Goal: Complete application form: Complete application form

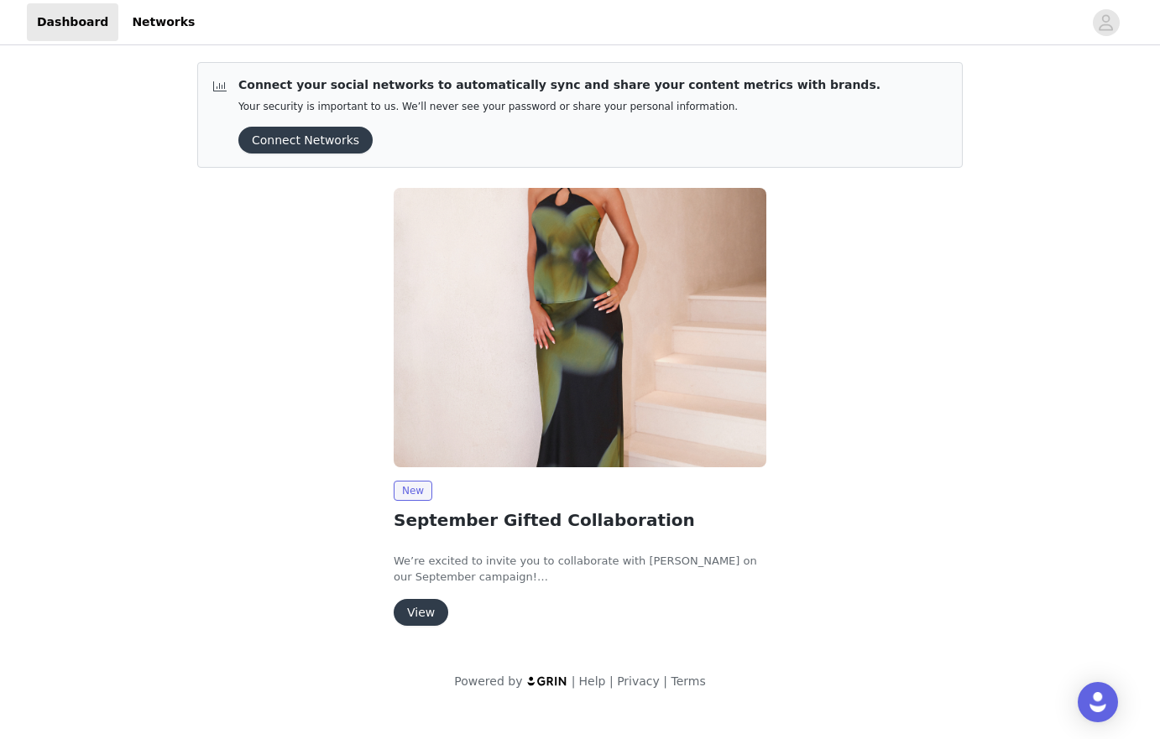
click at [618, 324] on img at bounding box center [580, 327] width 373 height 279
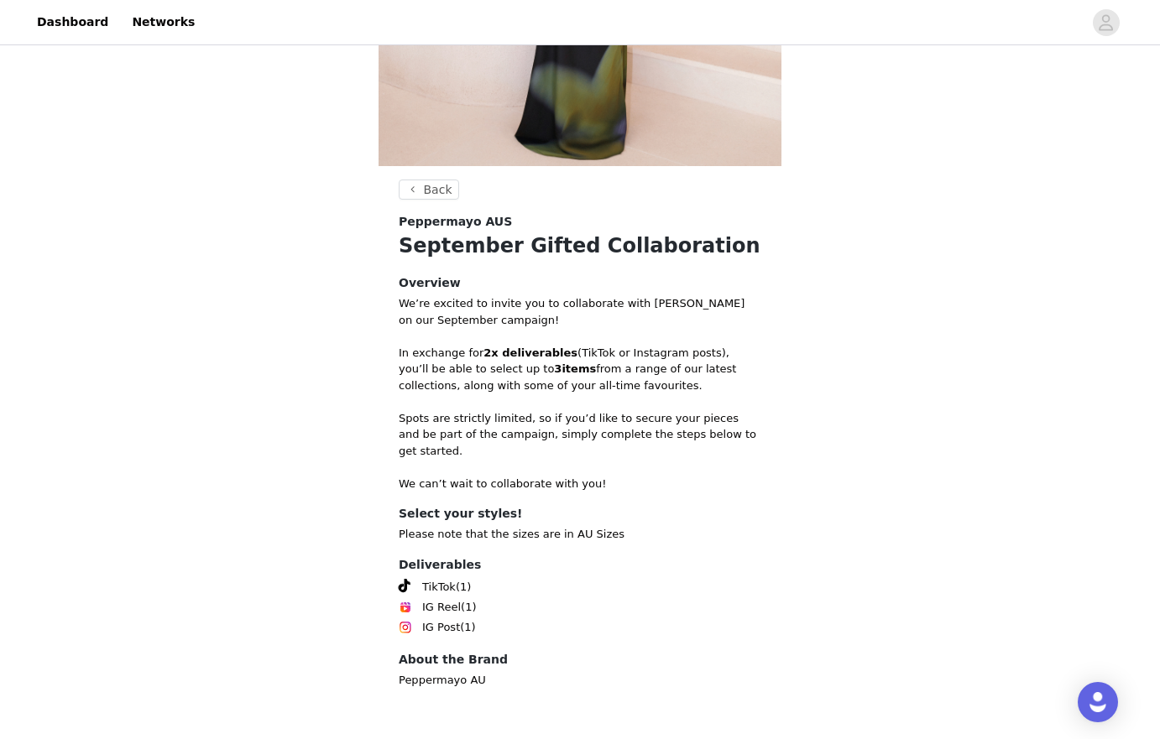
scroll to position [432, 0]
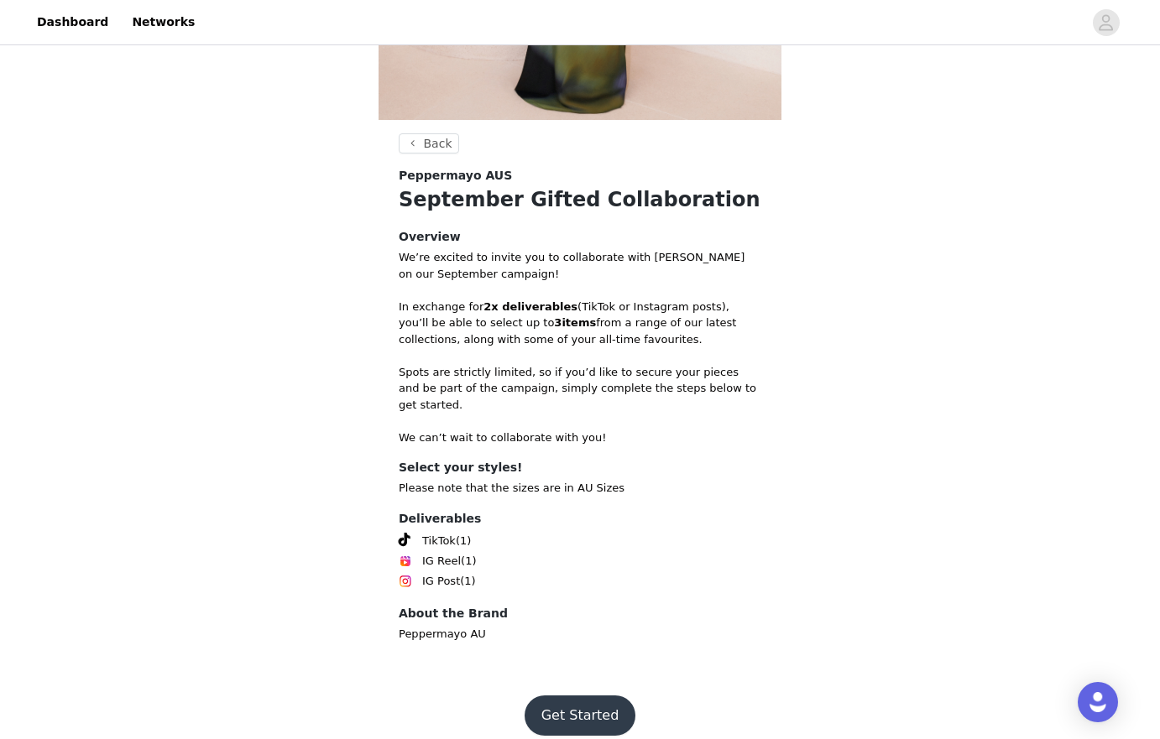
click at [579, 696] on button "Get Started" at bounding box center [581, 716] width 112 height 40
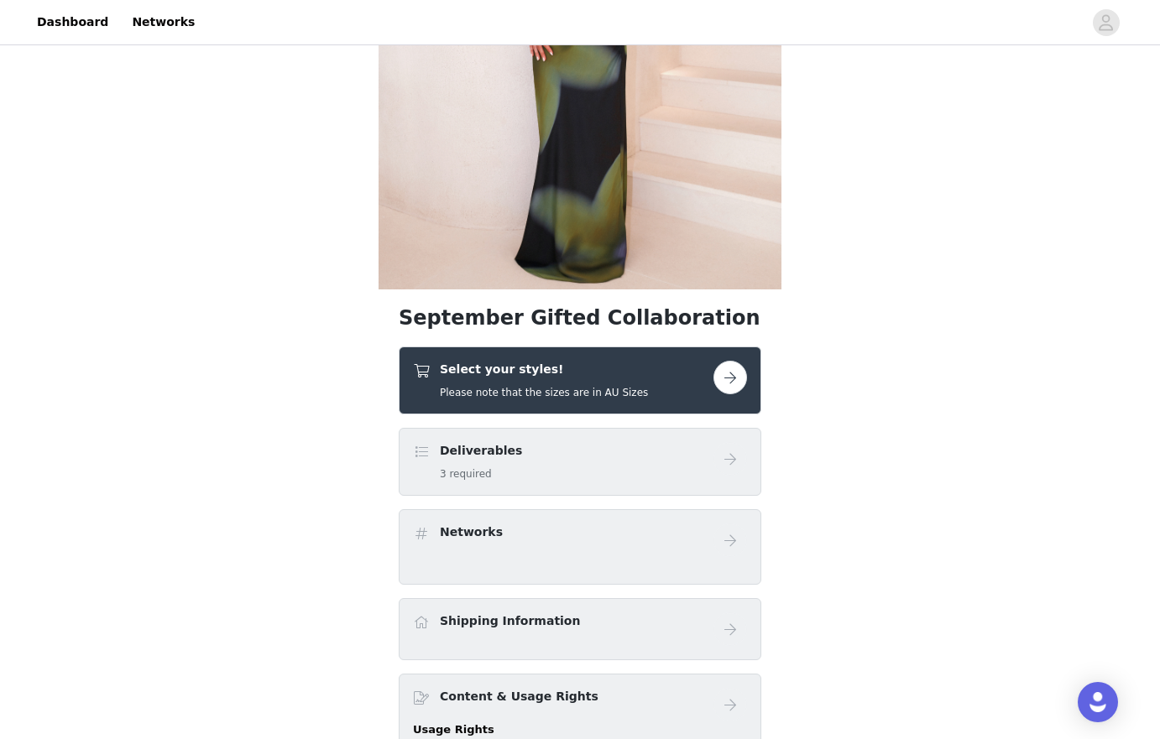
scroll to position [272, 0]
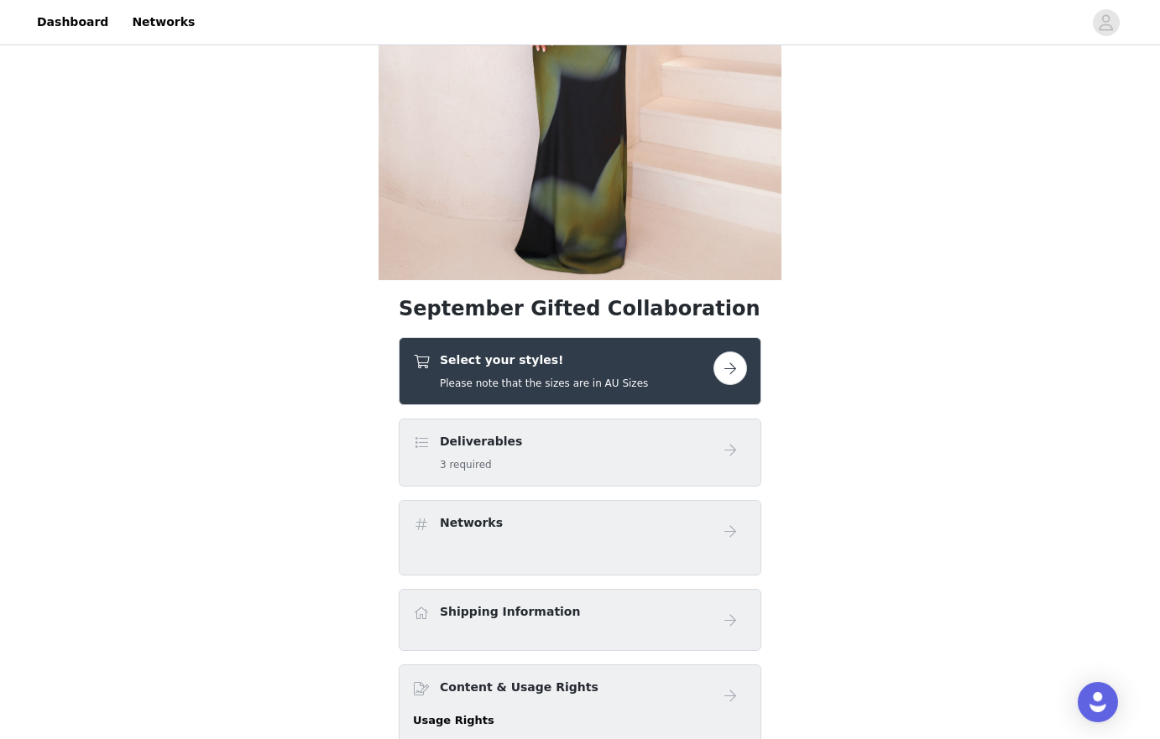
click at [639, 429] on div "Deliverables 3 required" at bounding box center [580, 453] width 363 height 68
click at [483, 445] on h4 "Deliverables" at bounding box center [481, 442] width 82 height 18
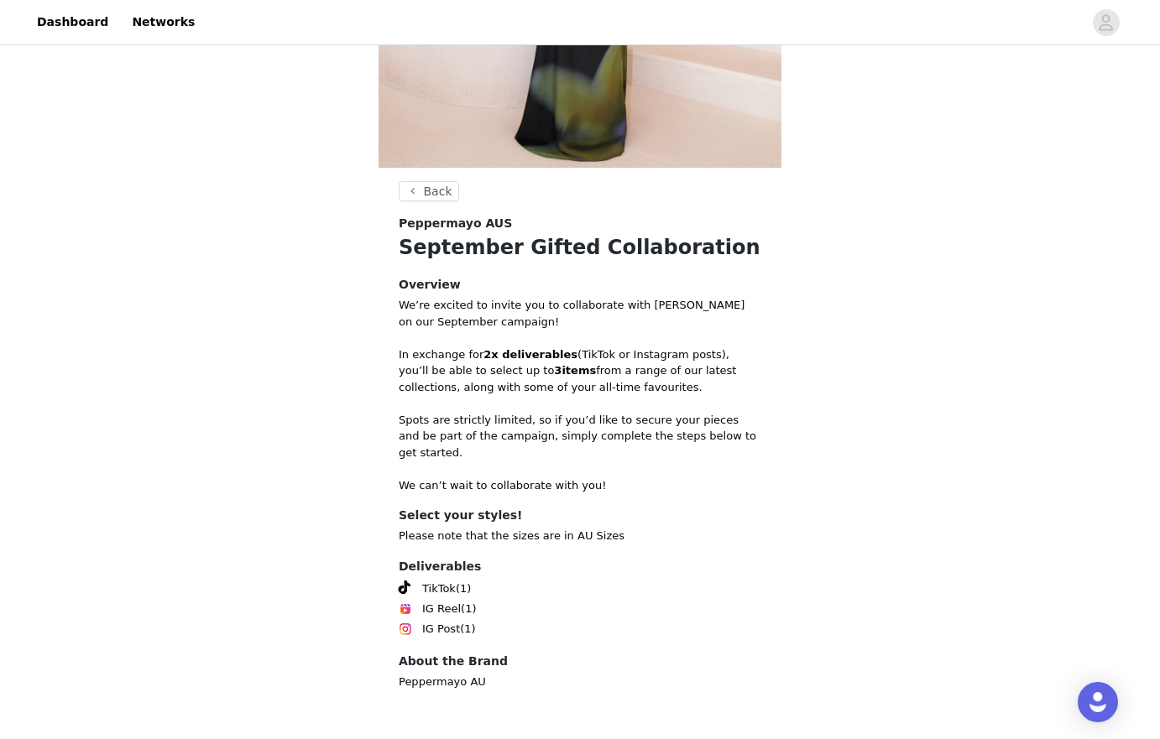
scroll to position [432, 0]
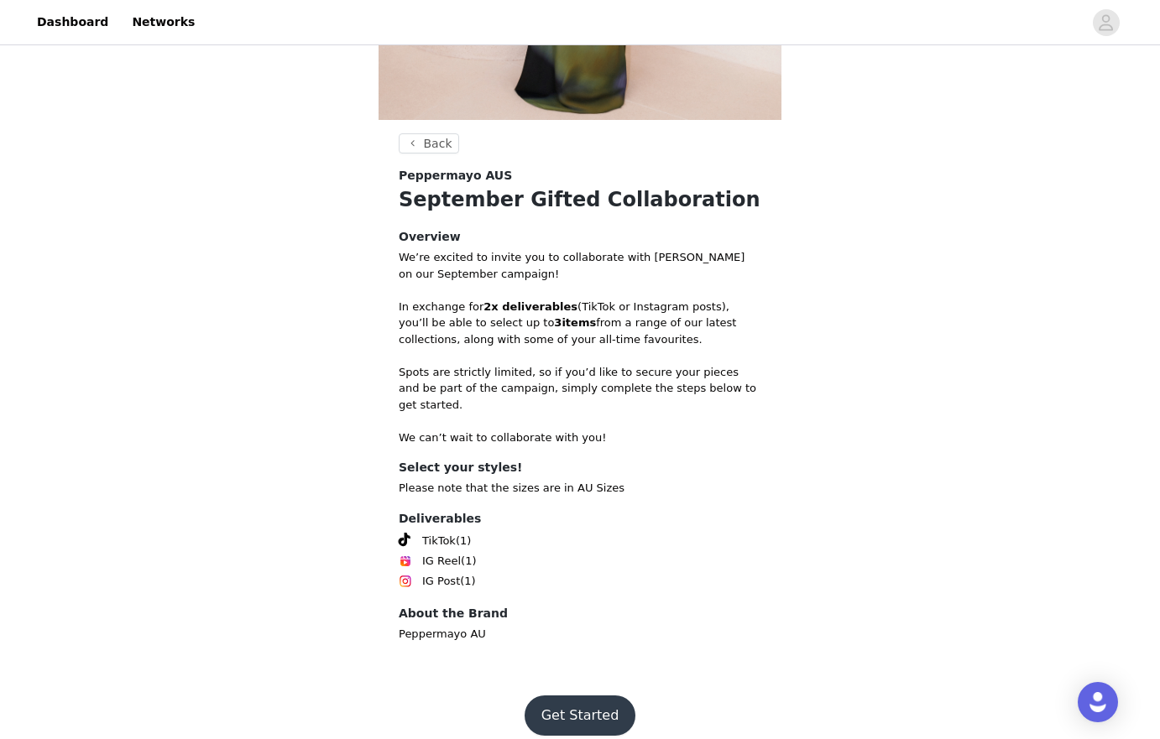
click at [606, 708] on button "Get Started" at bounding box center [581, 716] width 112 height 40
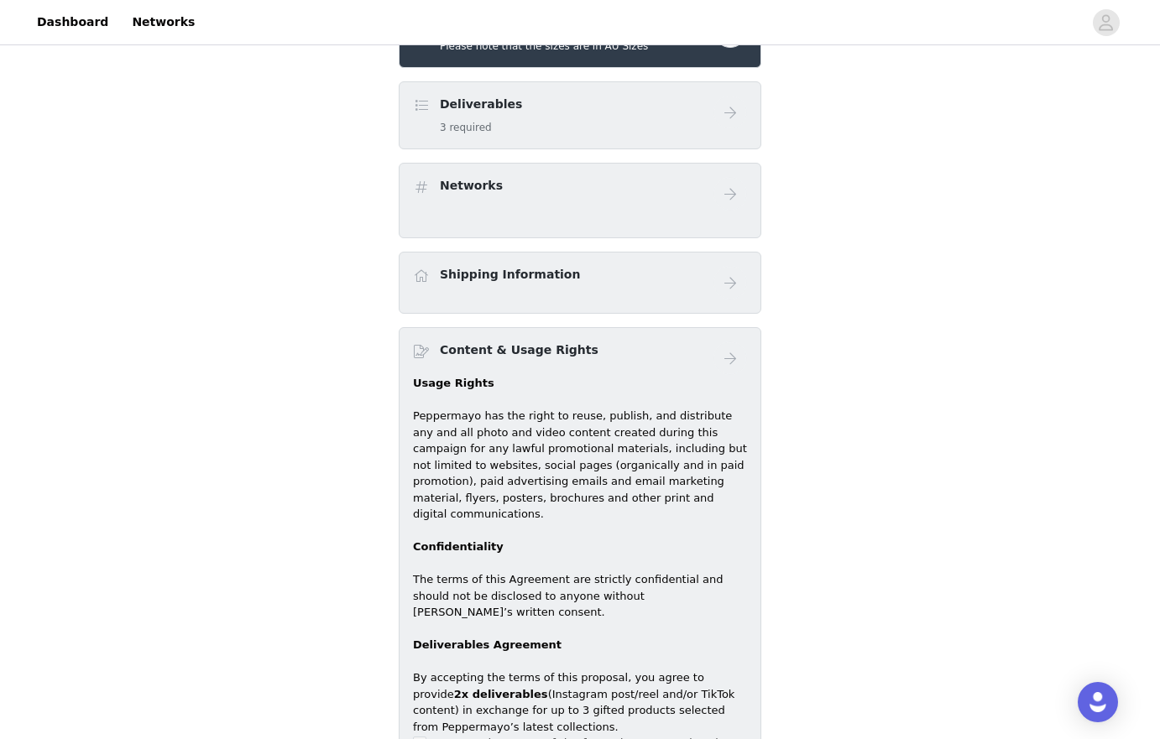
scroll to position [613, 0]
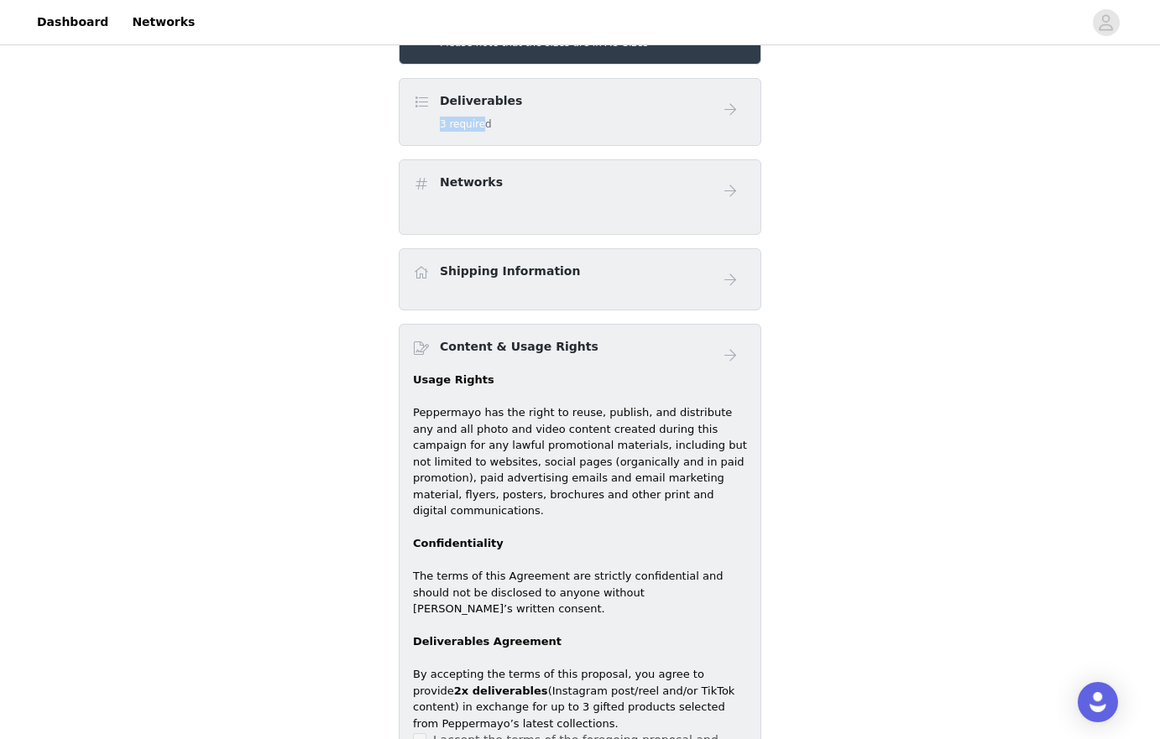
click at [481, 117] on h5 "3 required" at bounding box center [481, 124] width 82 height 15
click at [523, 132] on div "Deliverables 3 required" at bounding box center [580, 112] width 363 height 68
click at [500, 192] on div "Networks" at bounding box center [563, 186] width 300 height 24
click at [504, 293] on div "Shipping Information" at bounding box center [580, 280] width 334 height 34
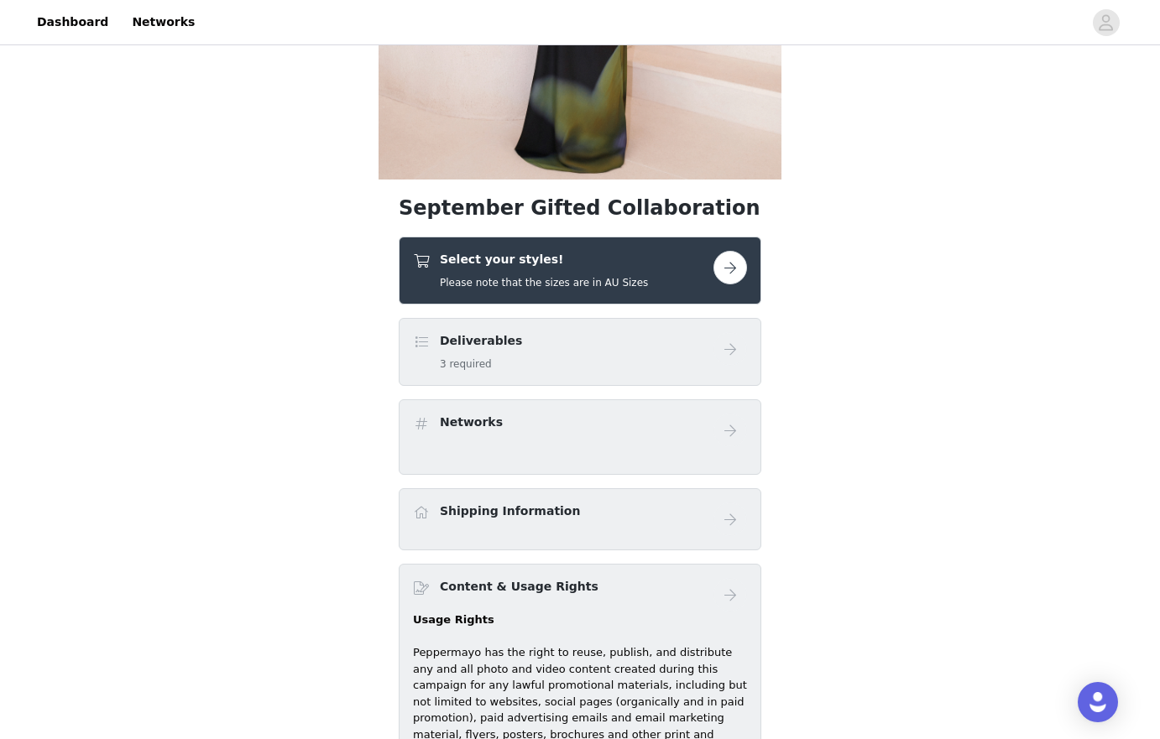
scroll to position [175, 0]
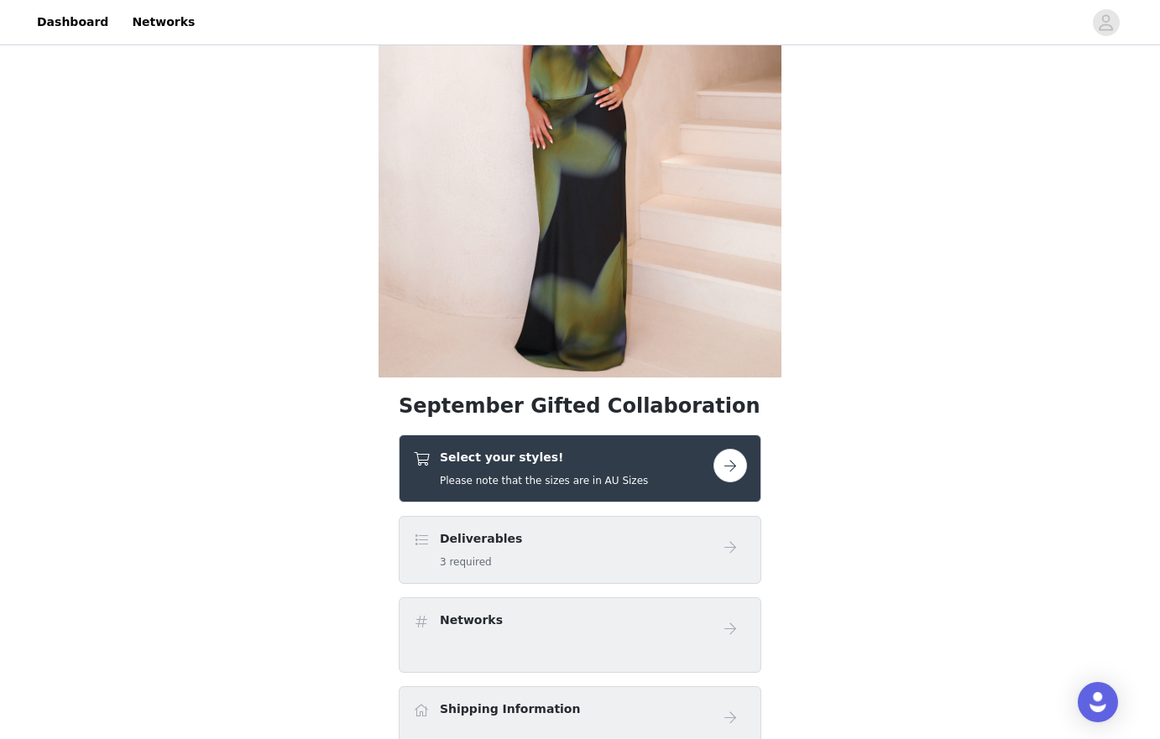
click at [502, 469] on div "Select your styles! Please note that the sizes are in AU Sizes" at bounding box center [544, 468] width 208 height 39
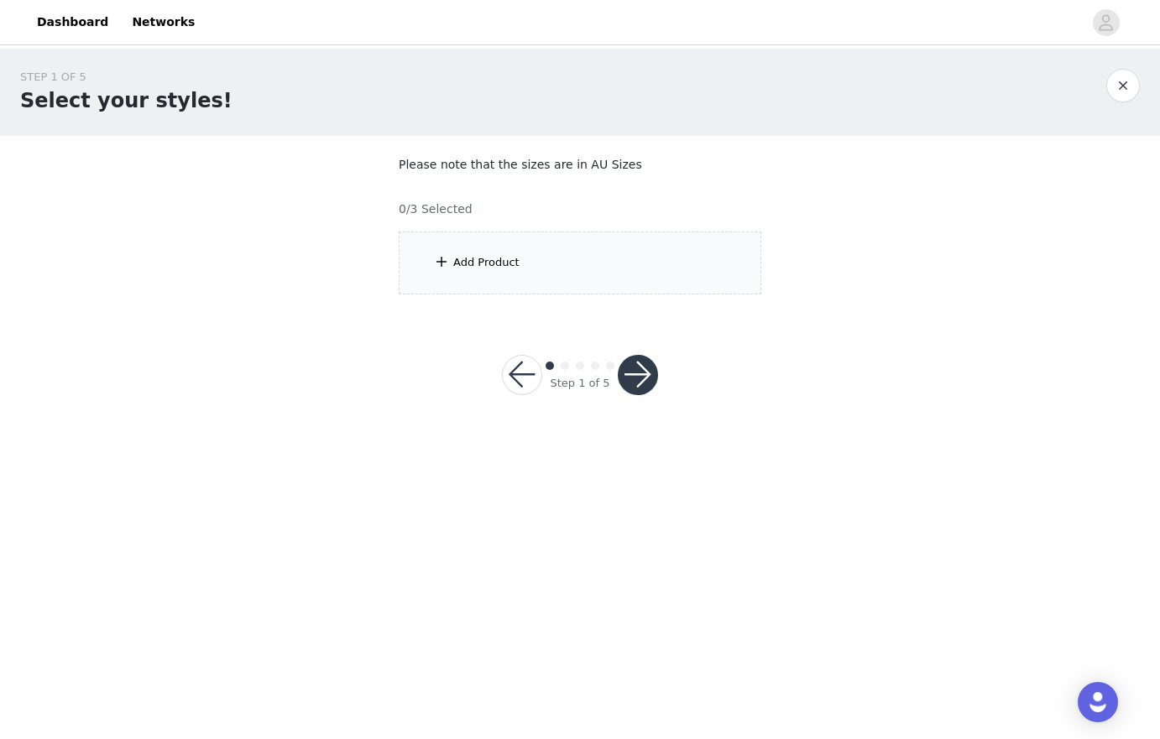
click at [547, 267] on div "Add Product" at bounding box center [580, 263] width 363 height 63
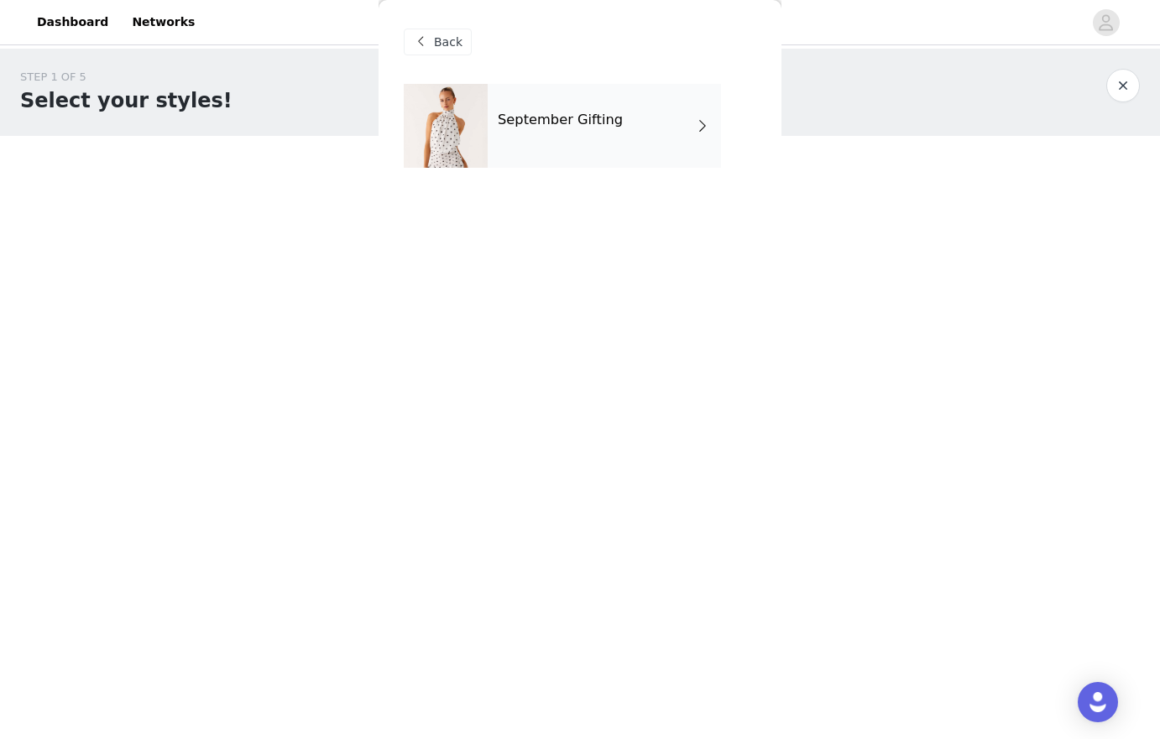
click at [631, 149] on div "September Gifting" at bounding box center [604, 126] width 233 height 84
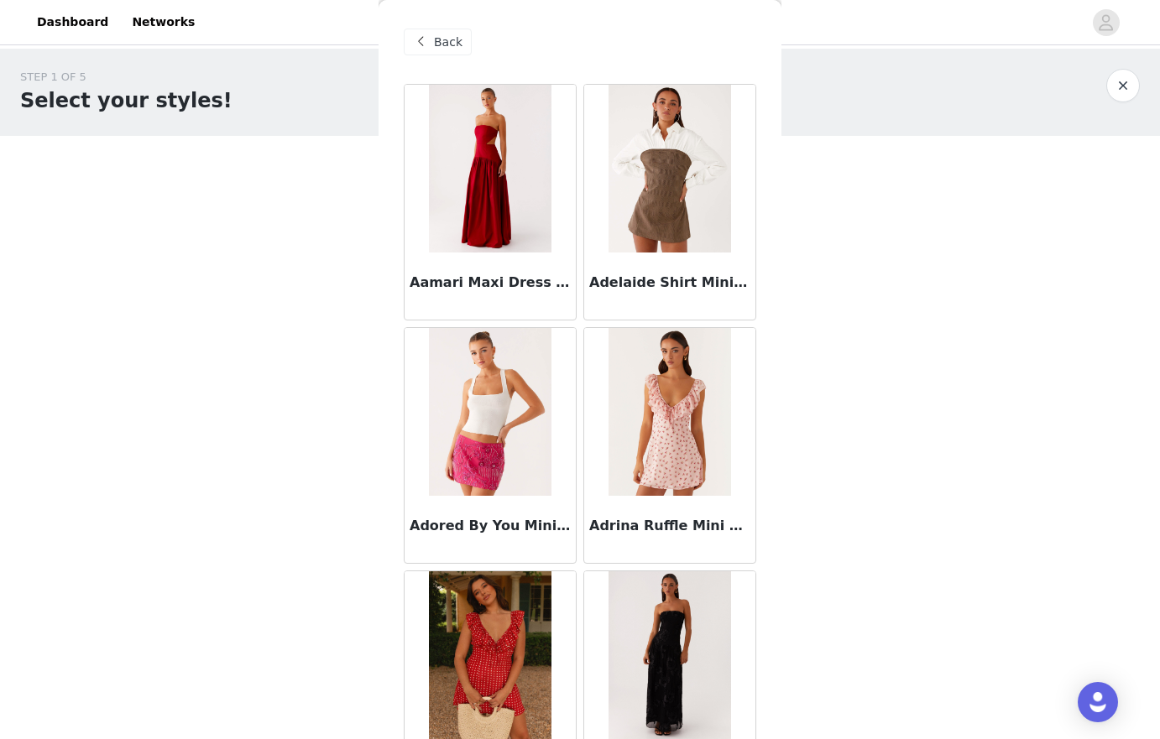
click at [984, 332] on div "STEP 1 OF 5 Select your styles! Please note that the sizes are in AU Sizes 0/3 …" at bounding box center [580, 242] width 1160 height 387
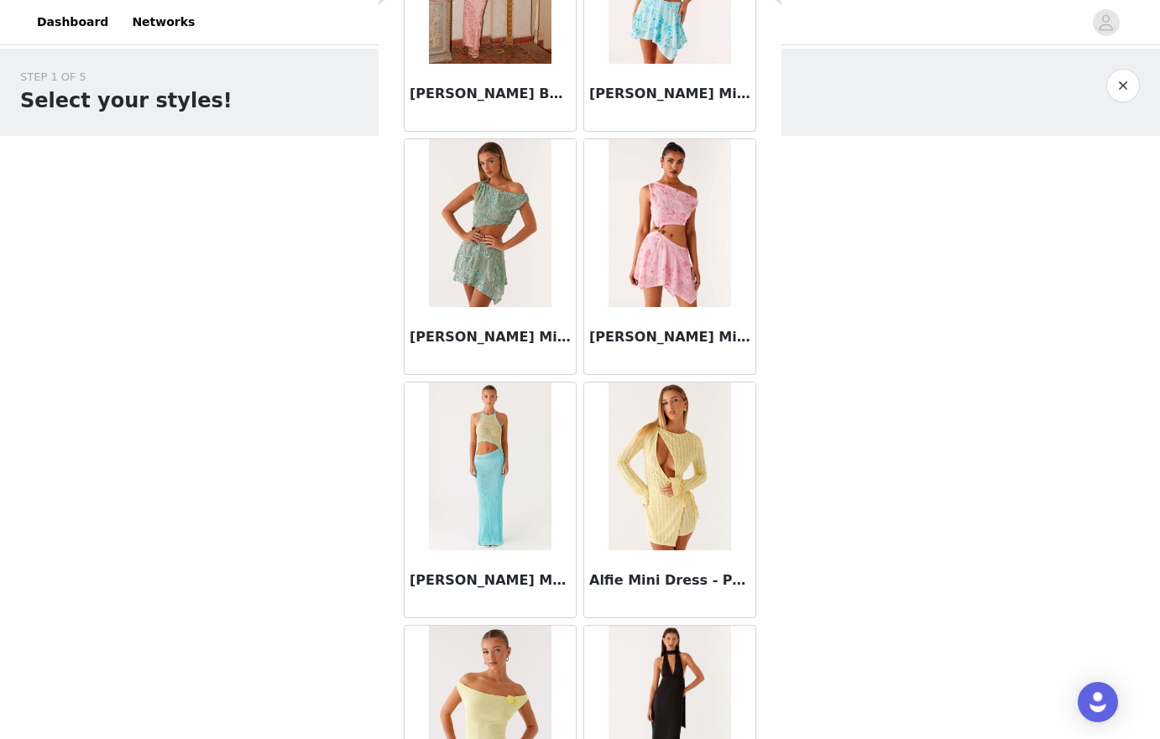
scroll to position [1829, 0]
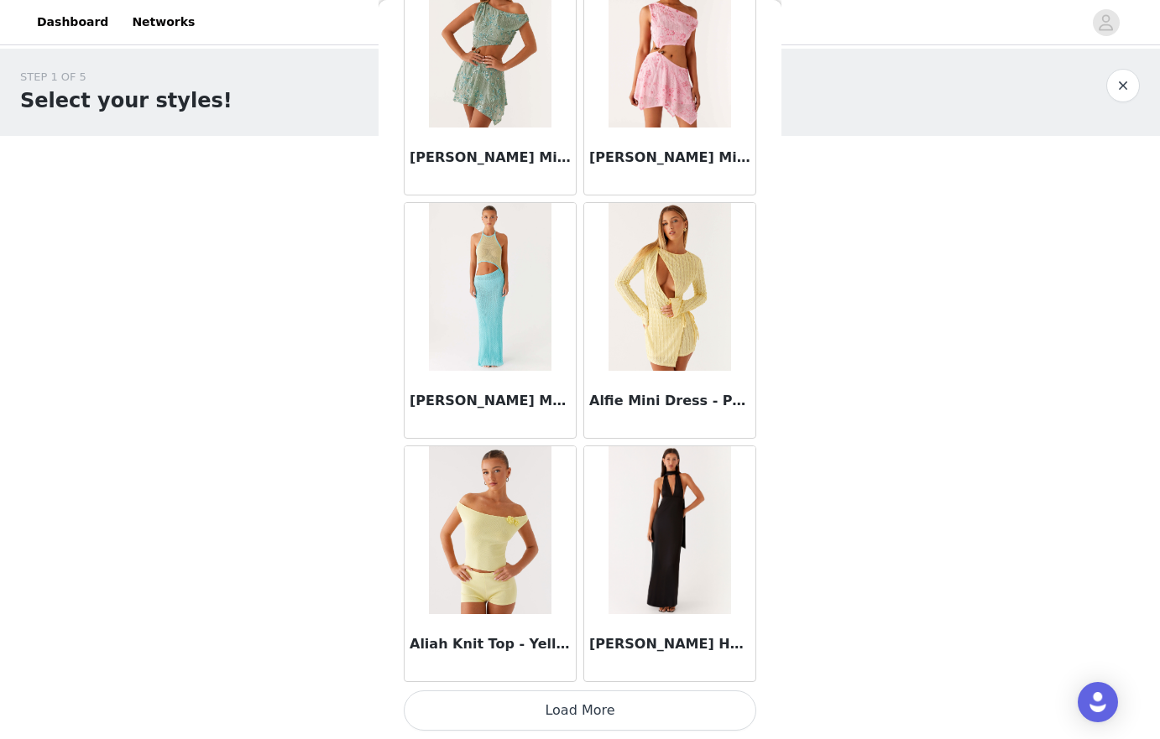
click at [583, 721] on button "Load More" at bounding box center [580, 711] width 352 height 40
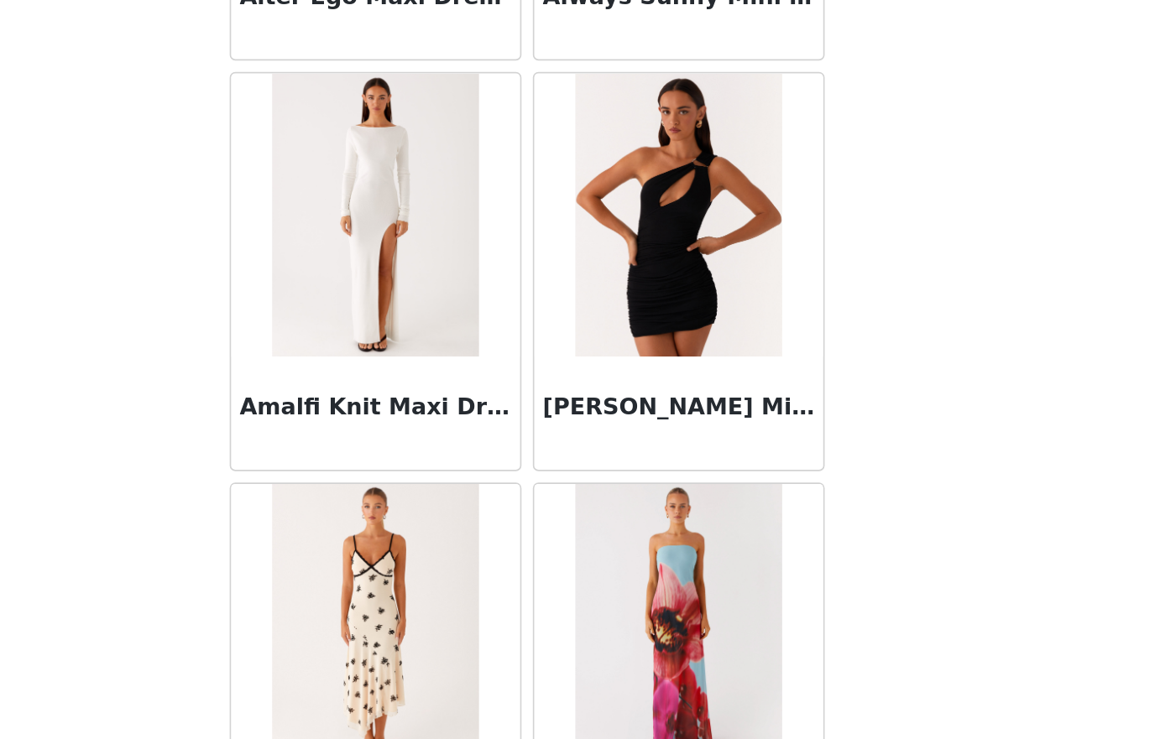
scroll to position [0, 0]
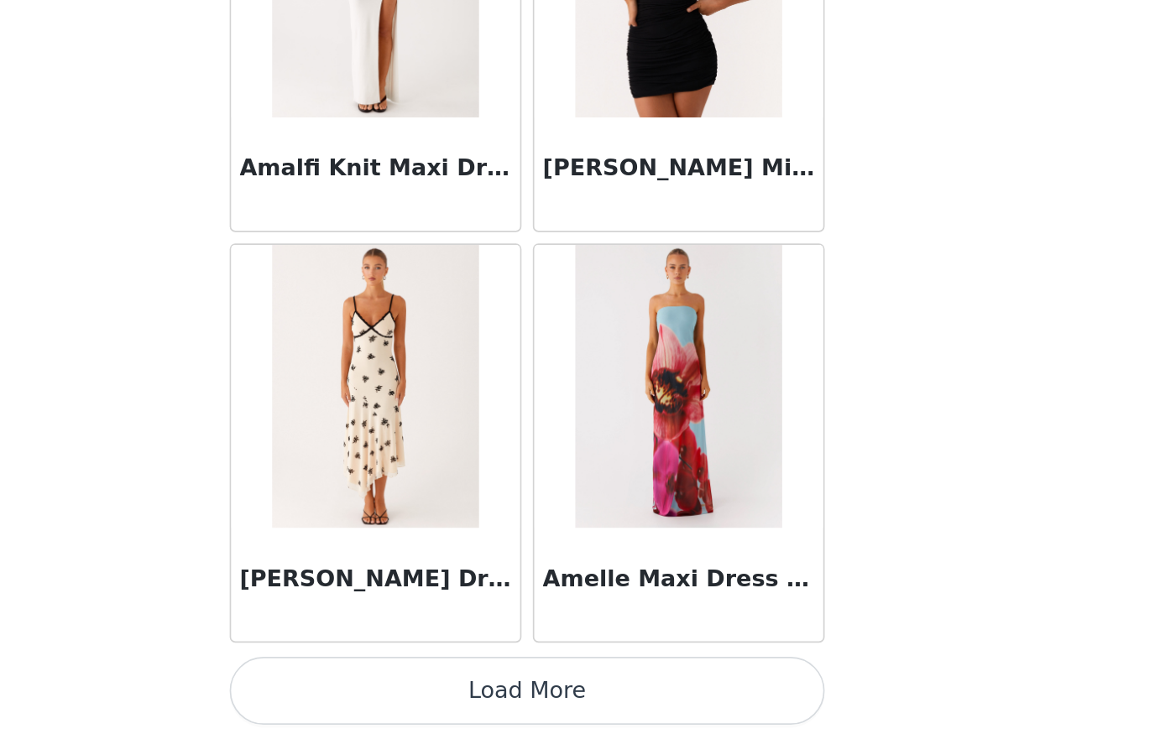
click at [510, 551] on img at bounding box center [490, 530] width 122 height 168
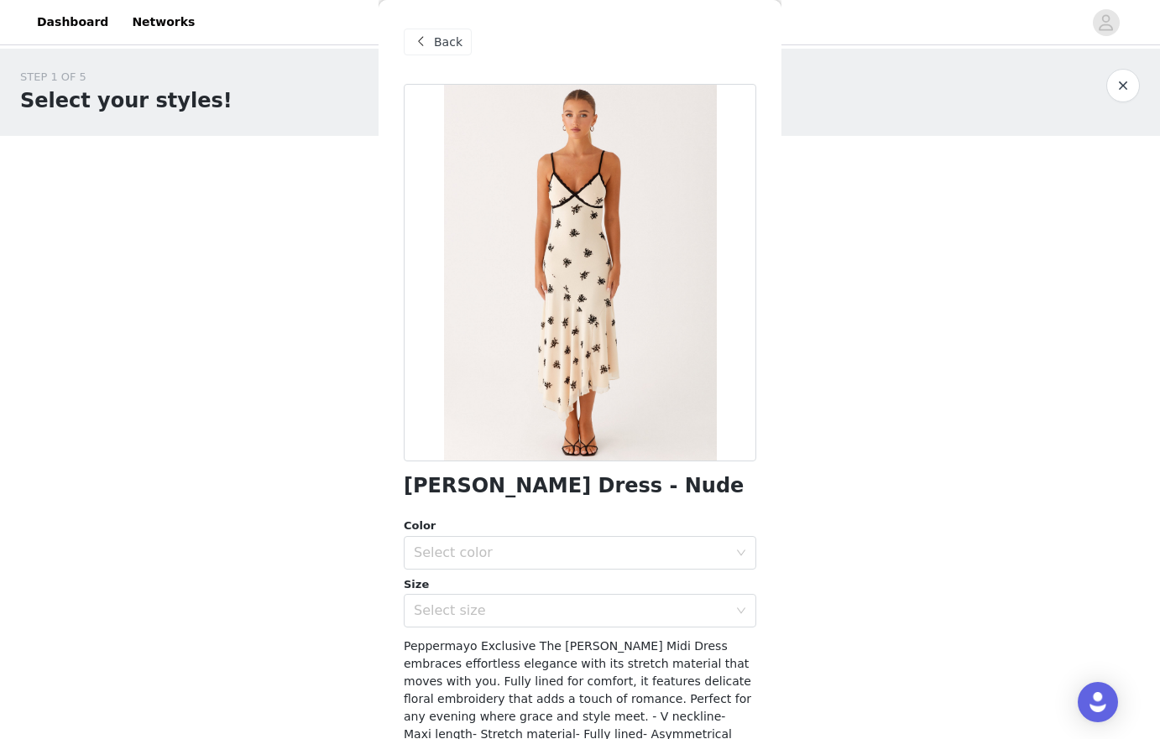
click at [556, 260] on div at bounding box center [580, 273] width 352 height 378
click at [430, 23] on div "Back" at bounding box center [580, 42] width 352 height 84
click at [430, 38] on span at bounding box center [420, 42] width 20 height 20
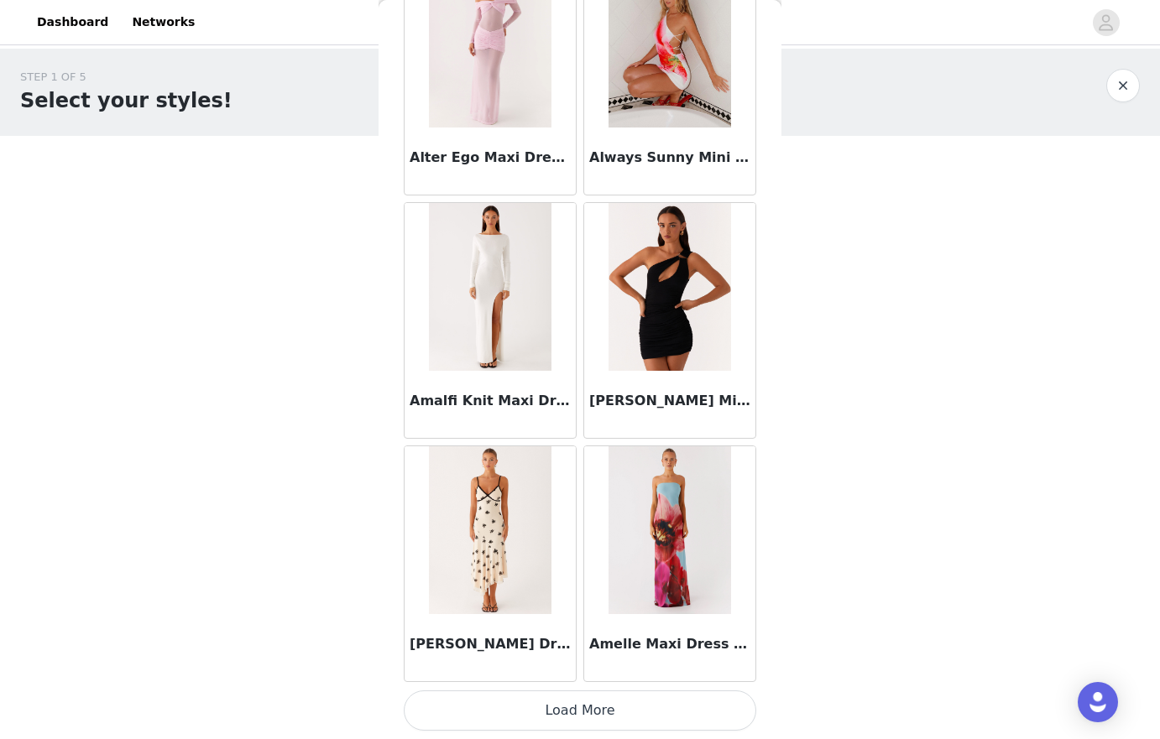
click at [650, 707] on button "Load More" at bounding box center [580, 711] width 352 height 40
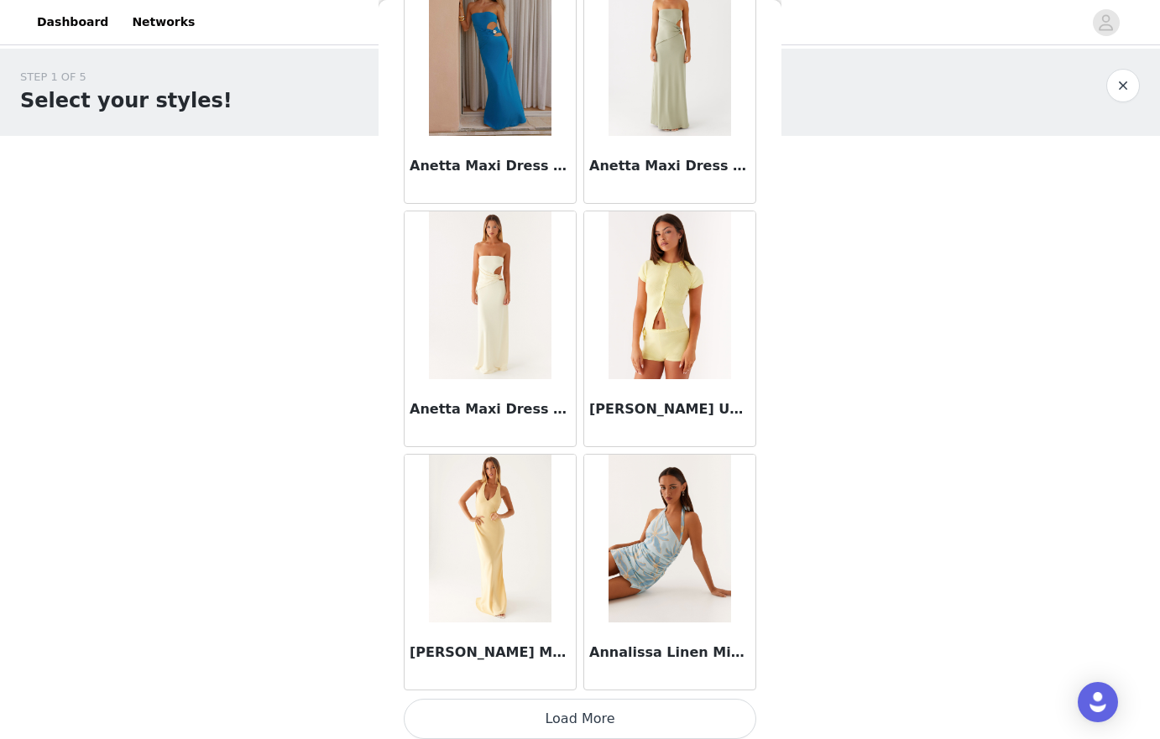
scroll to position [6696, 0]
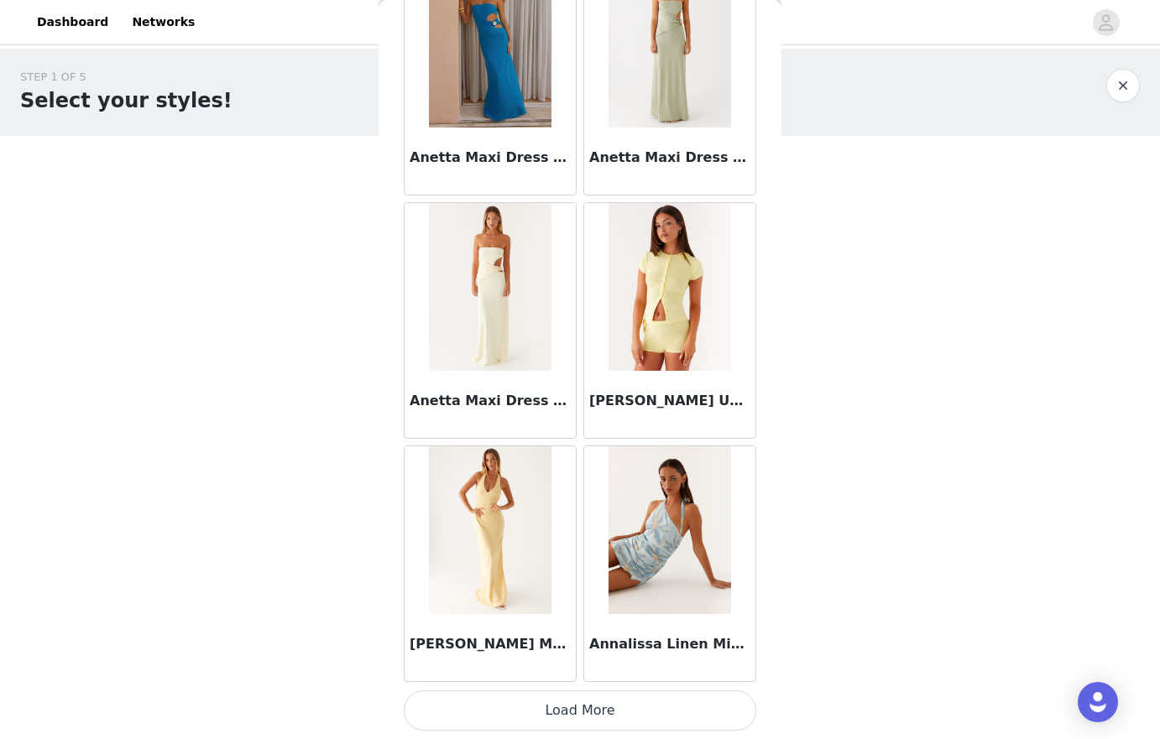
click at [616, 719] on button "Load More" at bounding box center [580, 711] width 352 height 40
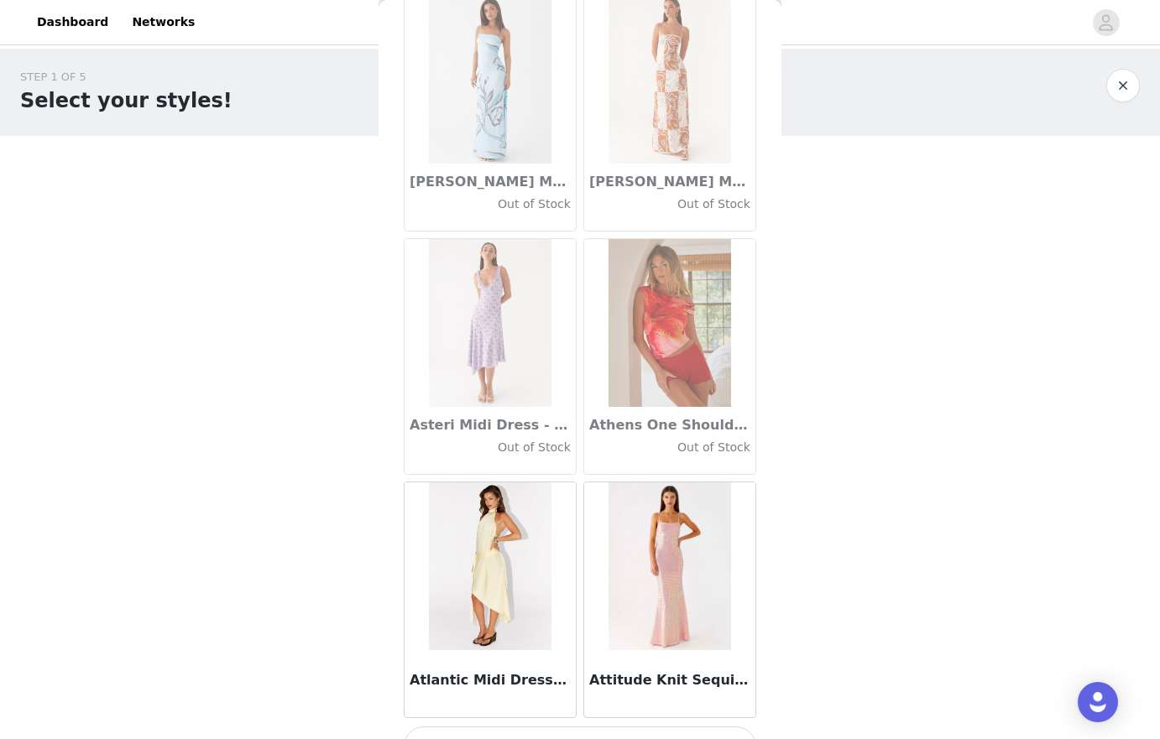
scroll to position [9130, 0]
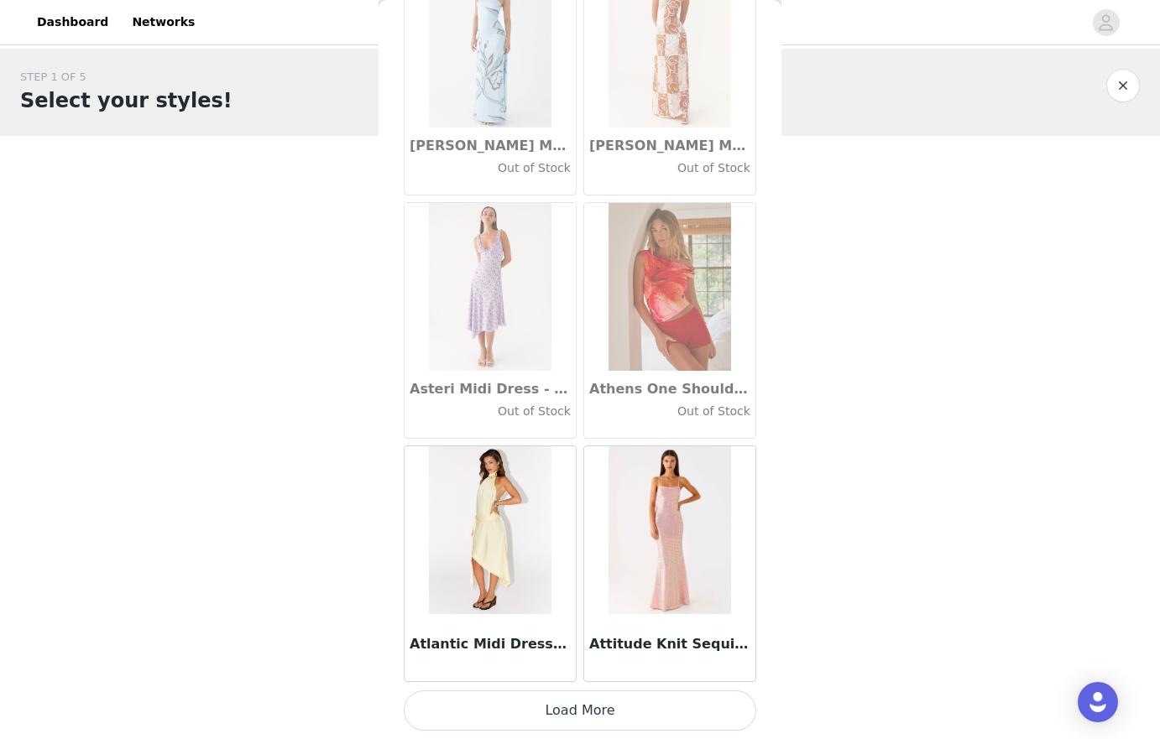
click at [586, 698] on button "Load More" at bounding box center [580, 711] width 352 height 40
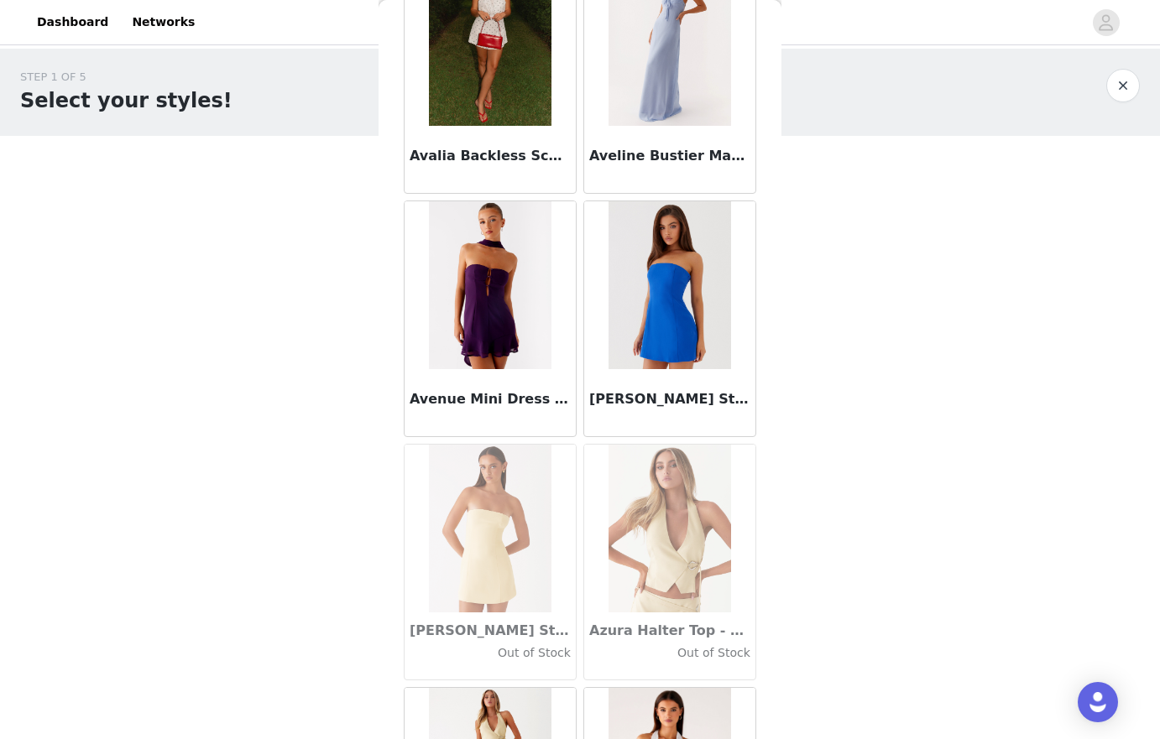
scroll to position [11563, 0]
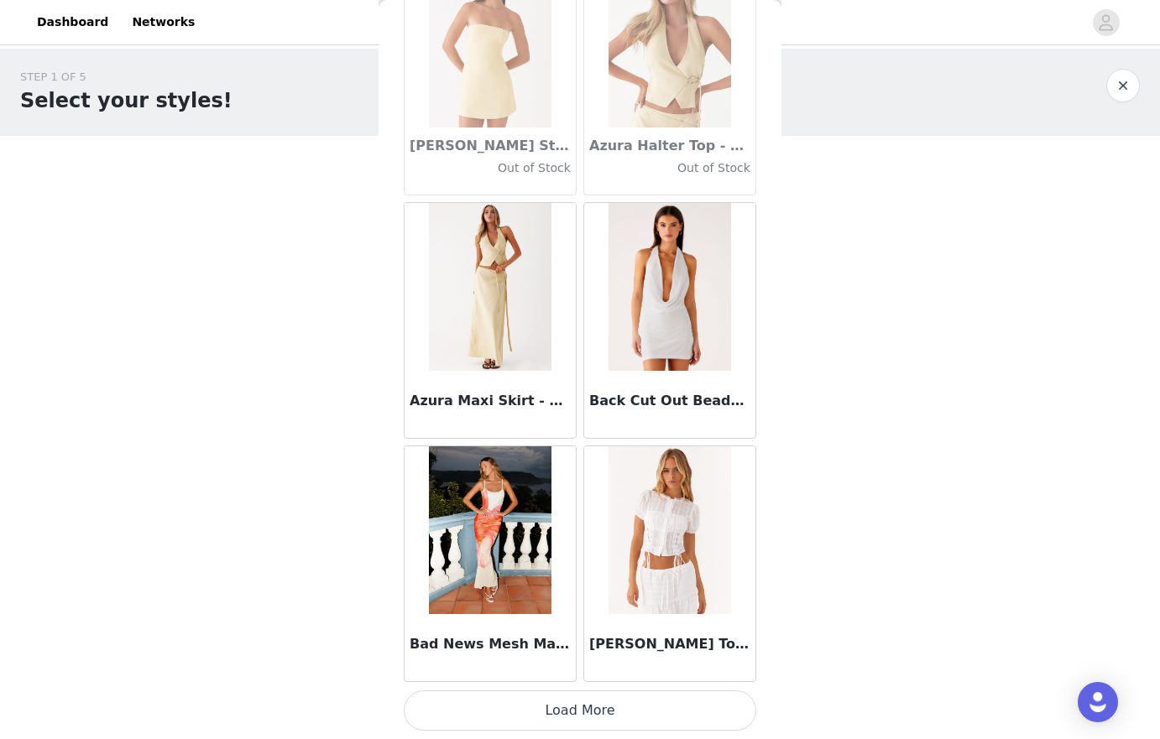
click at [609, 720] on button "Load More" at bounding box center [580, 711] width 352 height 40
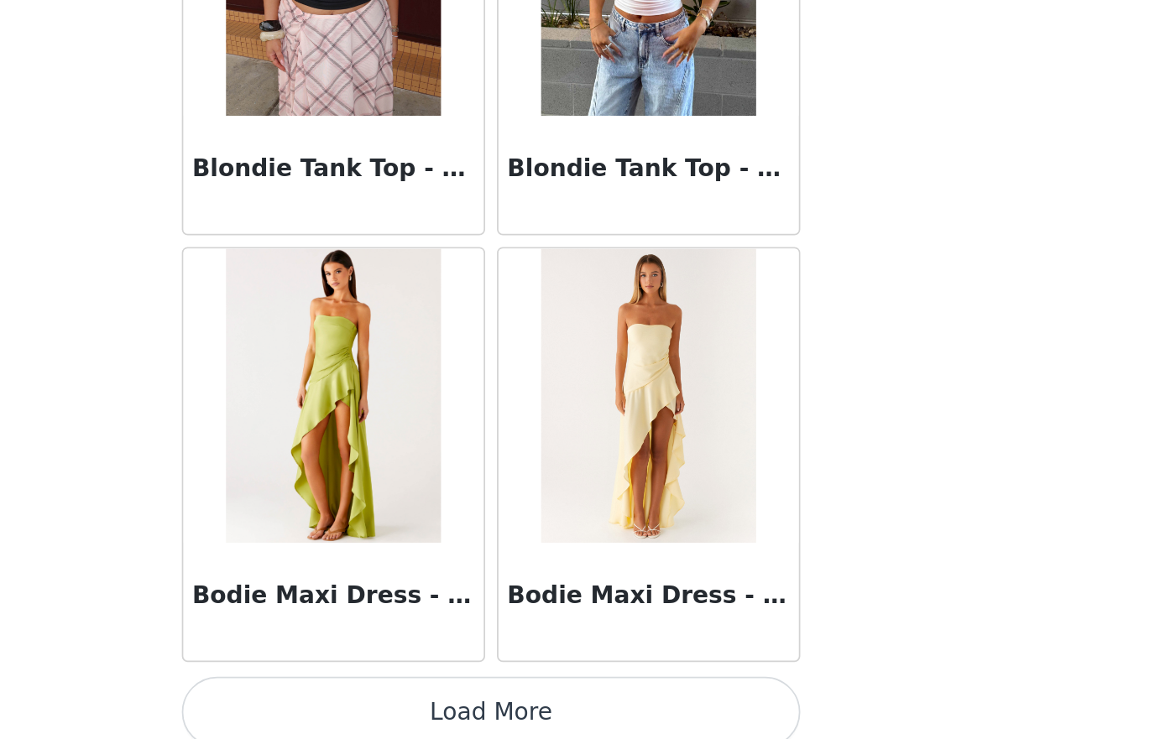
scroll to position [0, 0]
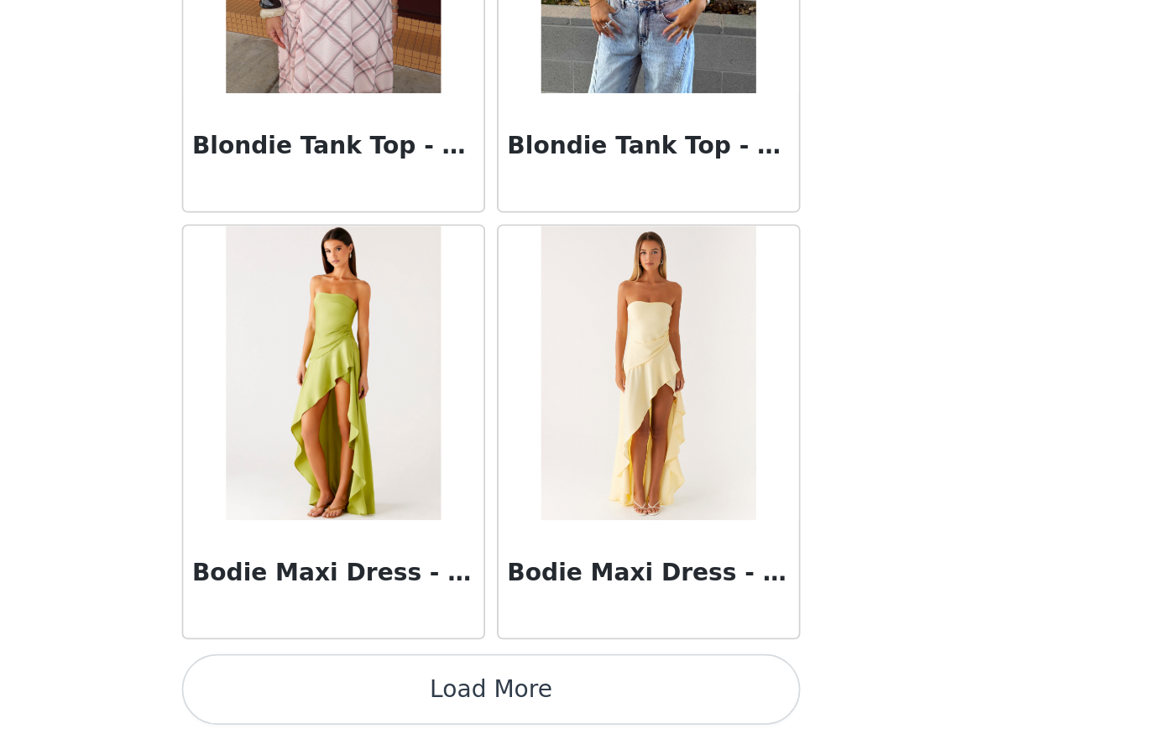
click at [655, 716] on button "Load More" at bounding box center [580, 711] width 352 height 40
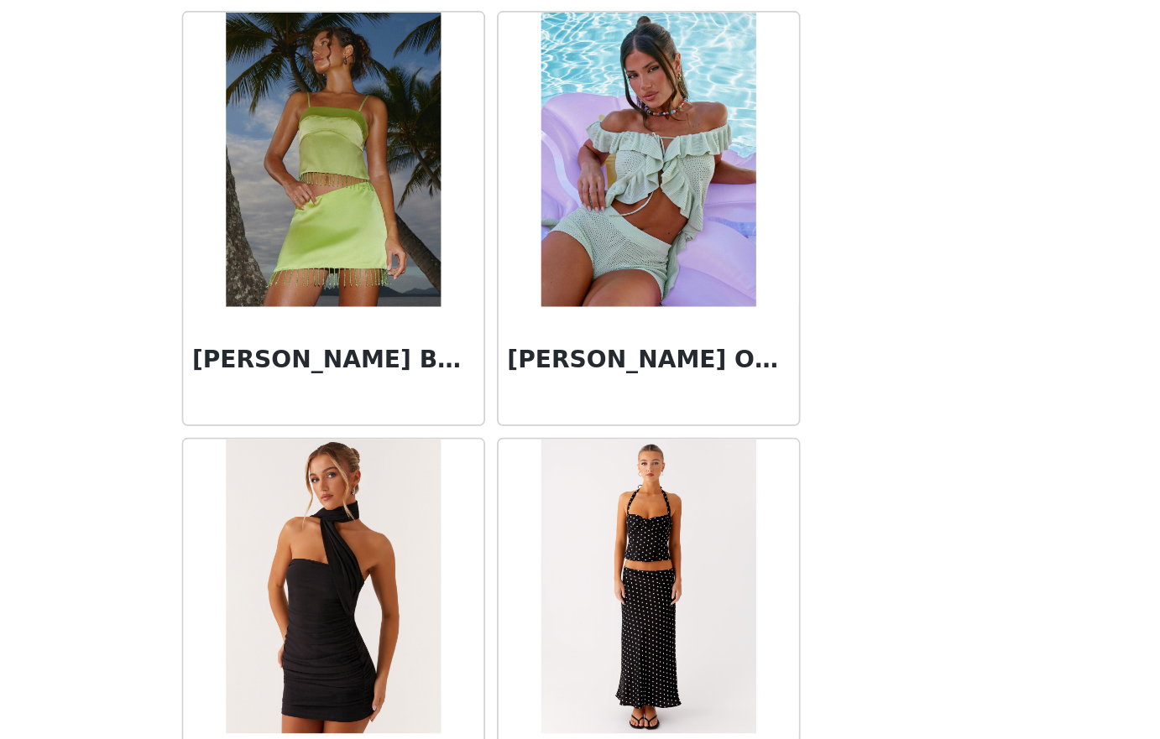
scroll to position [14621, 0]
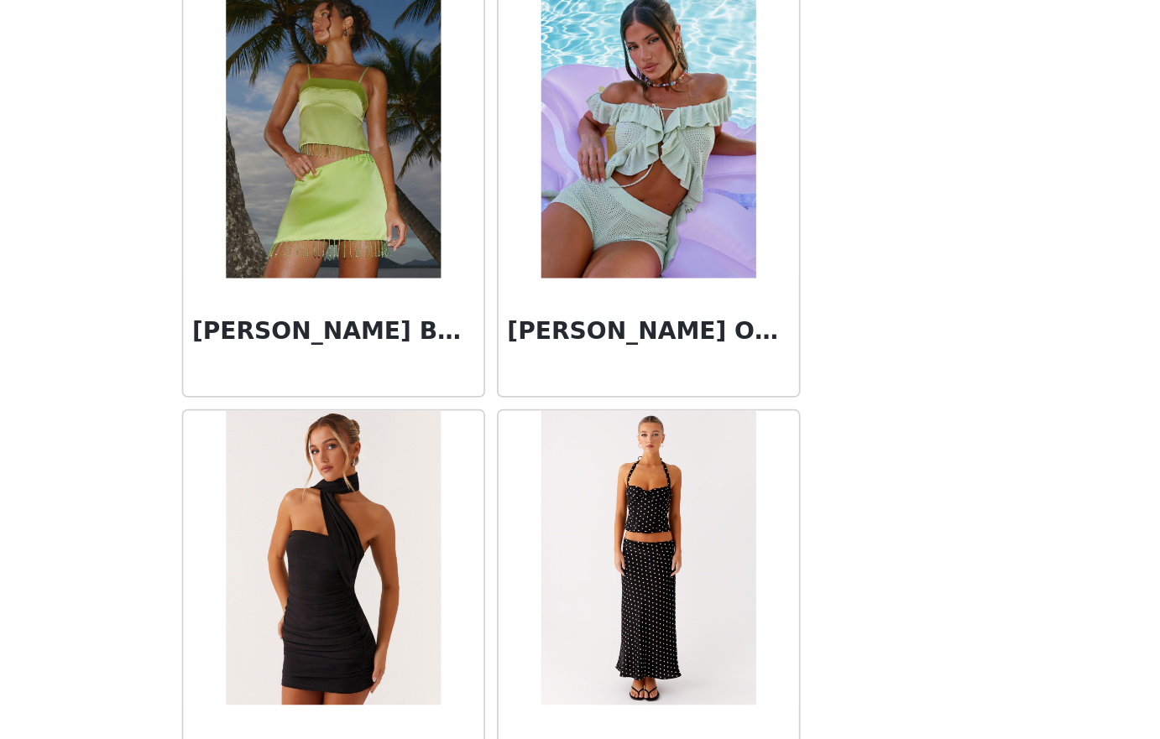
click at [785, 543] on body "Dashboard Networks STEP 1 OF 5 Select your styles! Please note that the sizes a…" at bounding box center [580, 369] width 1160 height 739
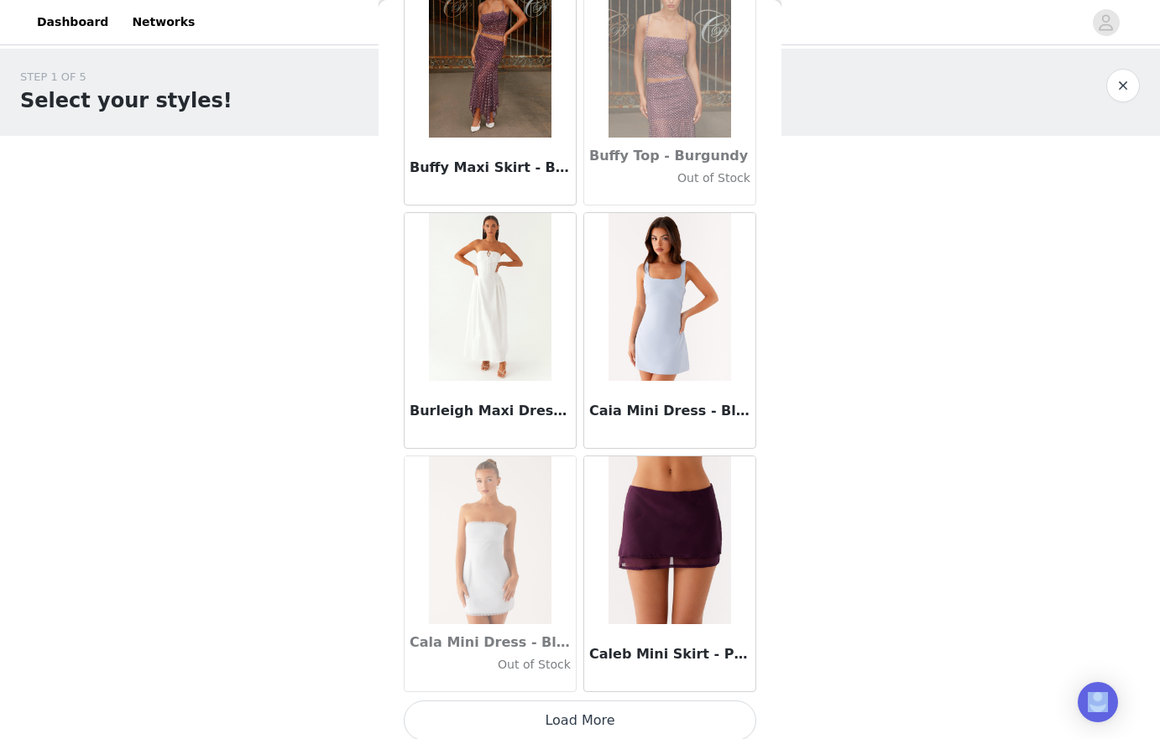
scroll to position [16431, 0]
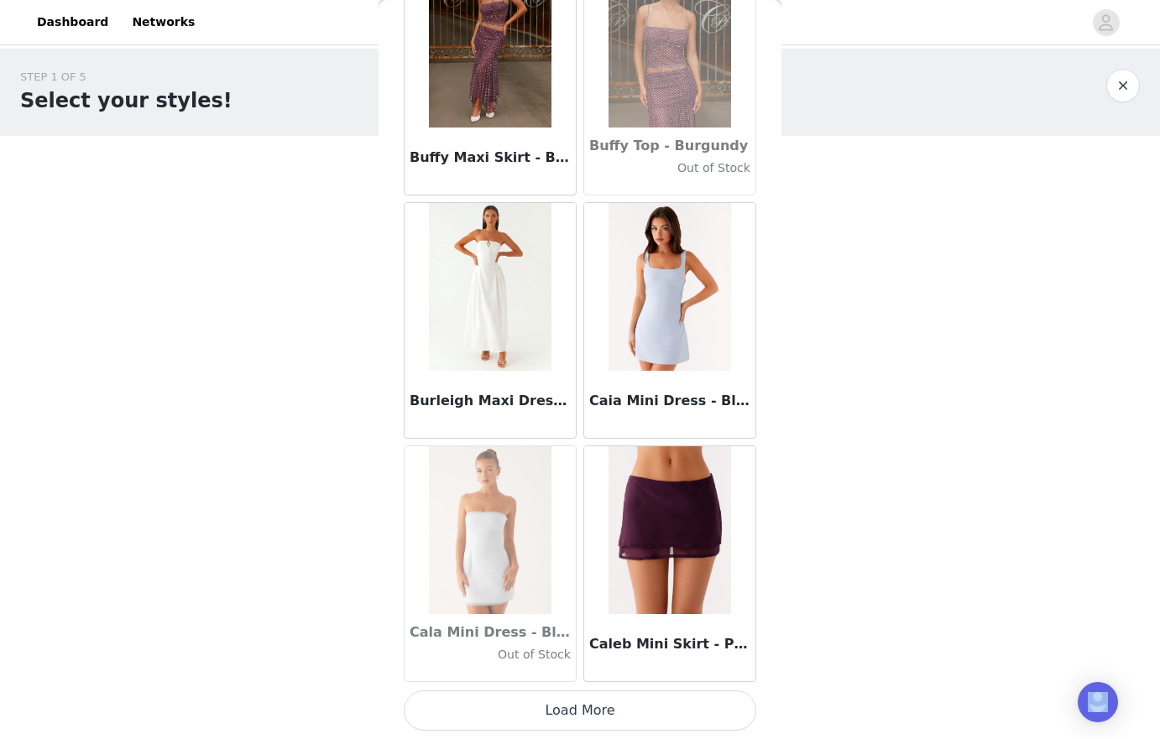
click at [605, 709] on button "Load More" at bounding box center [580, 711] width 352 height 40
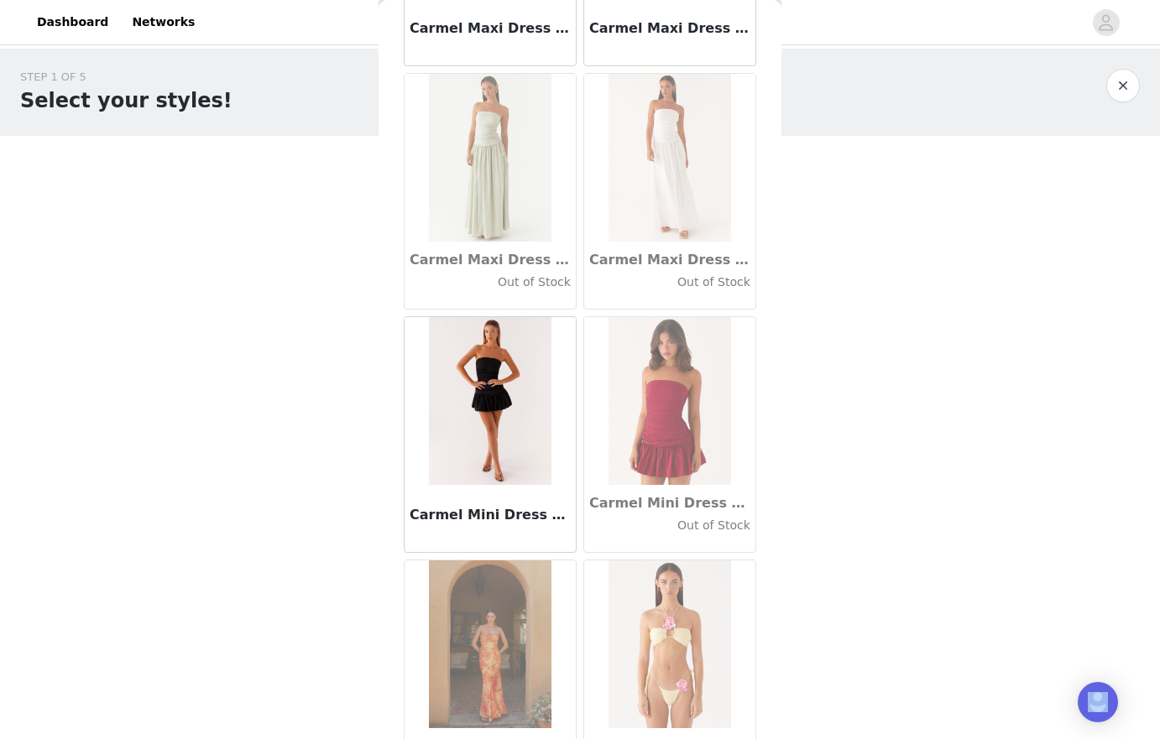
scroll to position [18864, 0]
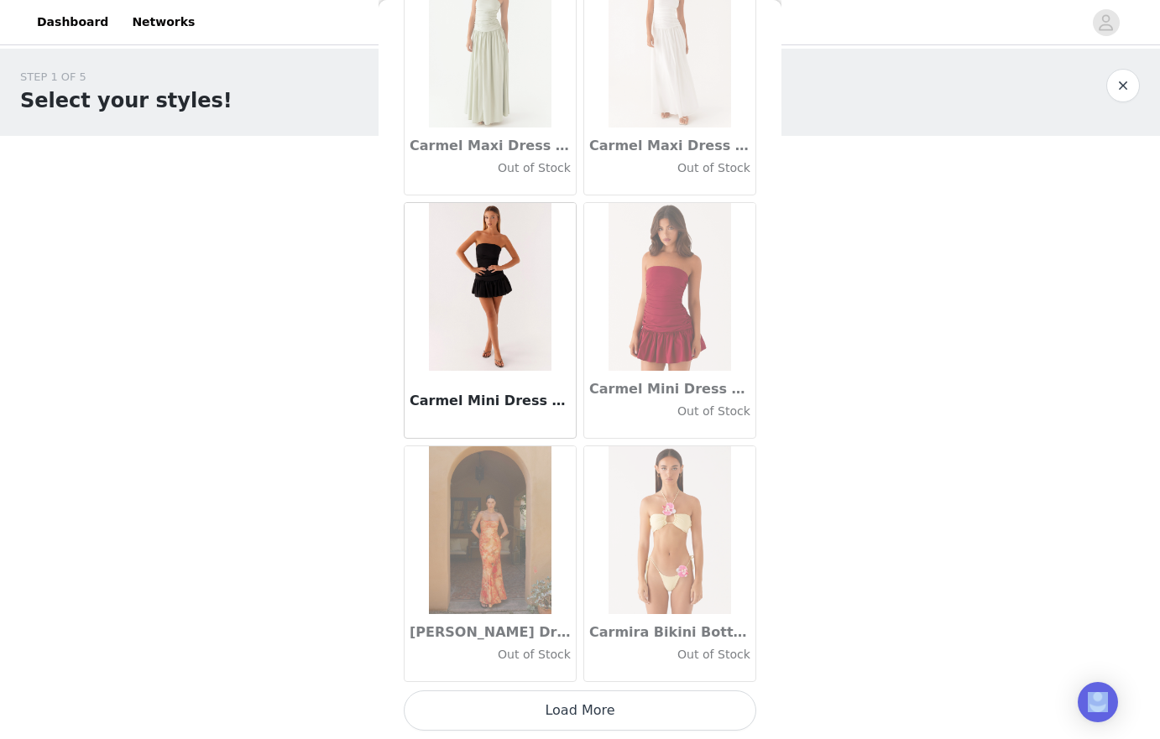
click at [611, 722] on button "Load More" at bounding box center [580, 711] width 352 height 40
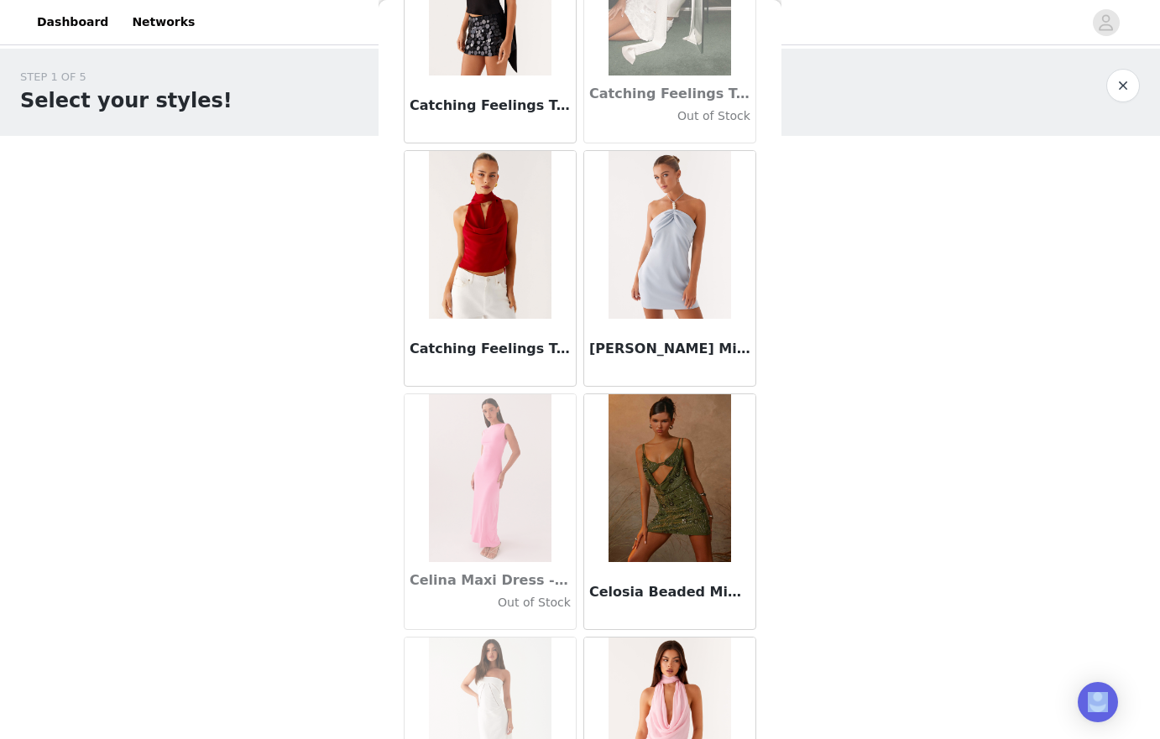
scroll to position [20141, 0]
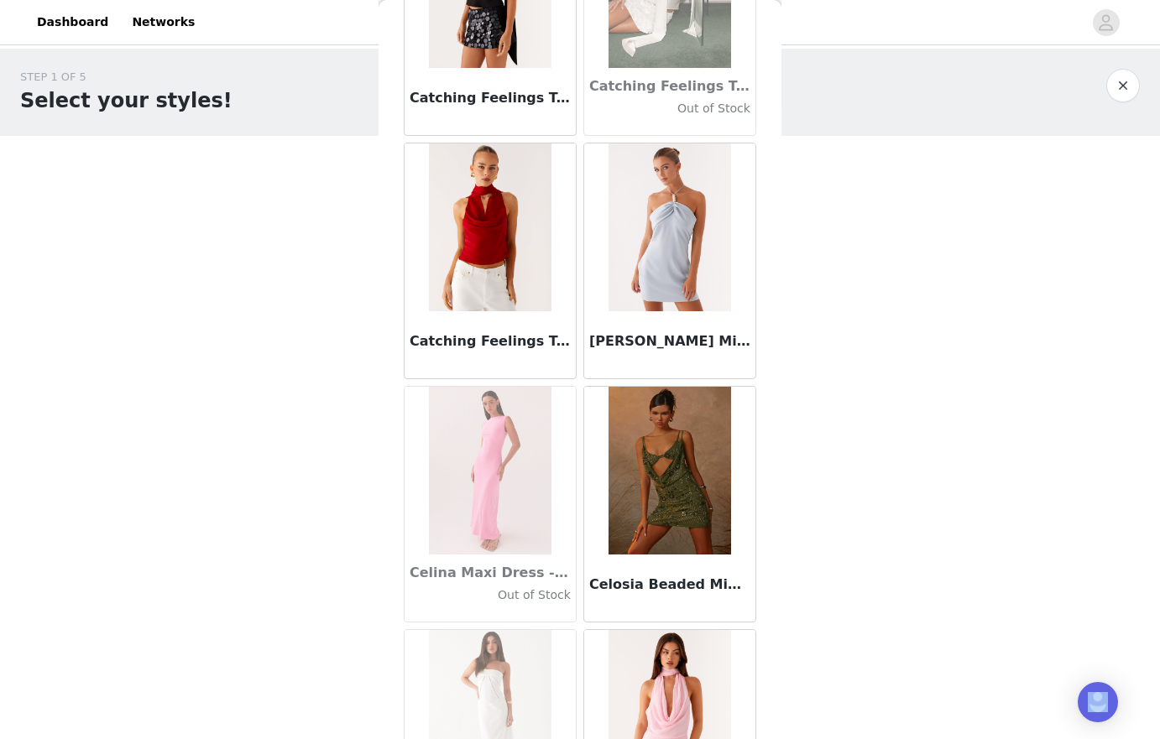
click at [679, 248] on img at bounding box center [669, 228] width 122 height 168
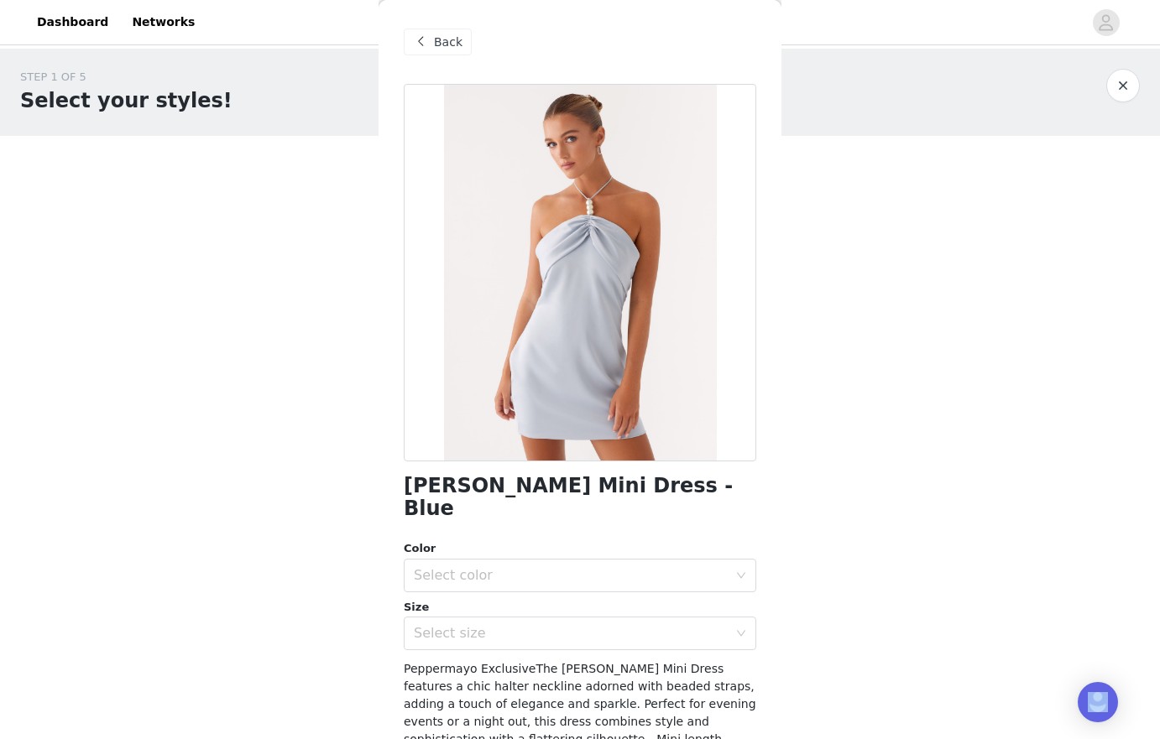
scroll to position [180, 0]
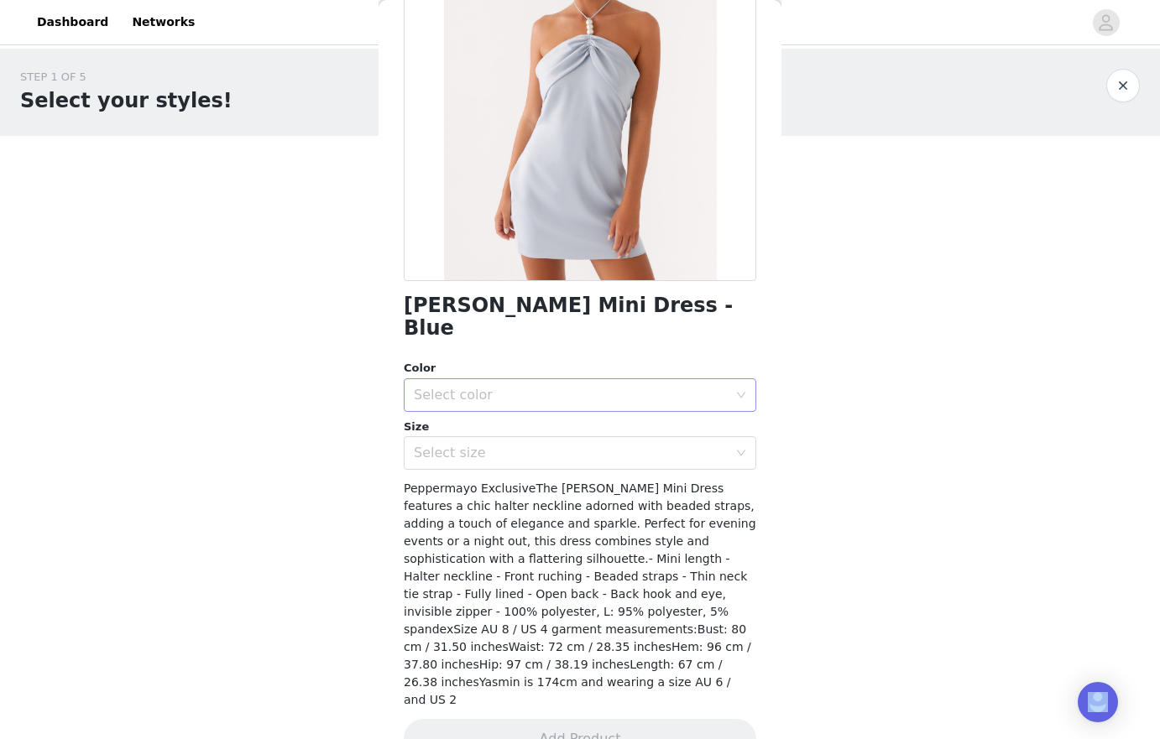
click at [573, 387] on div "Select color" at bounding box center [571, 395] width 314 height 17
click at [513, 410] on li "Blue" at bounding box center [580, 409] width 352 height 27
click at [509, 445] on div "Select size" at bounding box center [571, 453] width 314 height 17
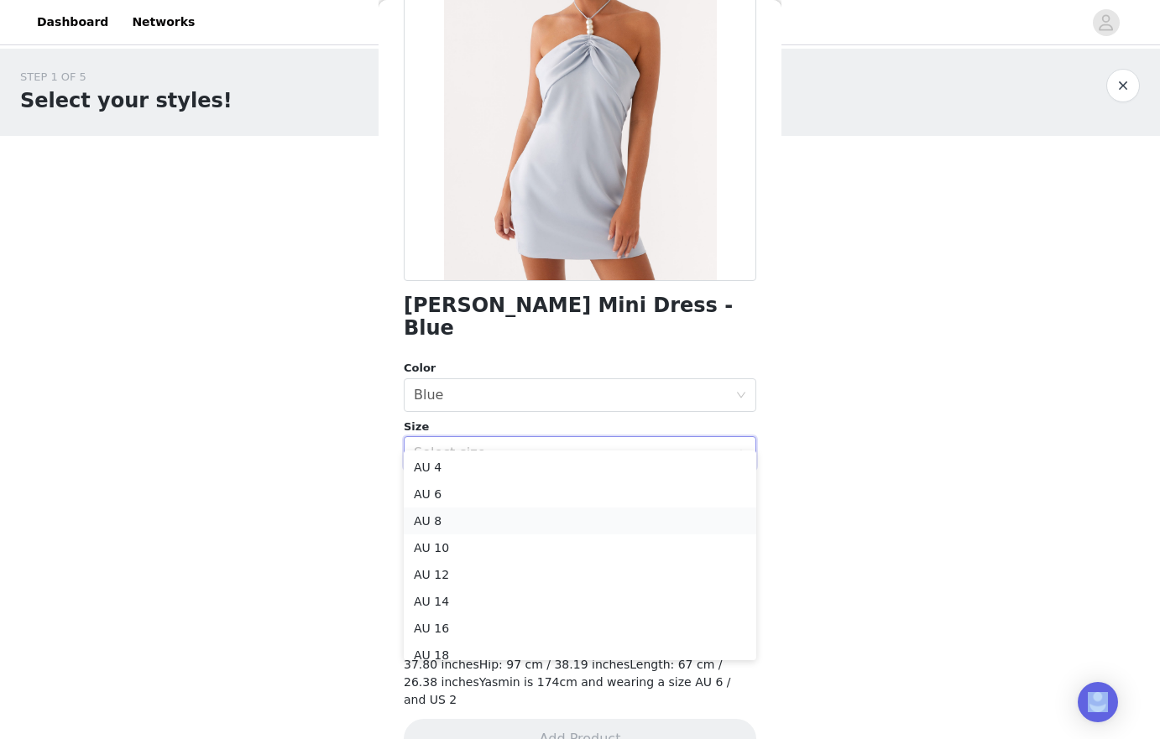
click at [480, 513] on li "AU 8" at bounding box center [580, 521] width 352 height 27
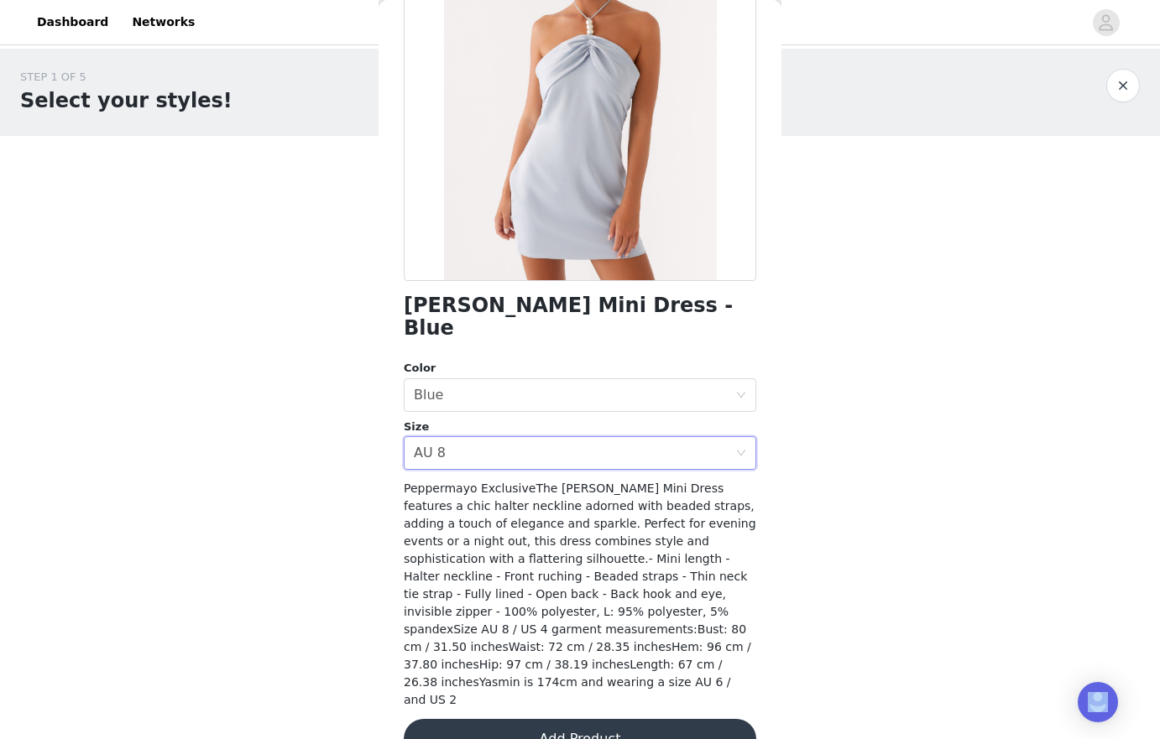
click at [595, 719] on button "Add Product" at bounding box center [580, 739] width 352 height 40
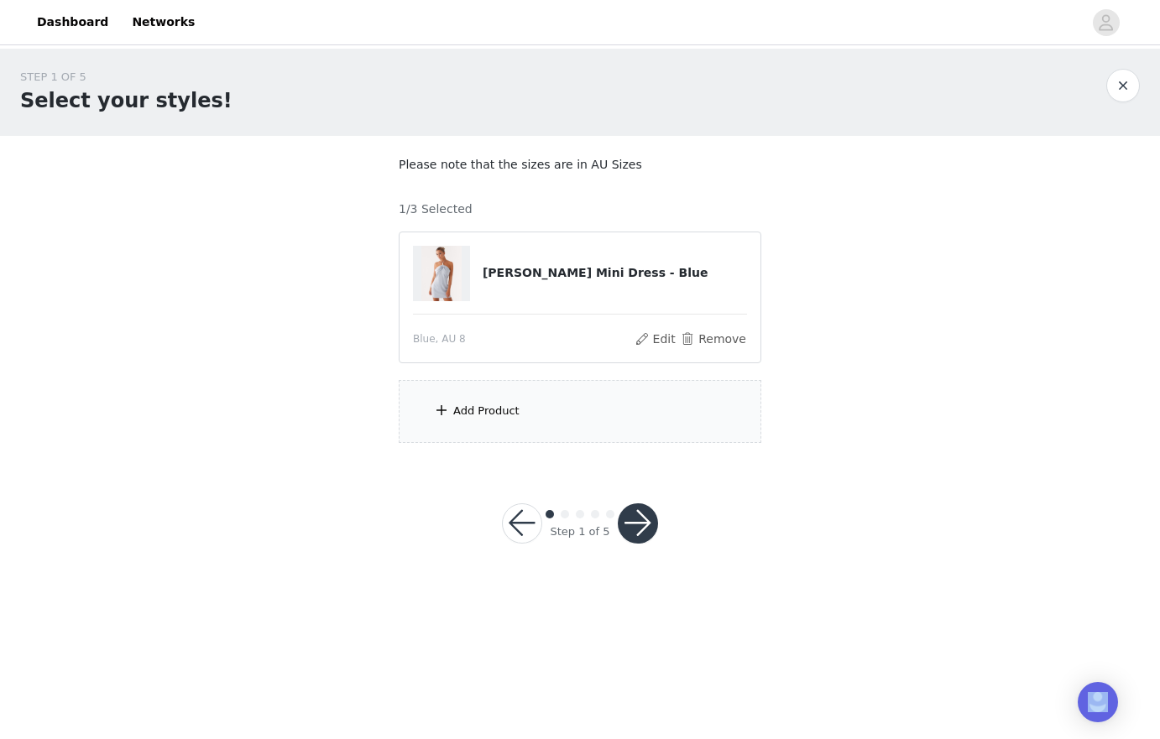
click at [563, 405] on div "Add Product" at bounding box center [580, 411] width 363 height 63
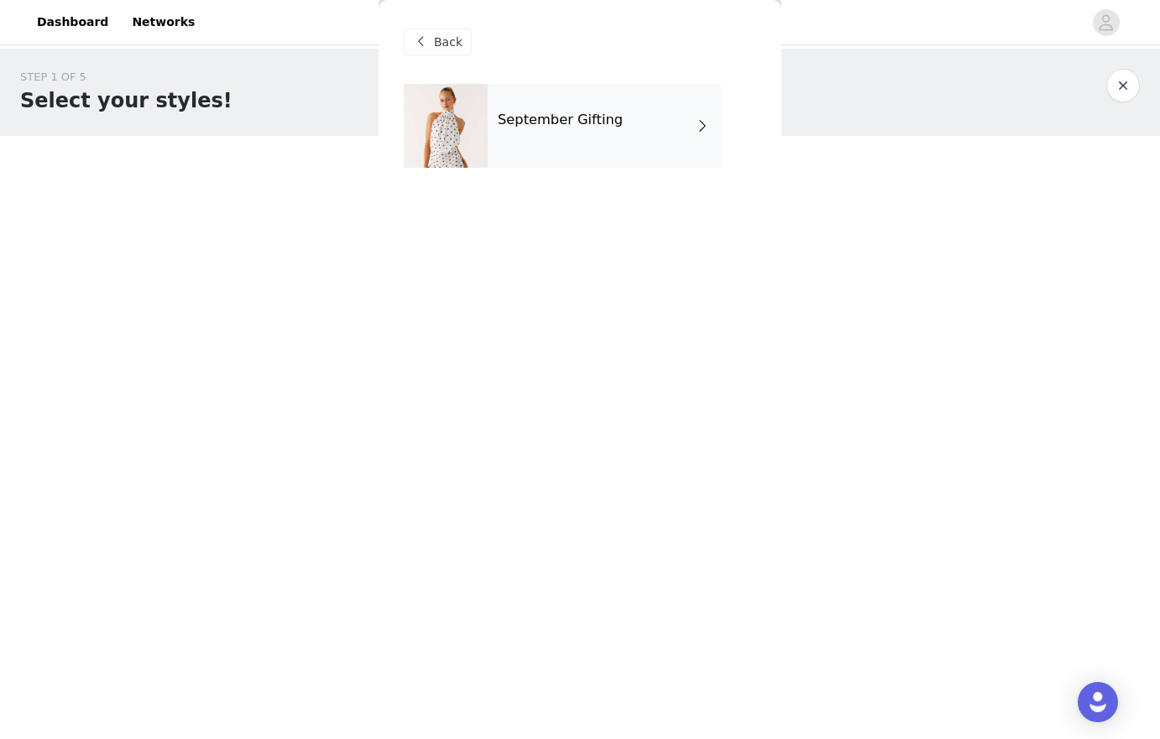
click at [613, 155] on div "September Gifting" at bounding box center [604, 126] width 233 height 84
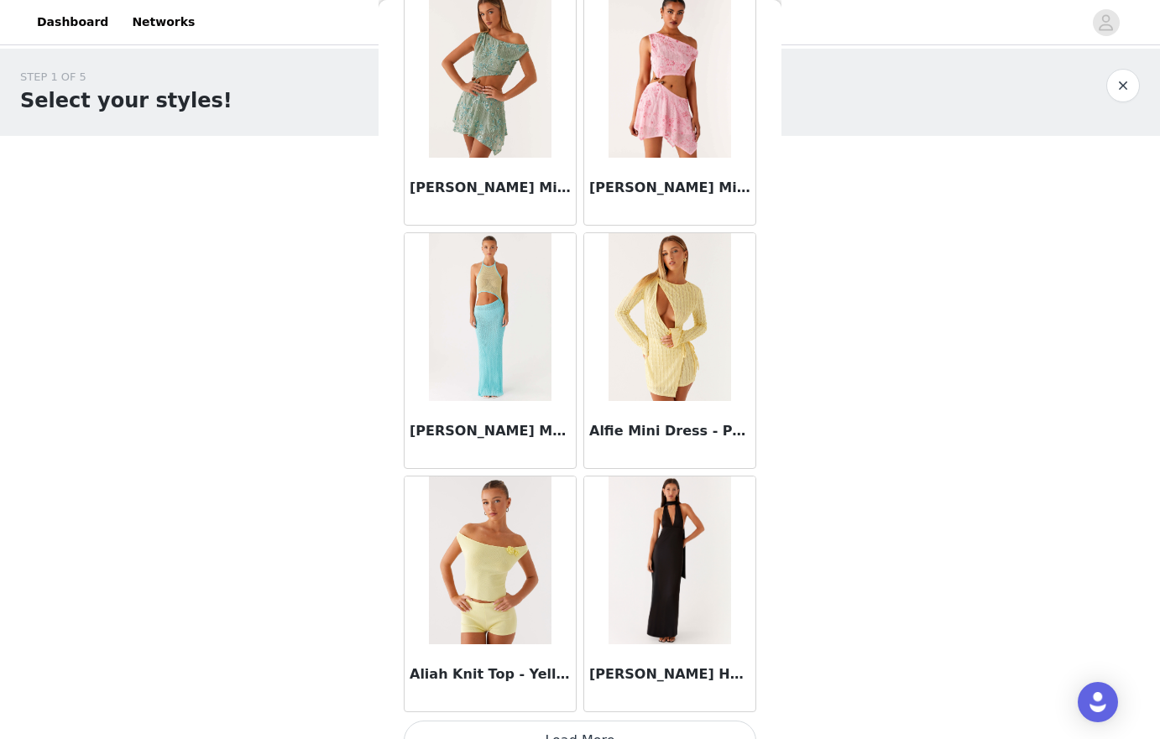
scroll to position [1829, 0]
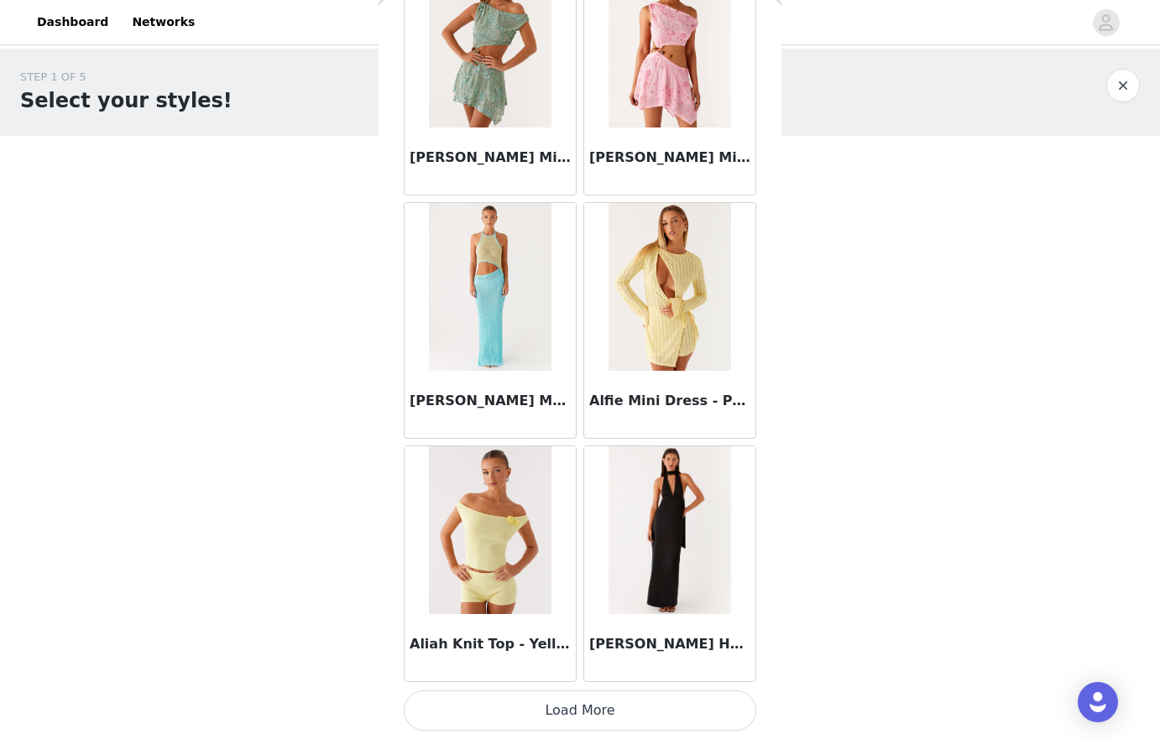
click at [555, 721] on button "Load More" at bounding box center [580, 711] width 352 height 40
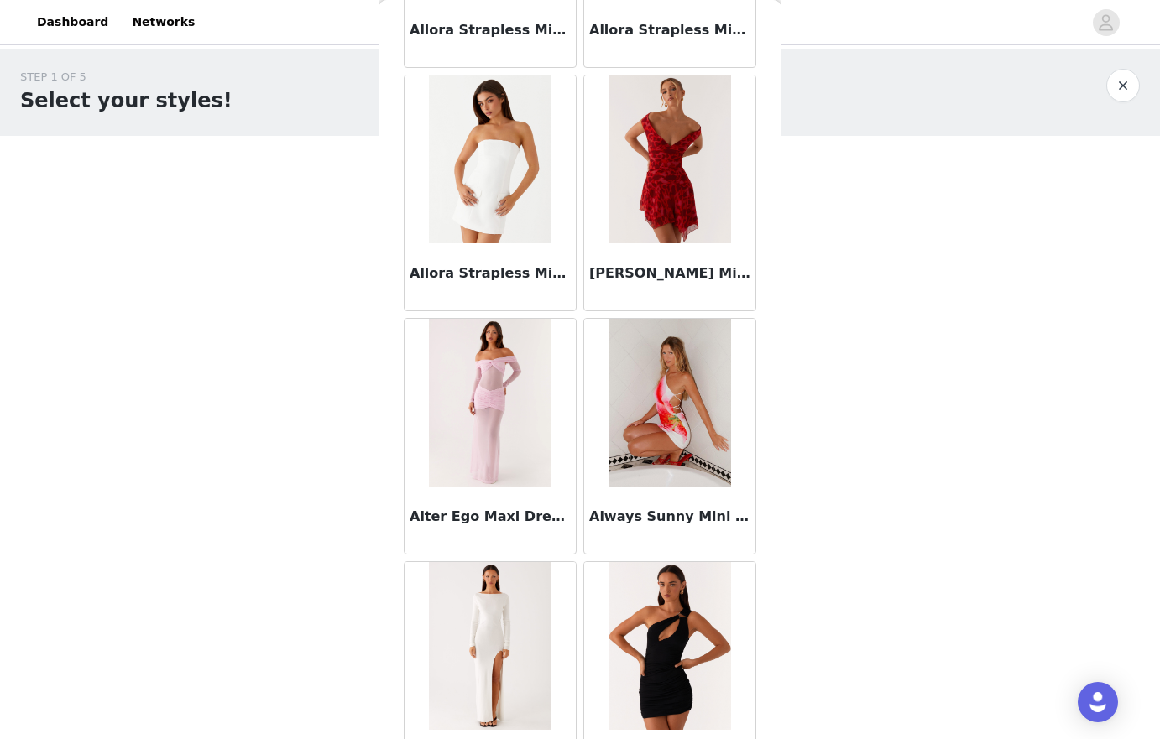
scroll to position [4262, 0]
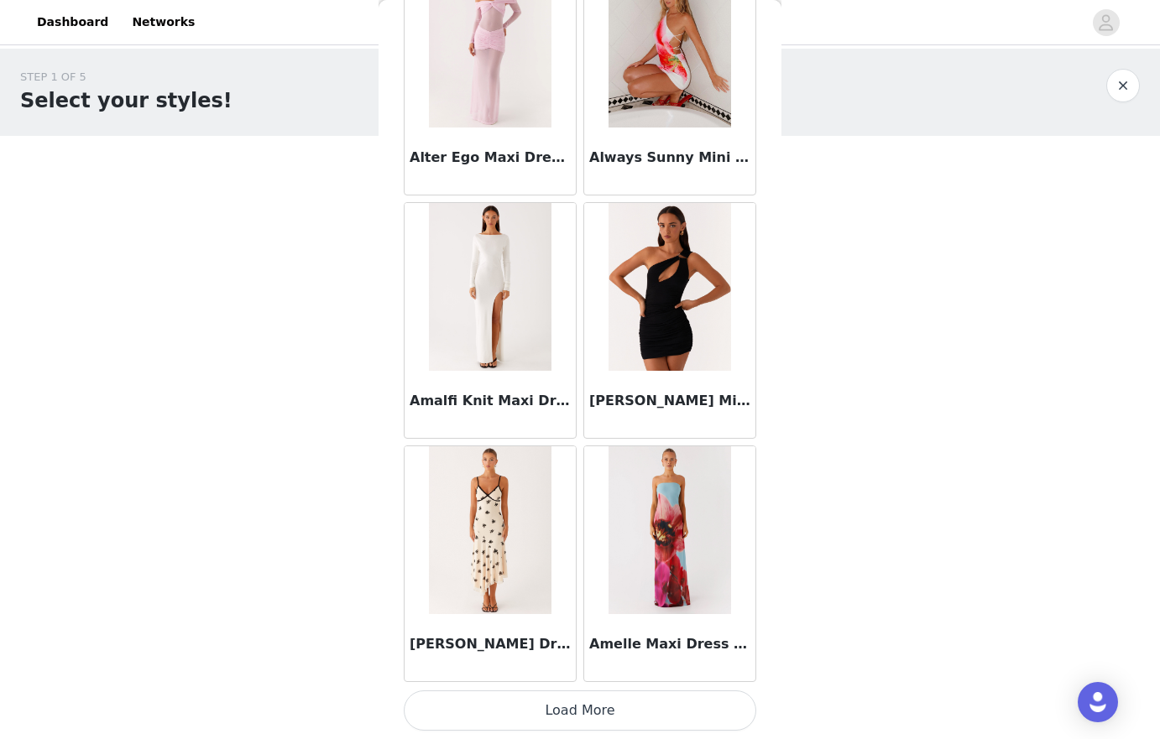
click at [654, 716] on button "Load More" at bounding box center [580, 711] width 352 height 40
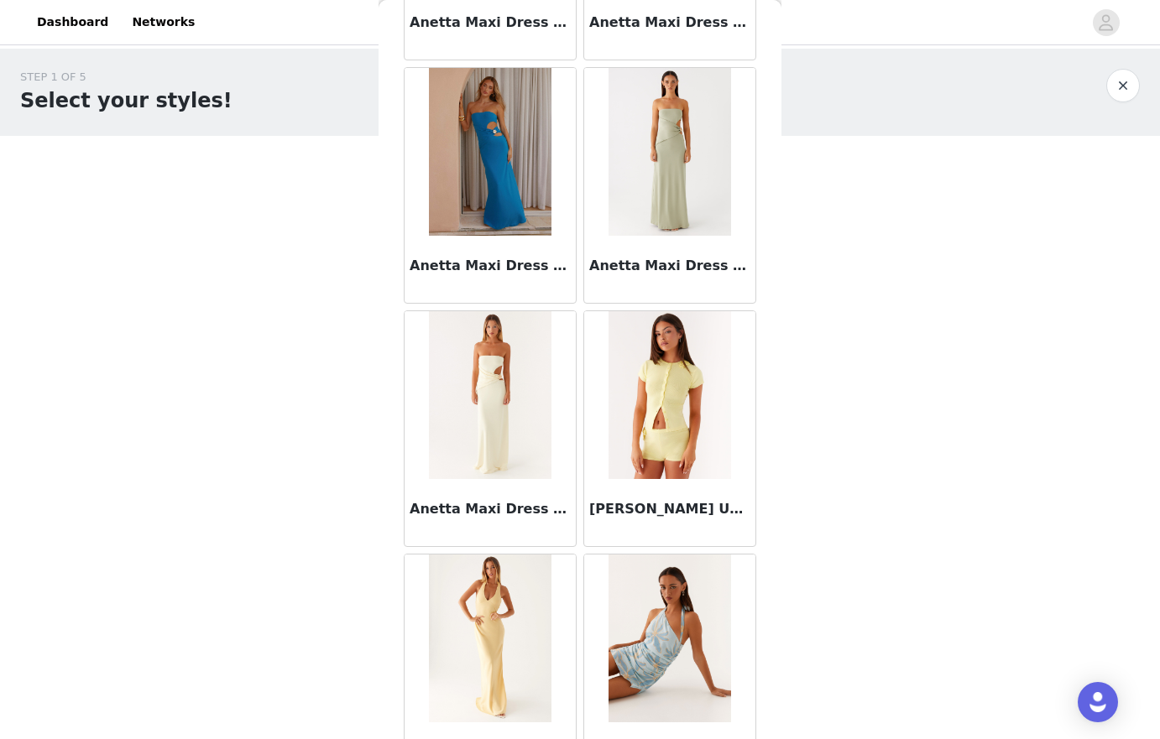
scroll to position [6696, 0]
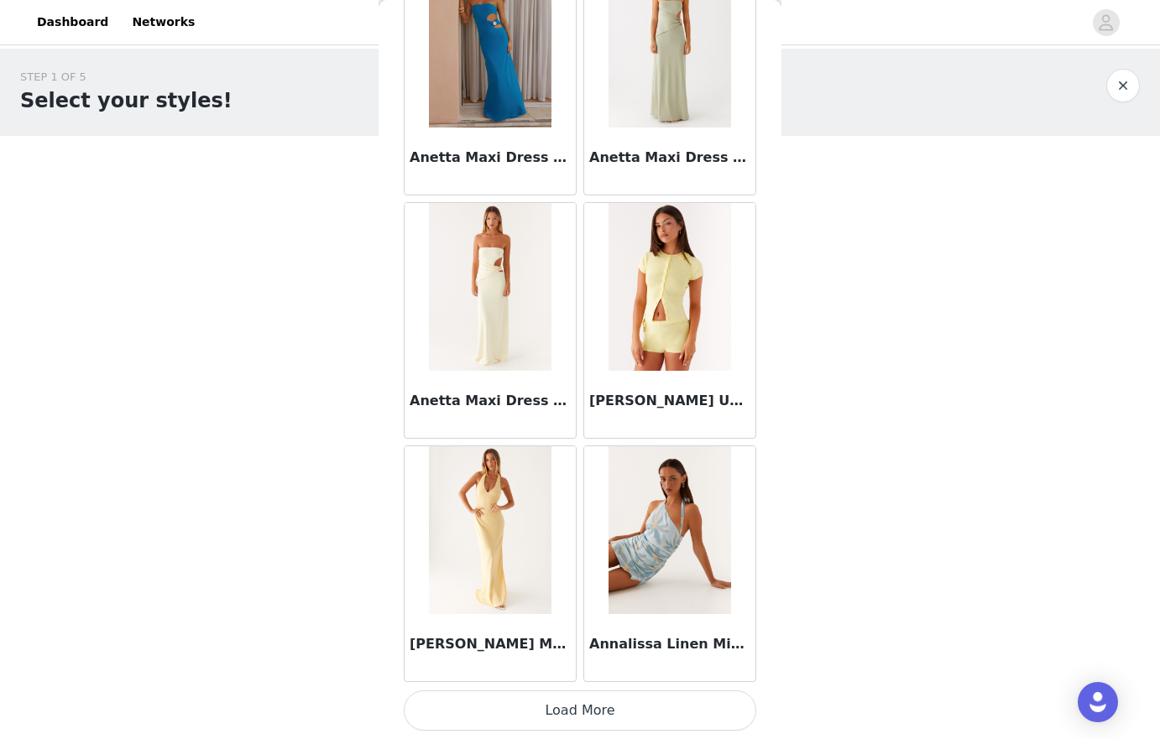
click at [681, 725] on button "Load More" at bounding box center [580, 711] width 352 height 40
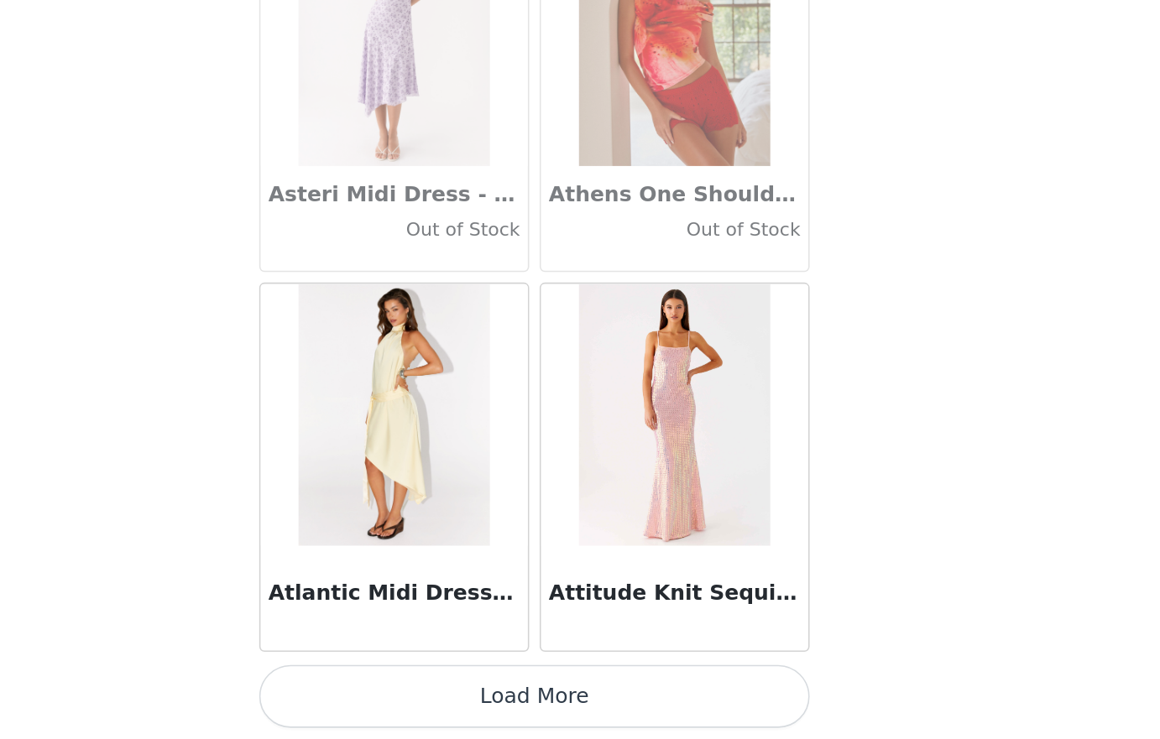
scroll to position [0, 0]
click at [632, 702] on button "Load More" at bounding box center [580, 711] width 352 height 40
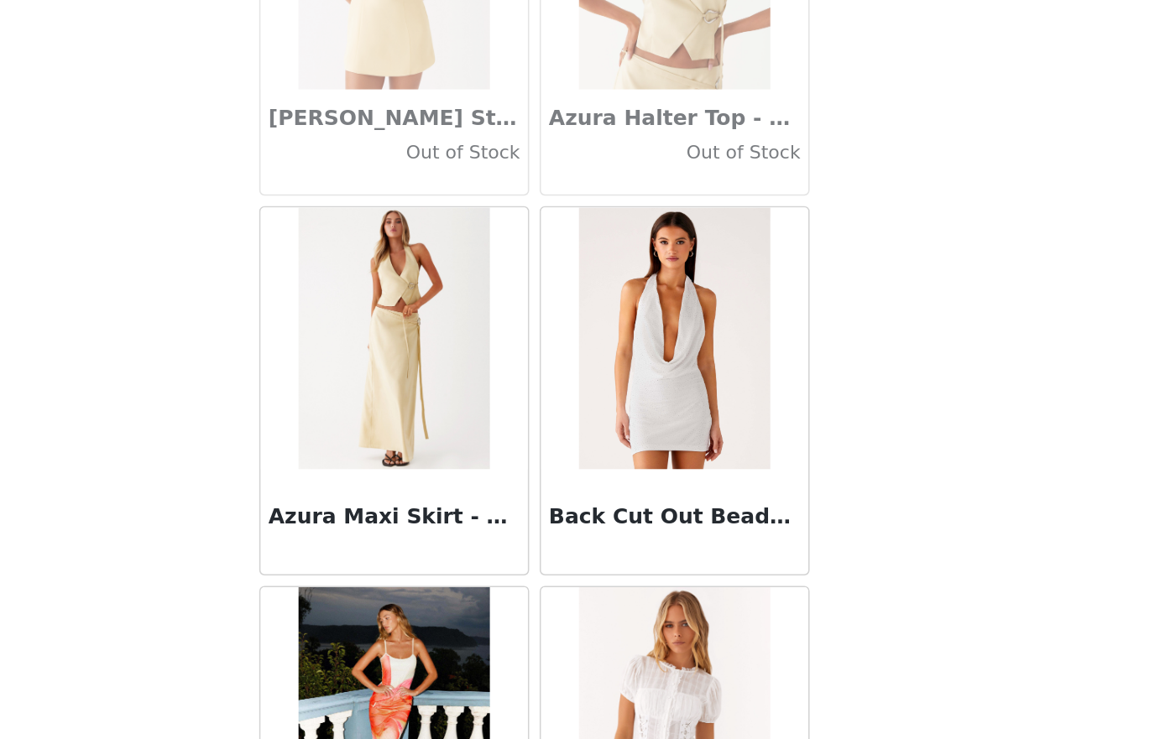
scroll to position [11563, 0]
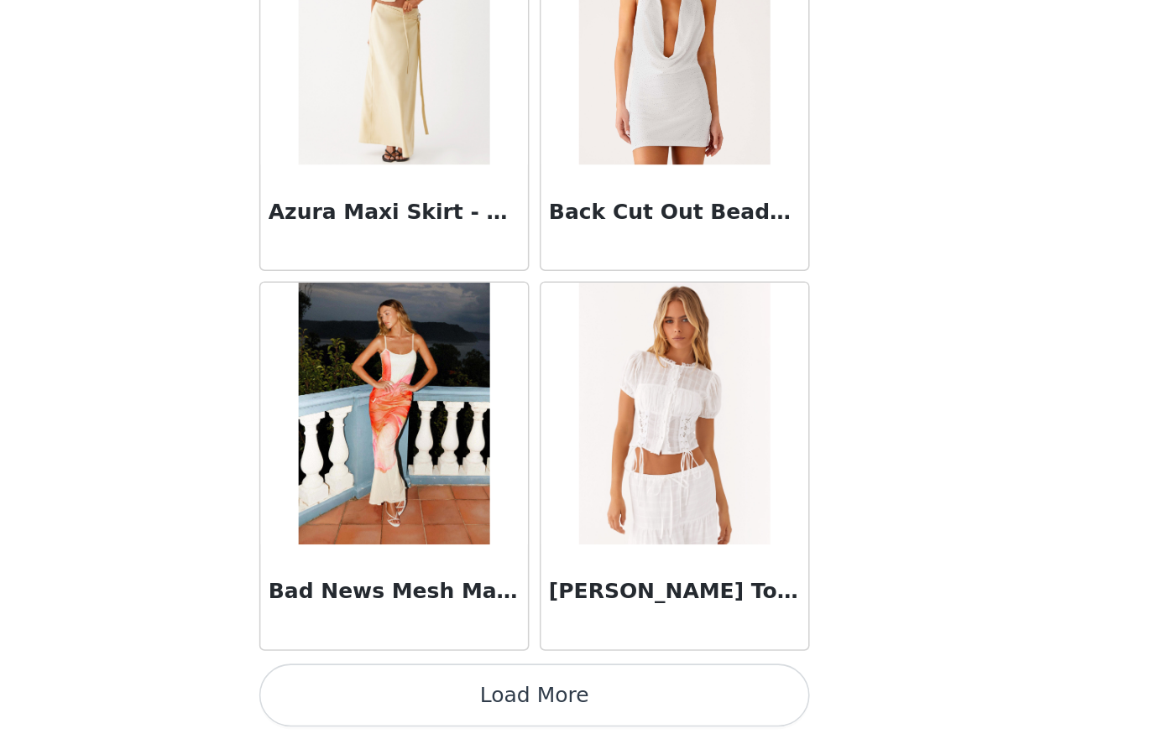
click at [629, 722] on button "Load More" at bounding box center [580, 711] width 352 height 40
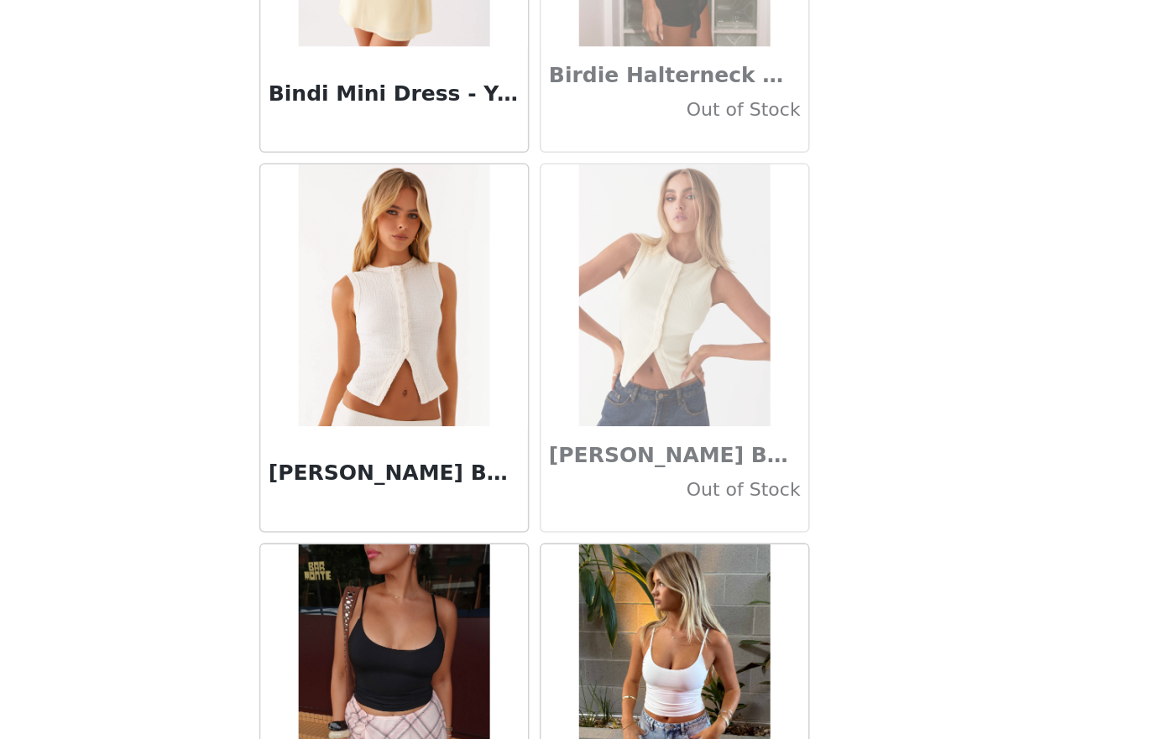
scroll to position [13997, 0]
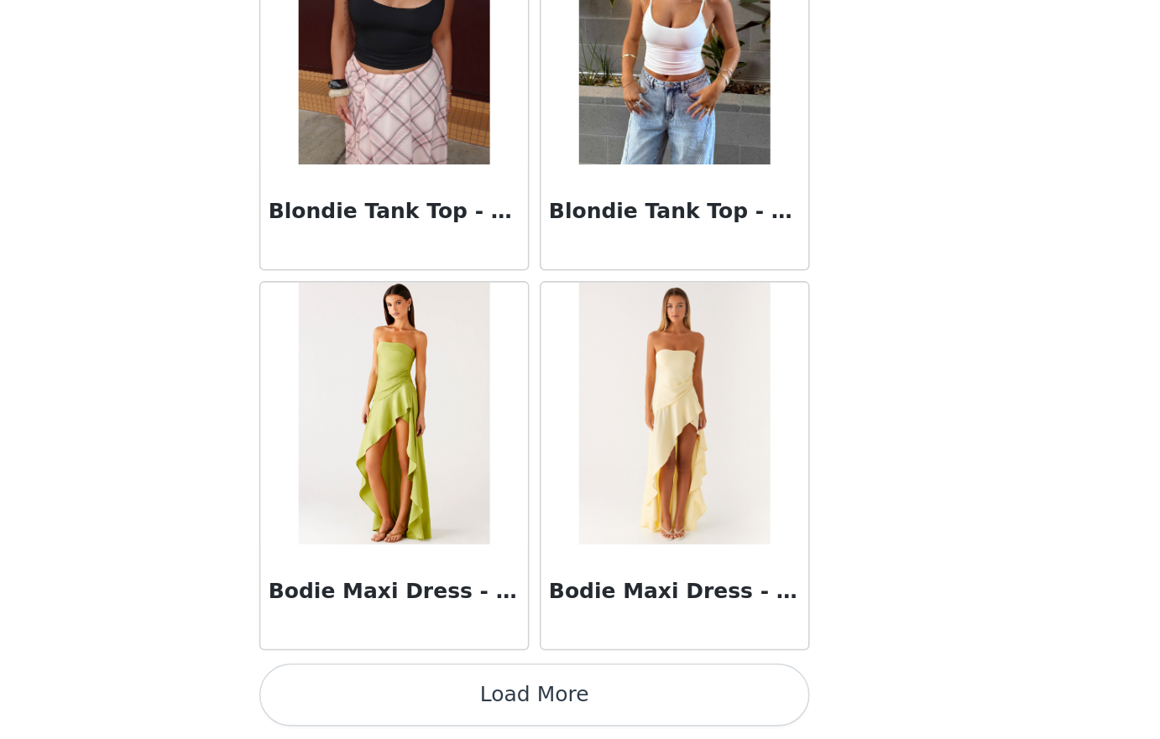
click at [650, 714] on button "Load More" at bounding box center [580, 711] width 352 height 40
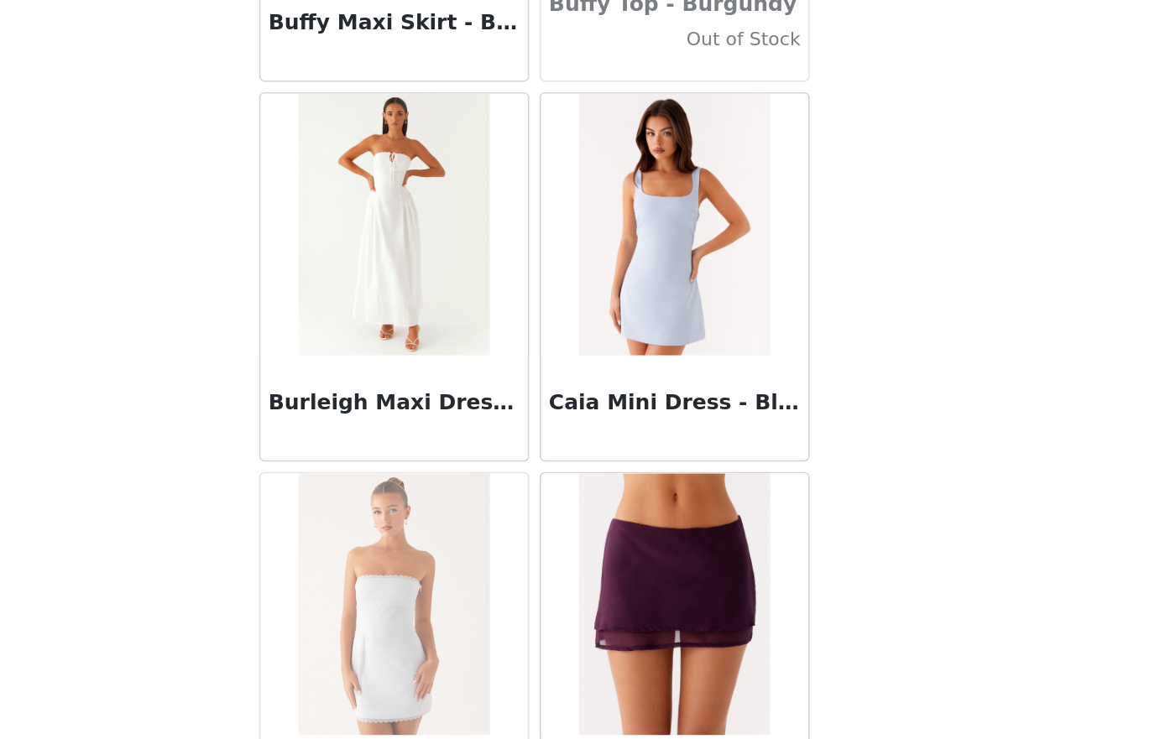
scroll to position [16431, 0]
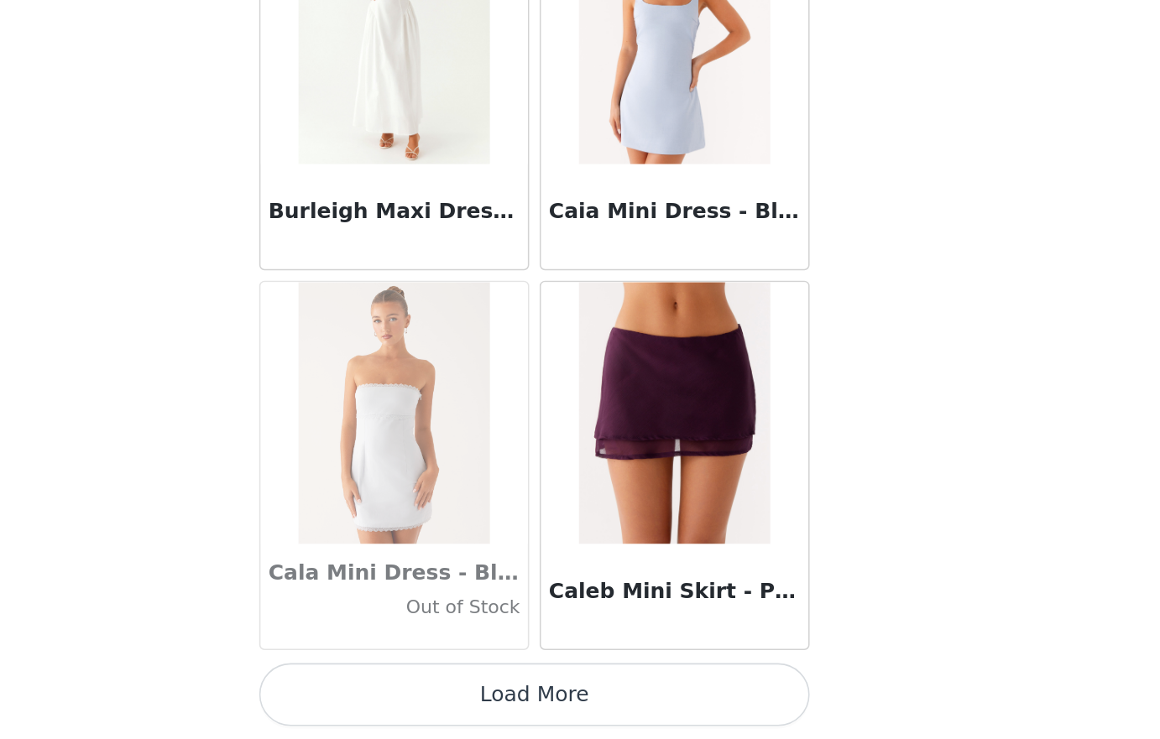
click at [626, 712] on button "Load More" at bounding box center [580, 711] width 352 height 40
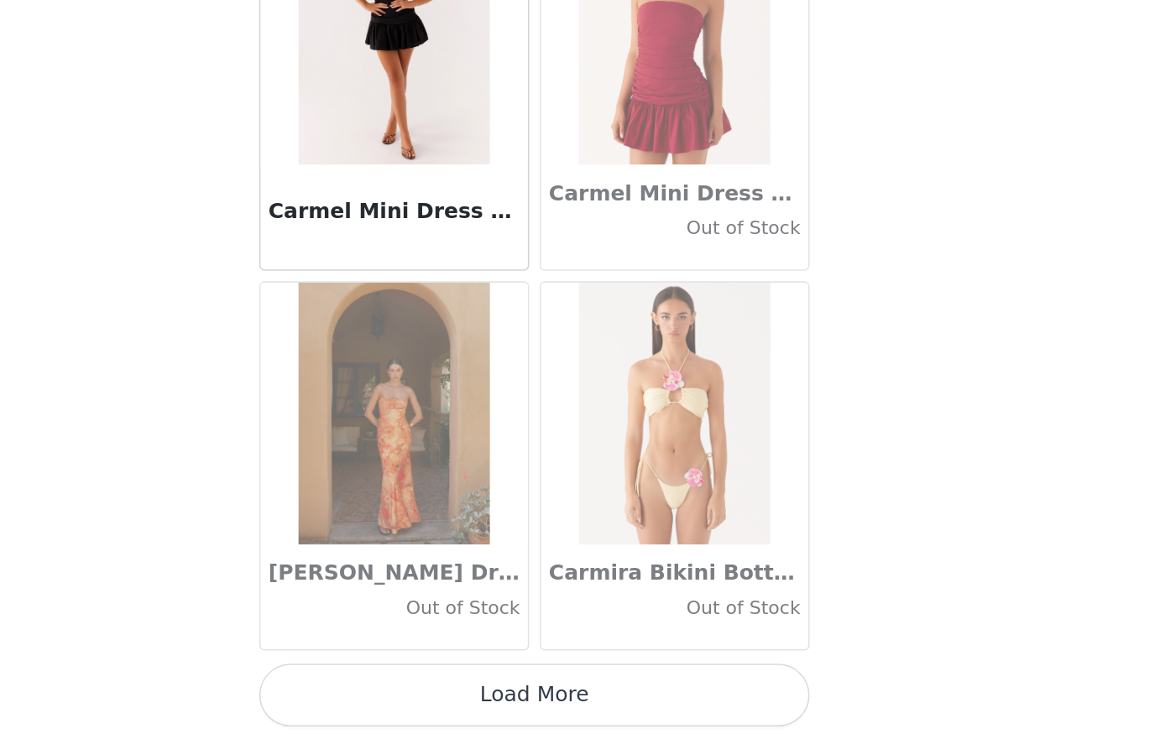
click at [624, 703] on button "Load More" at bounding box center [580, 711] width 352 height 40
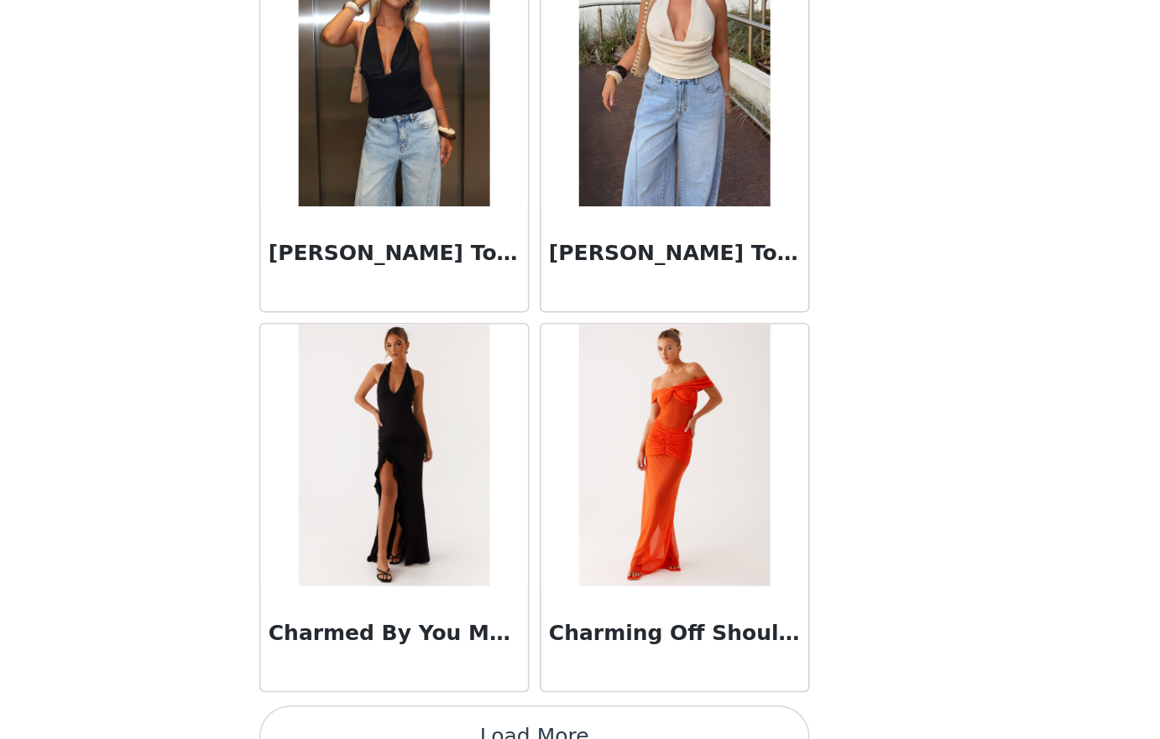
scroll to position [21298, 0]
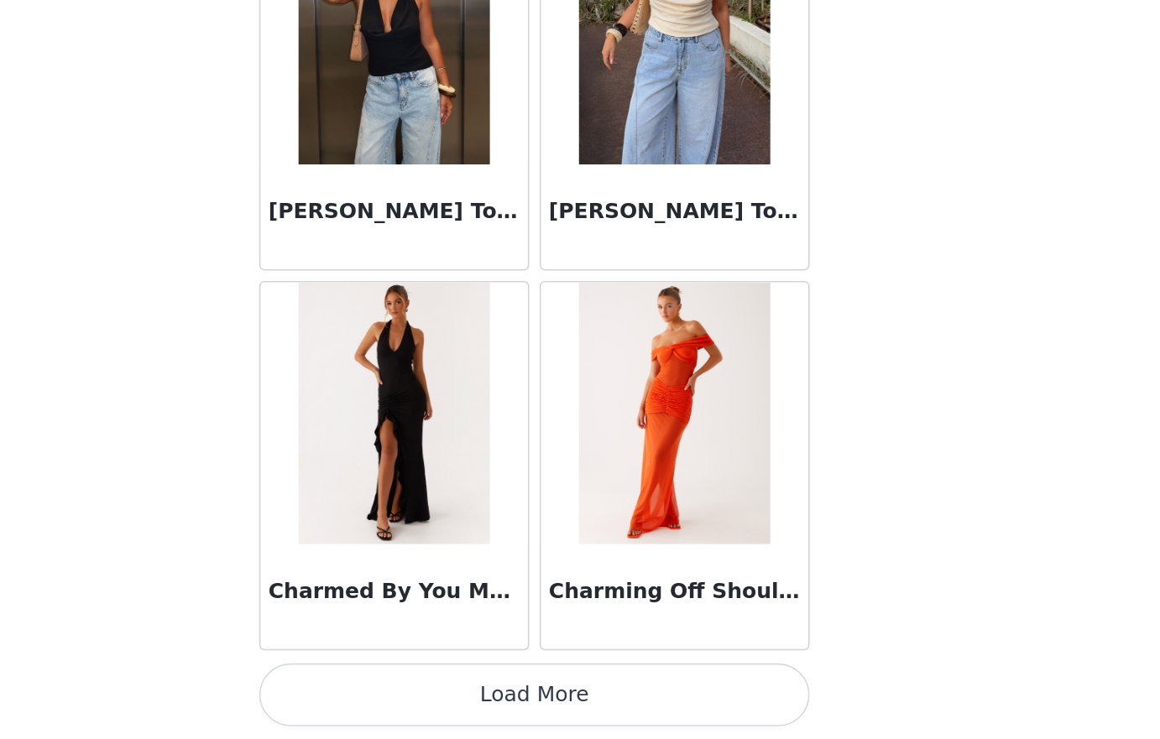
click at [624, 703] on button "Load More" at bounding box center [580, 711] width 352 height 40
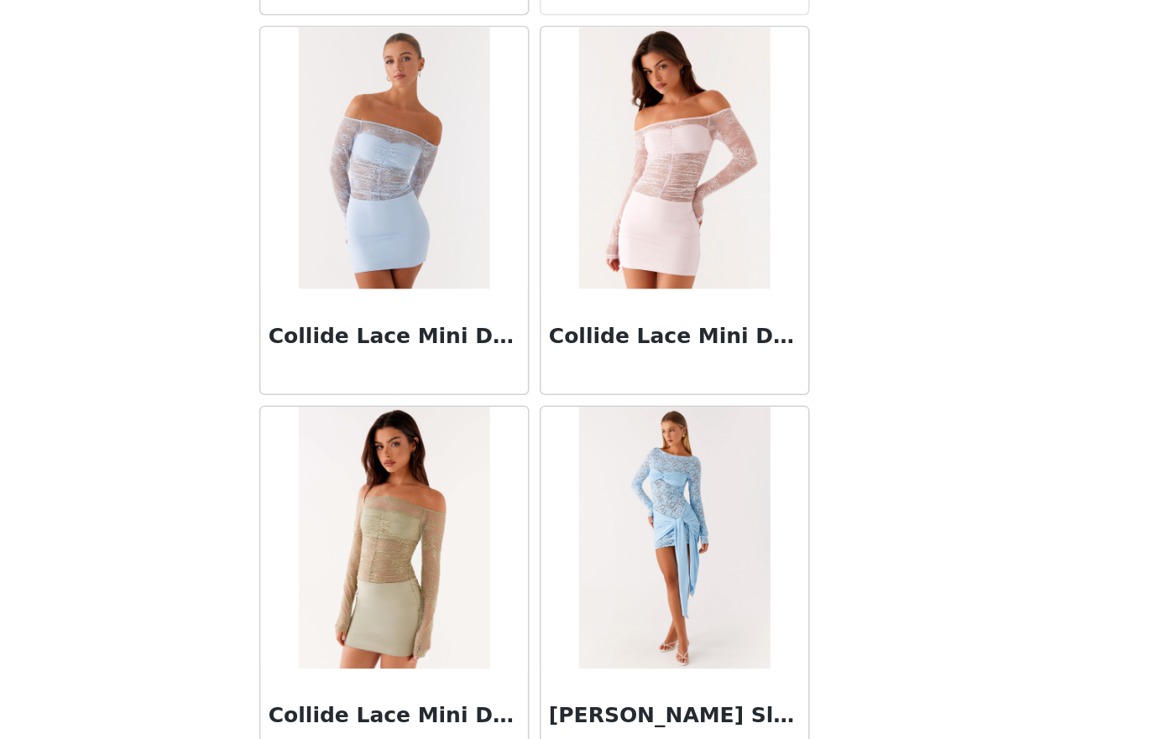
scroll to position [23732, 0]
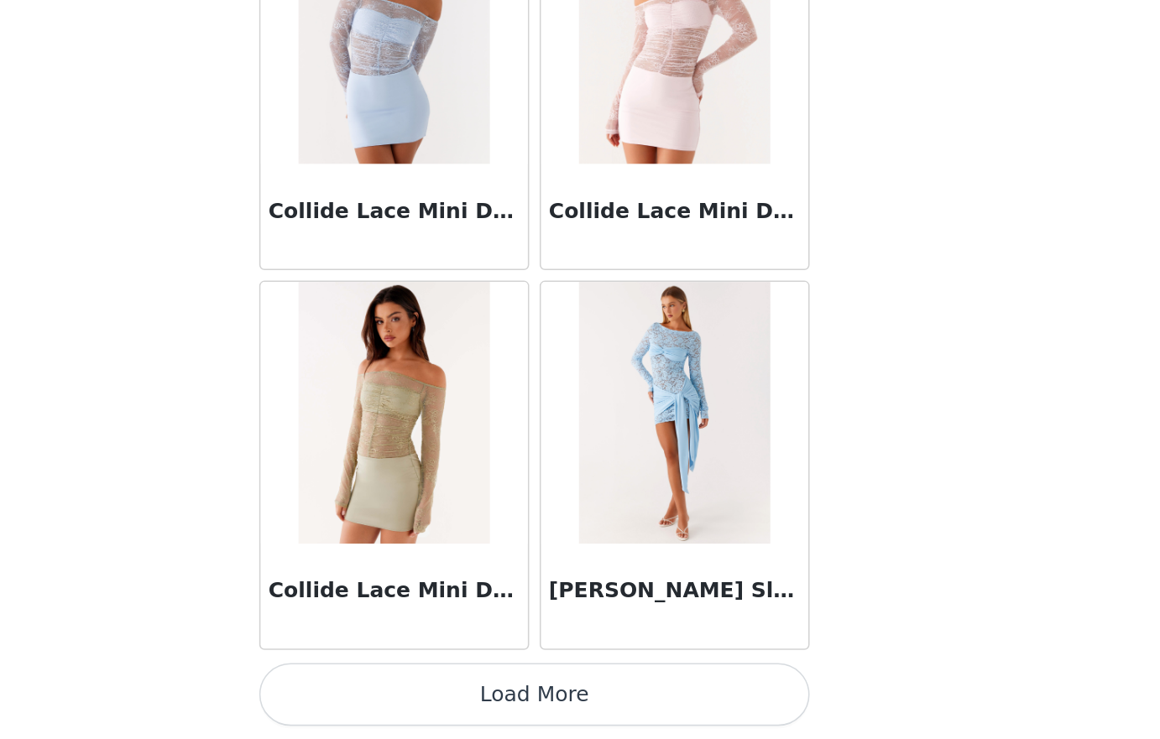
click at [641, 705] on button "Load More" at bounding box center [580, 711] width 352 height 40
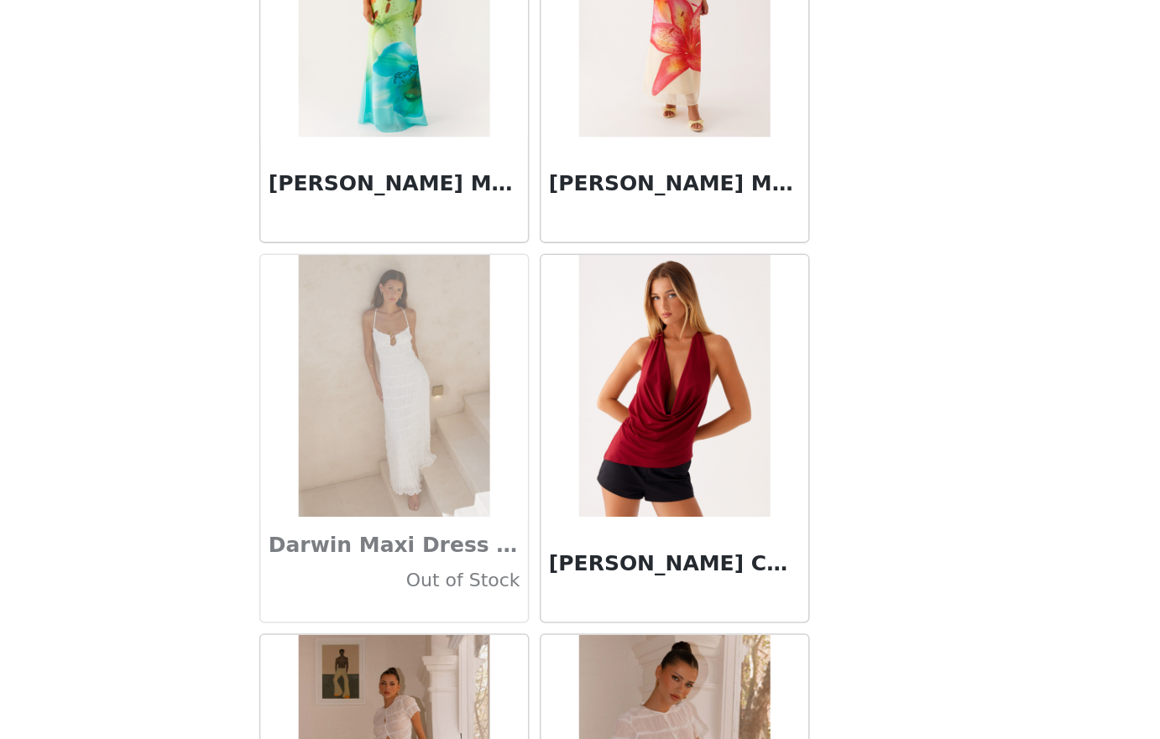
scroll to position [26165, 0]
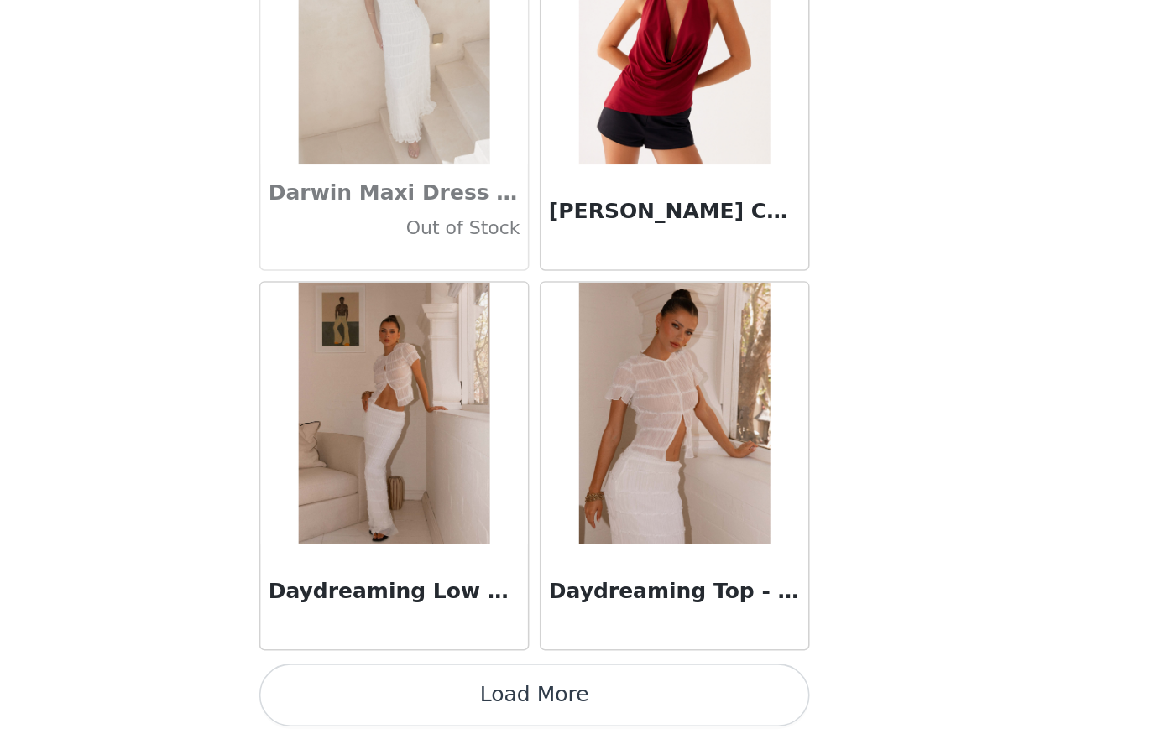
click at [674, 707] on button "Load More" at bounding box center [580, 711] width 352 height 40
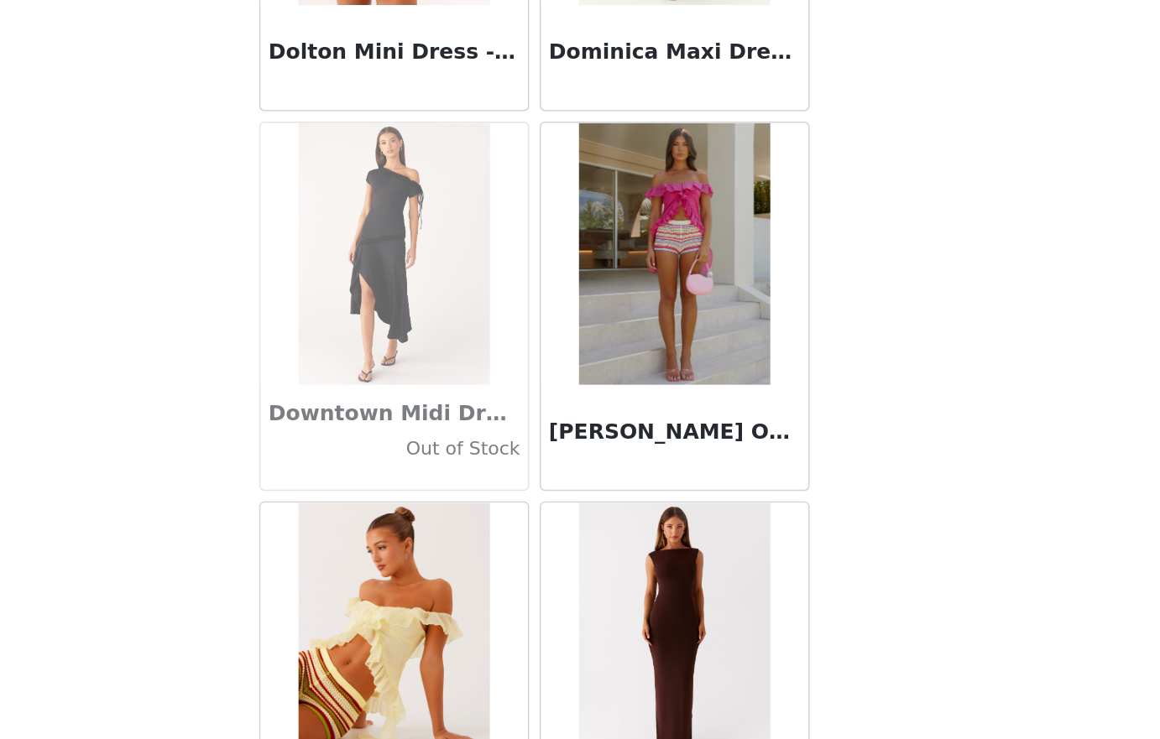
scroll to position [28599, 0]
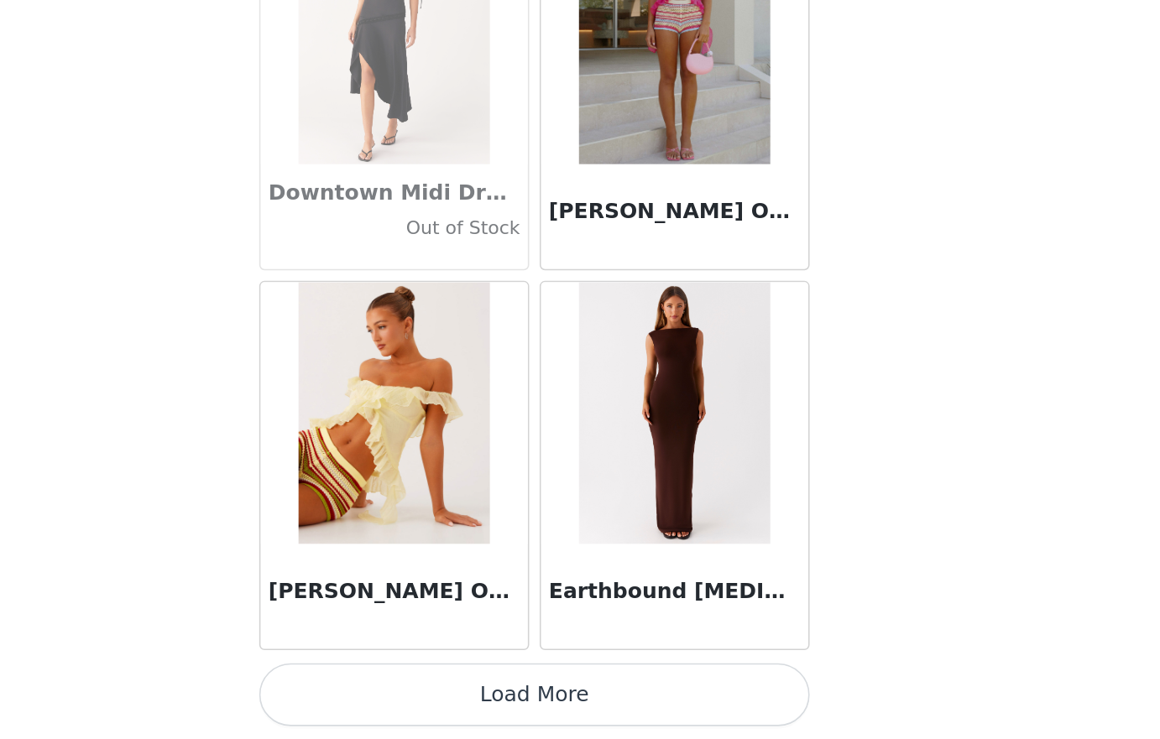
click at [639, 702] on button "Load More" at bounding box center [580, 711] width 352 height 40
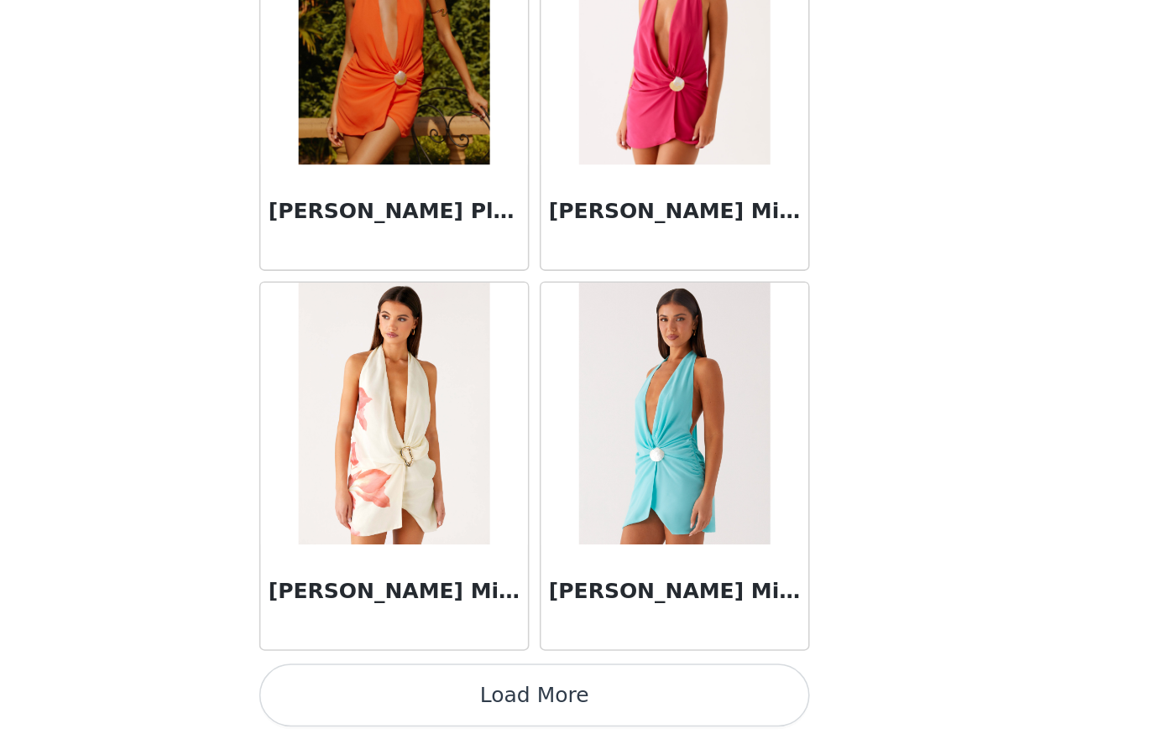
scroll to position [0, 0]
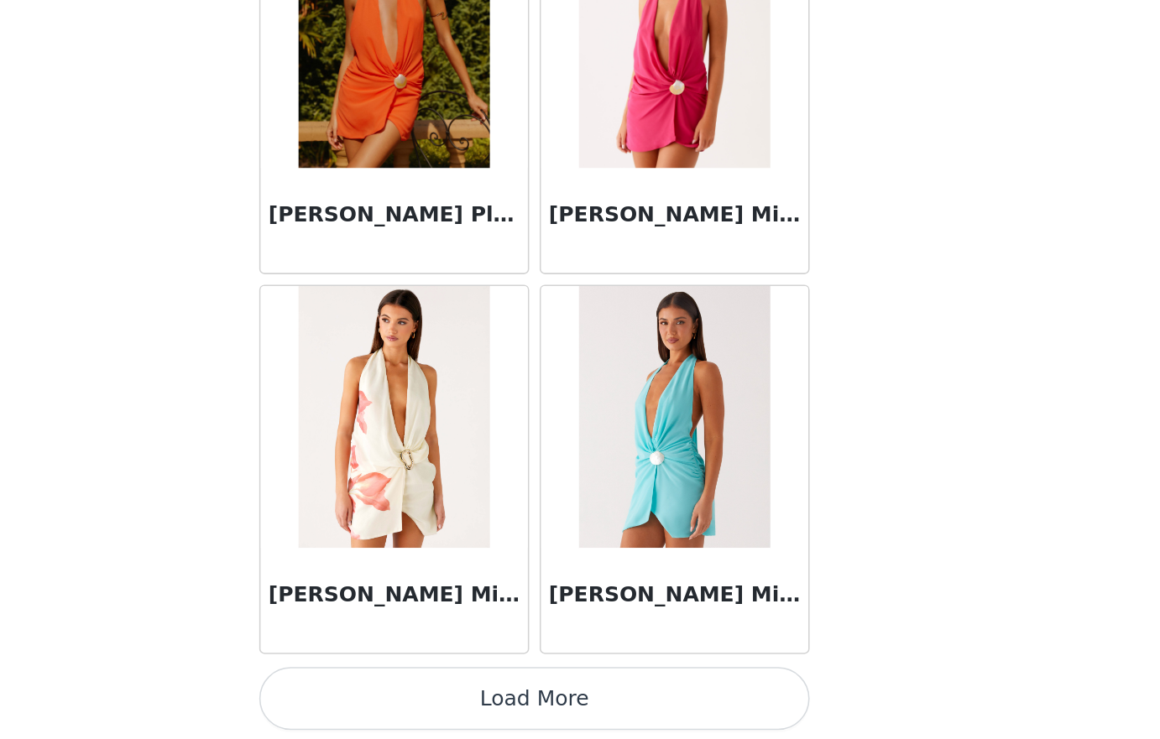
click at [702, 694] on button "Load More" at bounding box center [580, 711] width 352 height 40
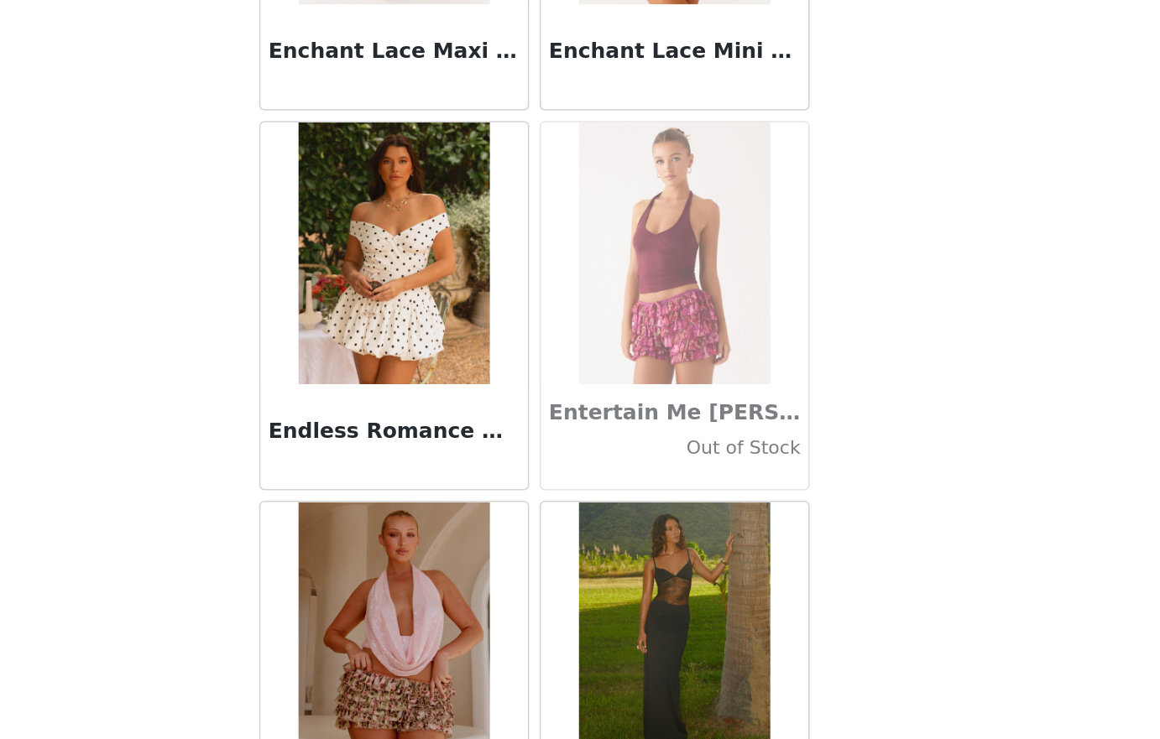
scroll to position [33467, 0]
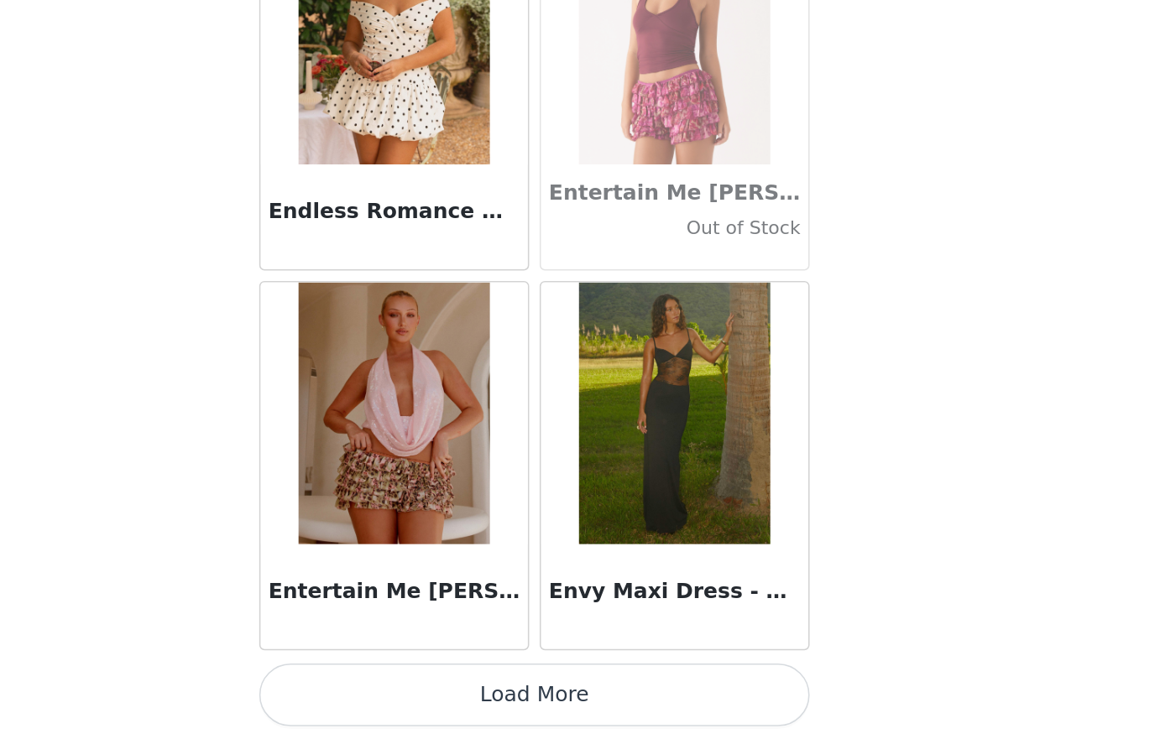
click at [643, 728] on button "Load More" at bounding box center [580, 711] width 352 height 40
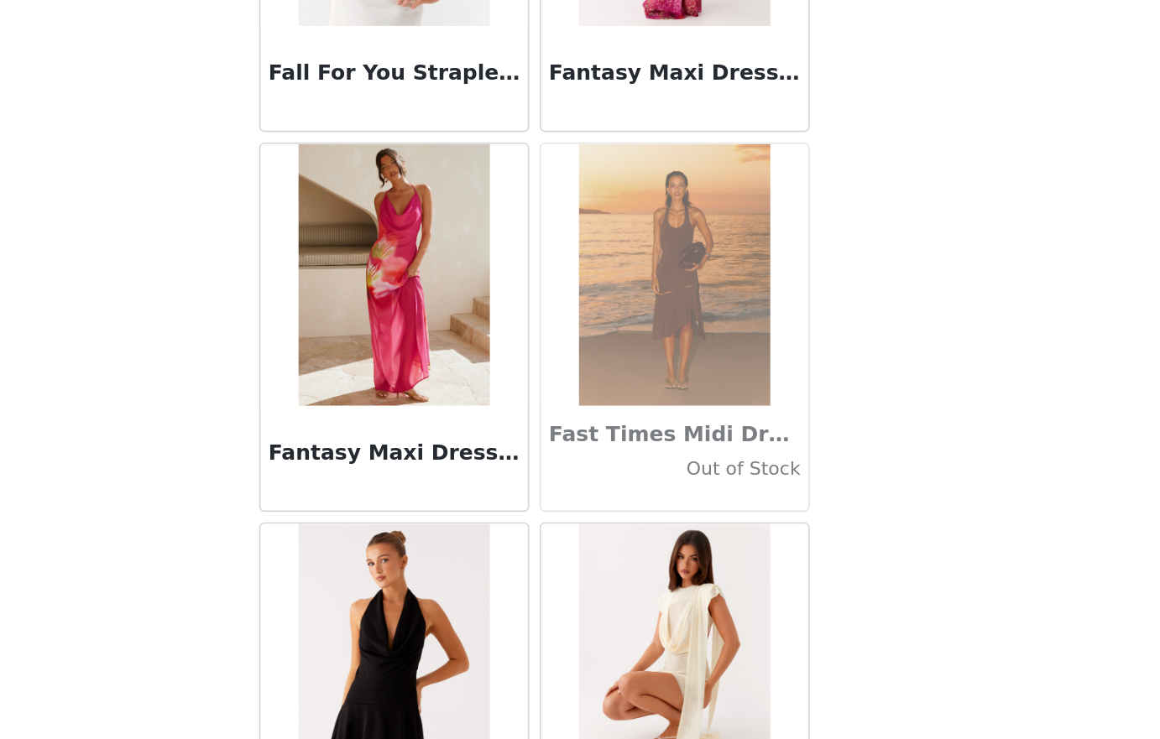
scroll to position [35900, 0]
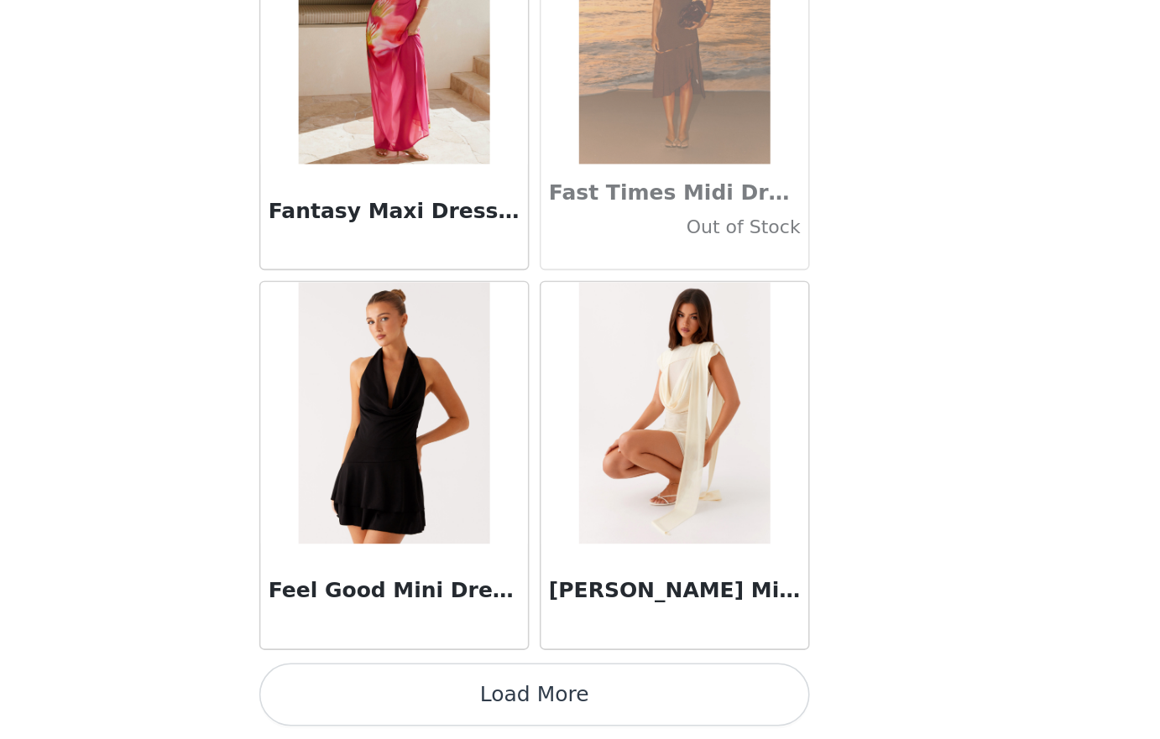
click at [647, 727] on button "Load More" at bounding box center [580, 711] width 352 height 40
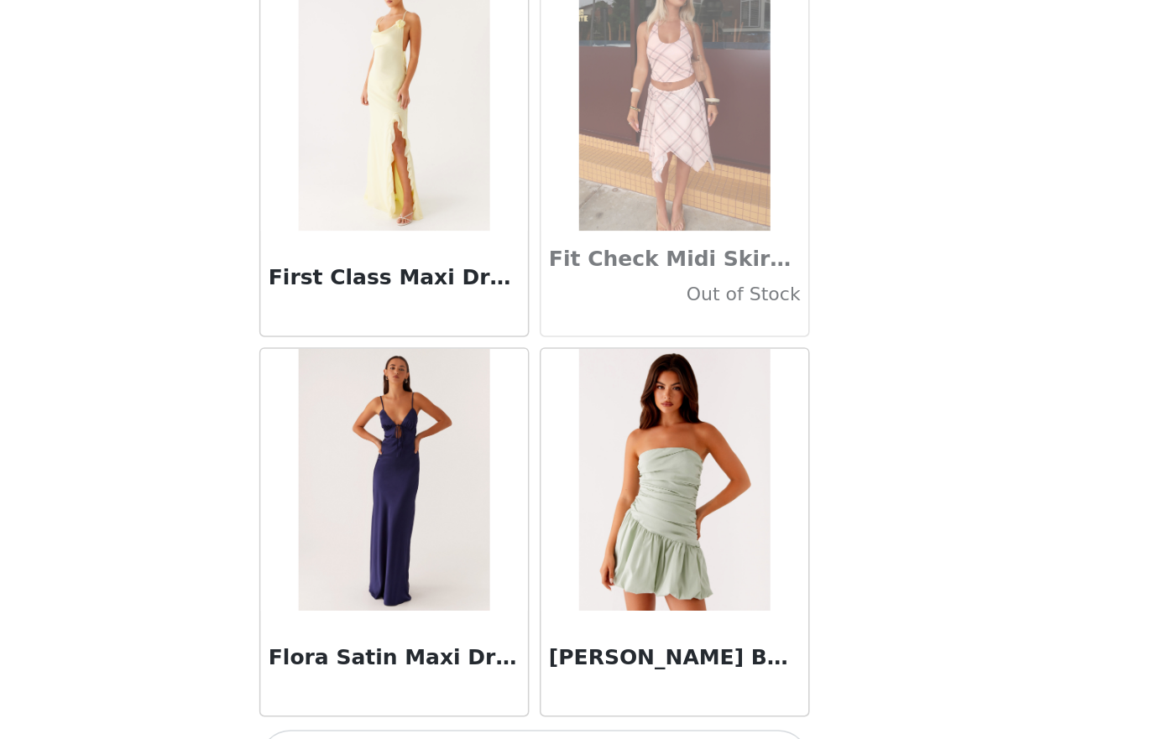
scroll to position [38334, 0]
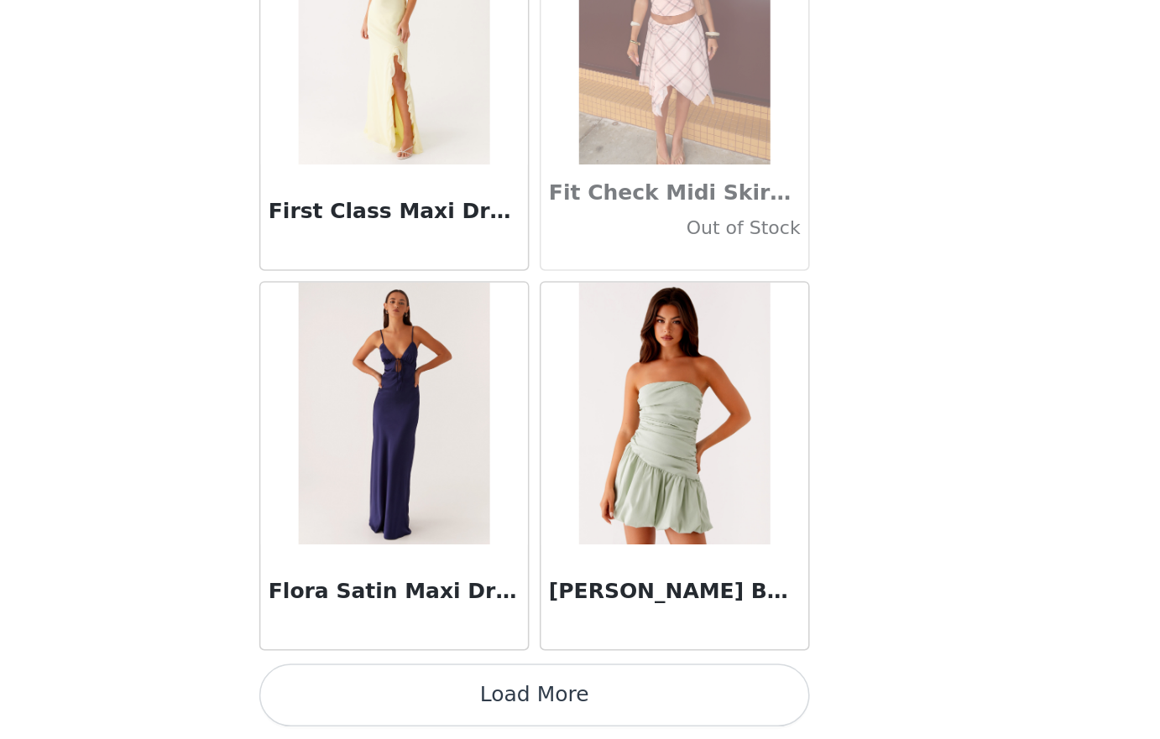
click at [710, 728] on button "Load More" at bounding box center [580, 711] width 352 height 40
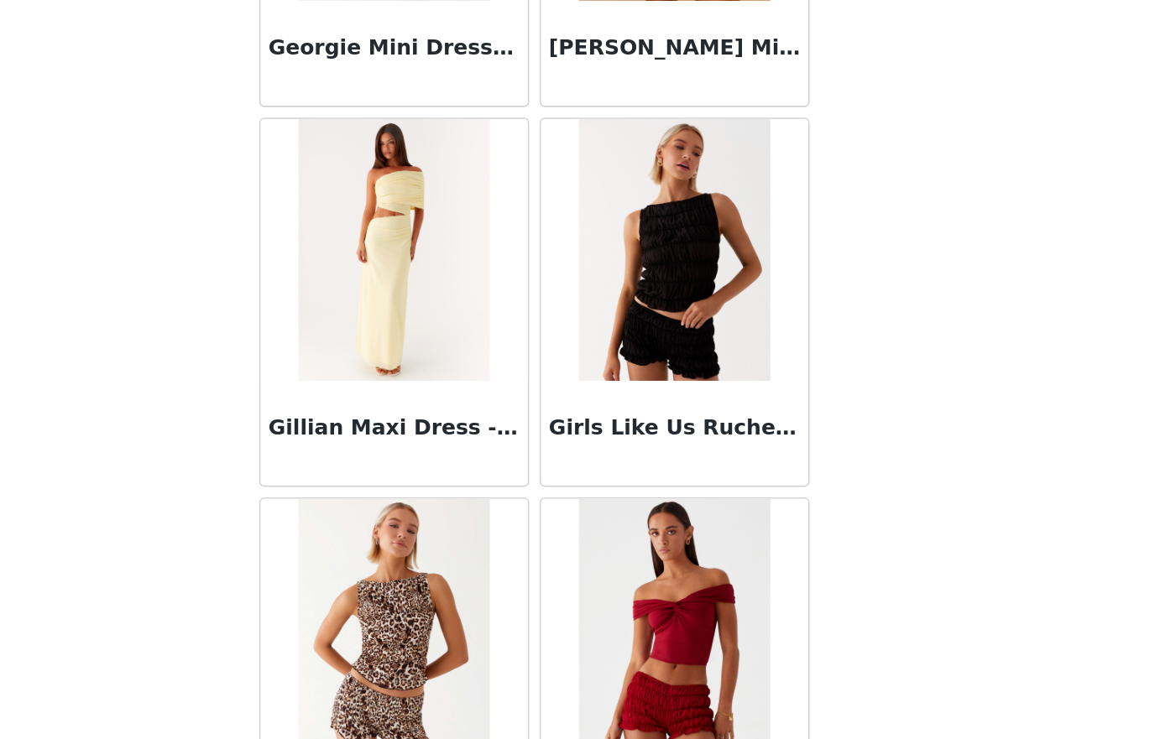
scroll to position [40768, 0]
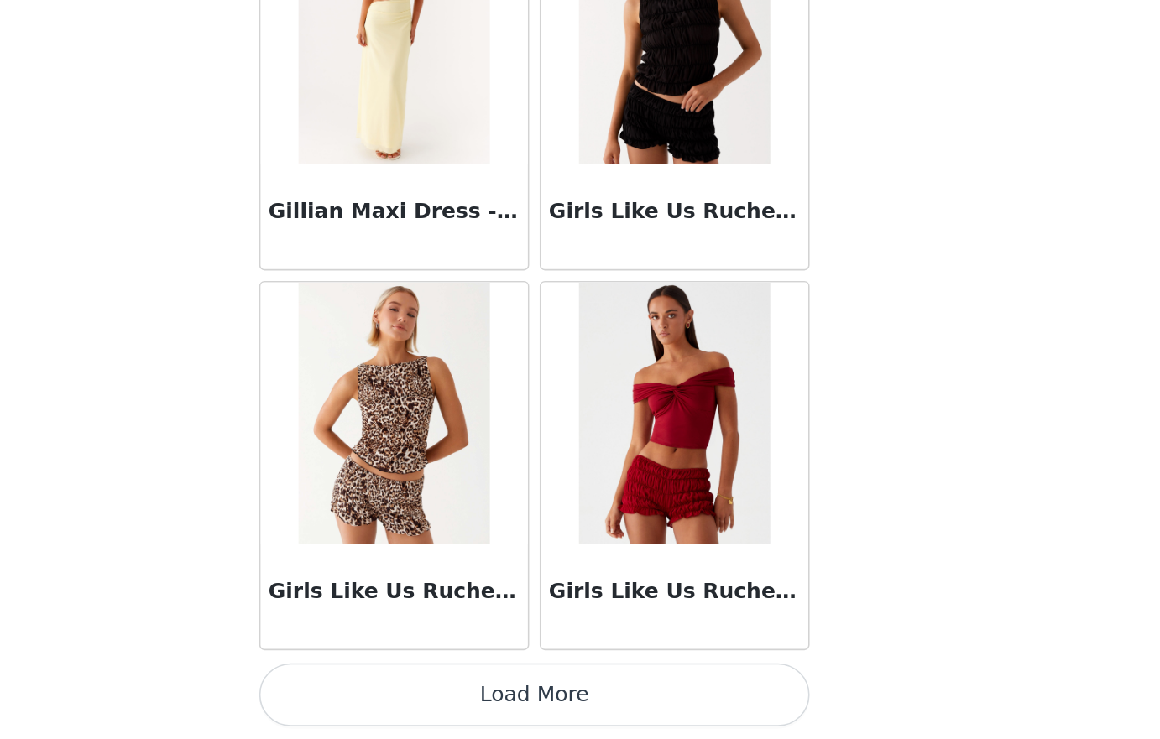
click at [693, 703] on button "Load More" at bounding box center [580, 711] width 352 height 40
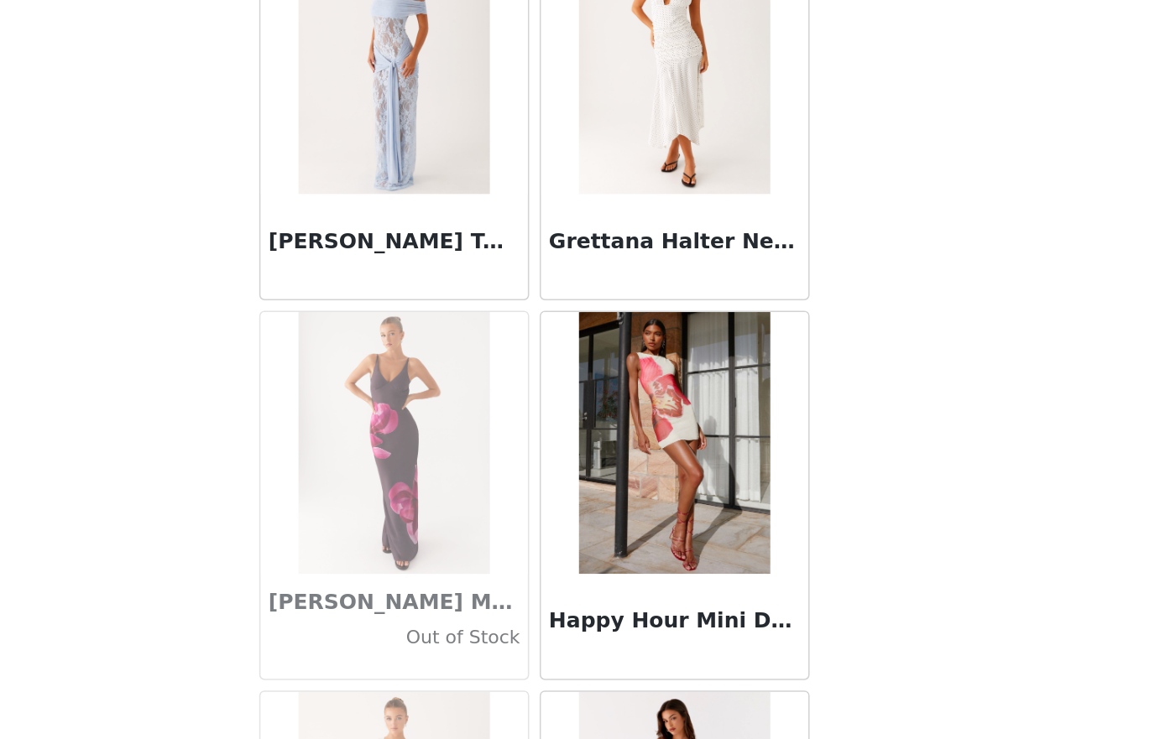
scroll to position [42209, 0]
click at [656, 368] on img at bounding box center [669, 306] width 122 height 168
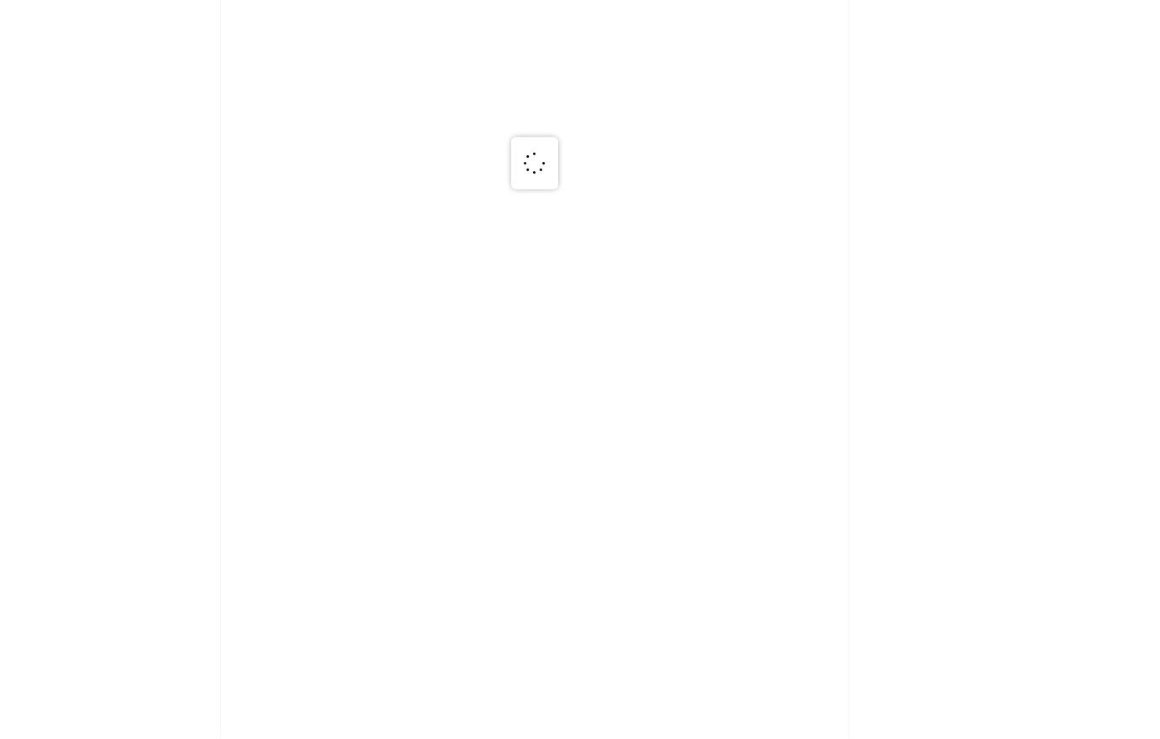
scroll to position [0, 0]
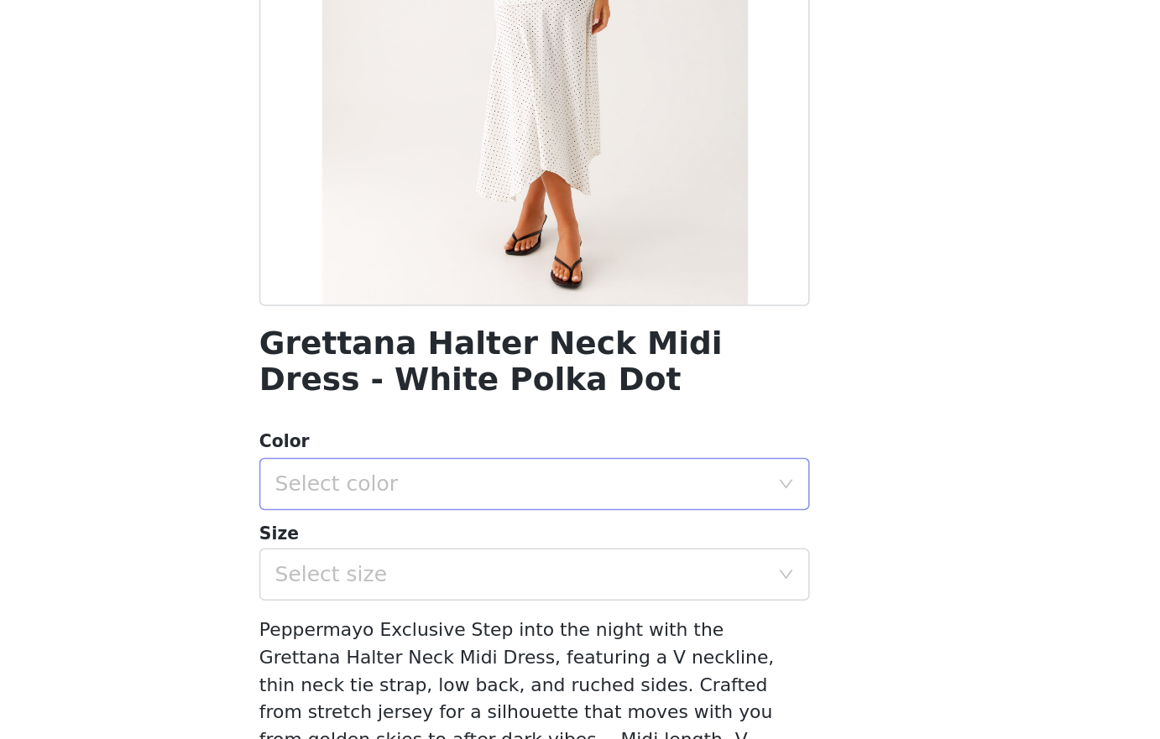
click at [603, 574] on div "Select color" at bounding box center [571, 575] width 314 height 17
click at [582, 621] on li "White Polka Dot" at bounding box center [580, 612] width 352 height 27
click at [571, 634] on div "Select size" at bounding box center [571, 633] width 314 height 17
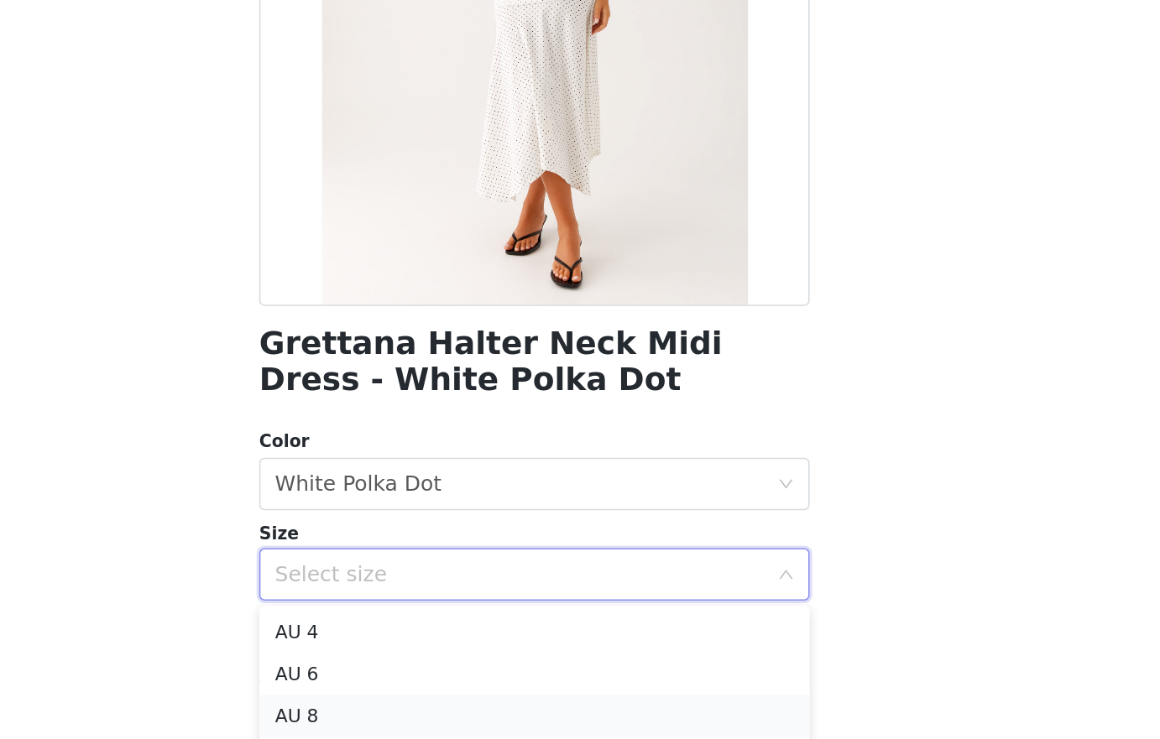
click at [530, 716] on li "AU 8" at bounding box center [580, 724] width 352 height 27
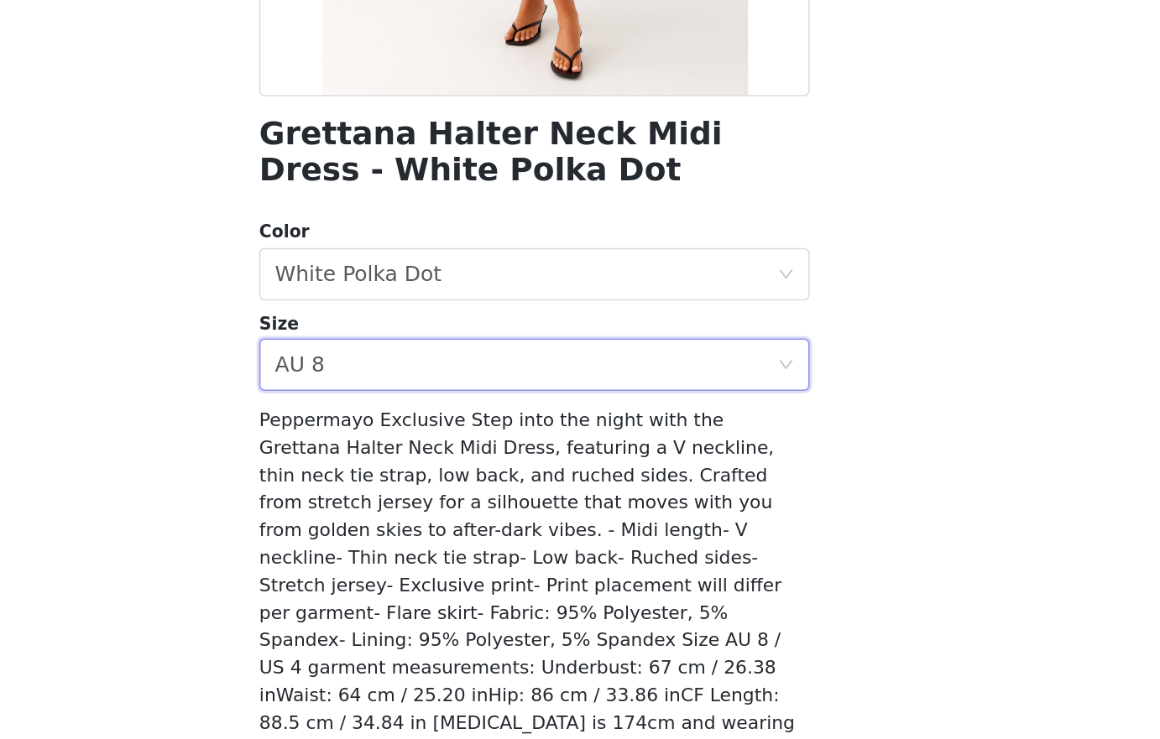
scroll to position [185, 0]
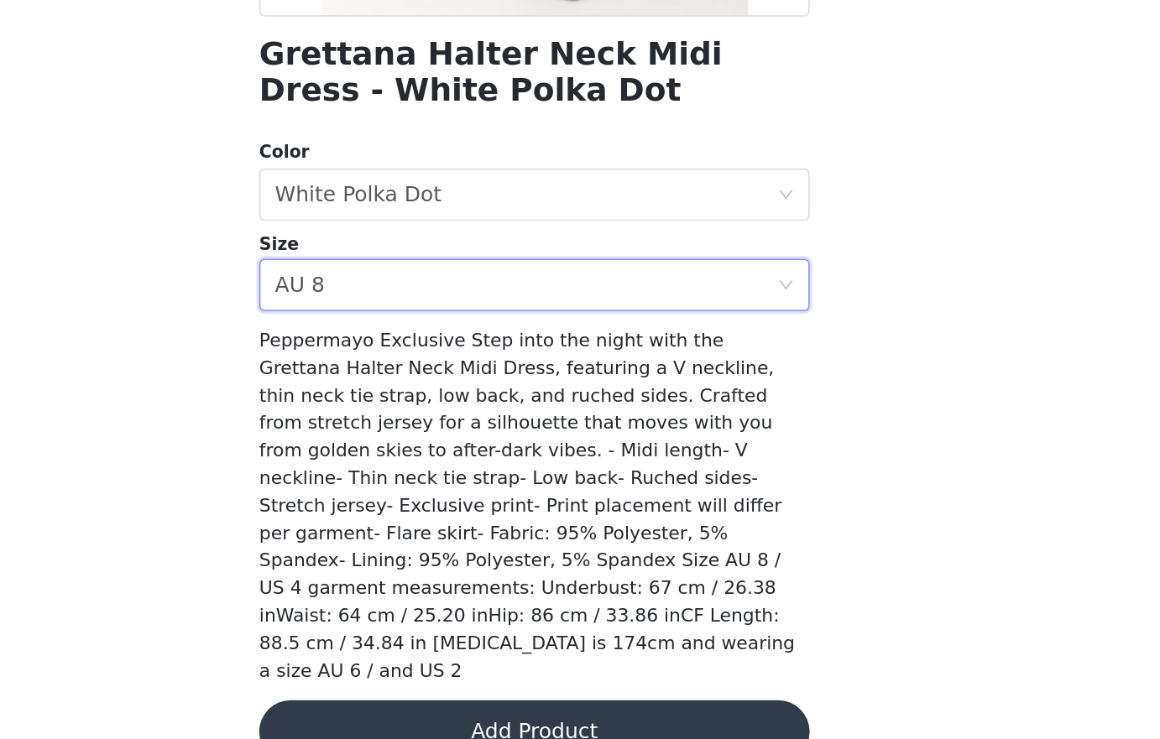
click at [581, 714] on button "Add Product" at bounding box center [580, 734] width 352 height 40
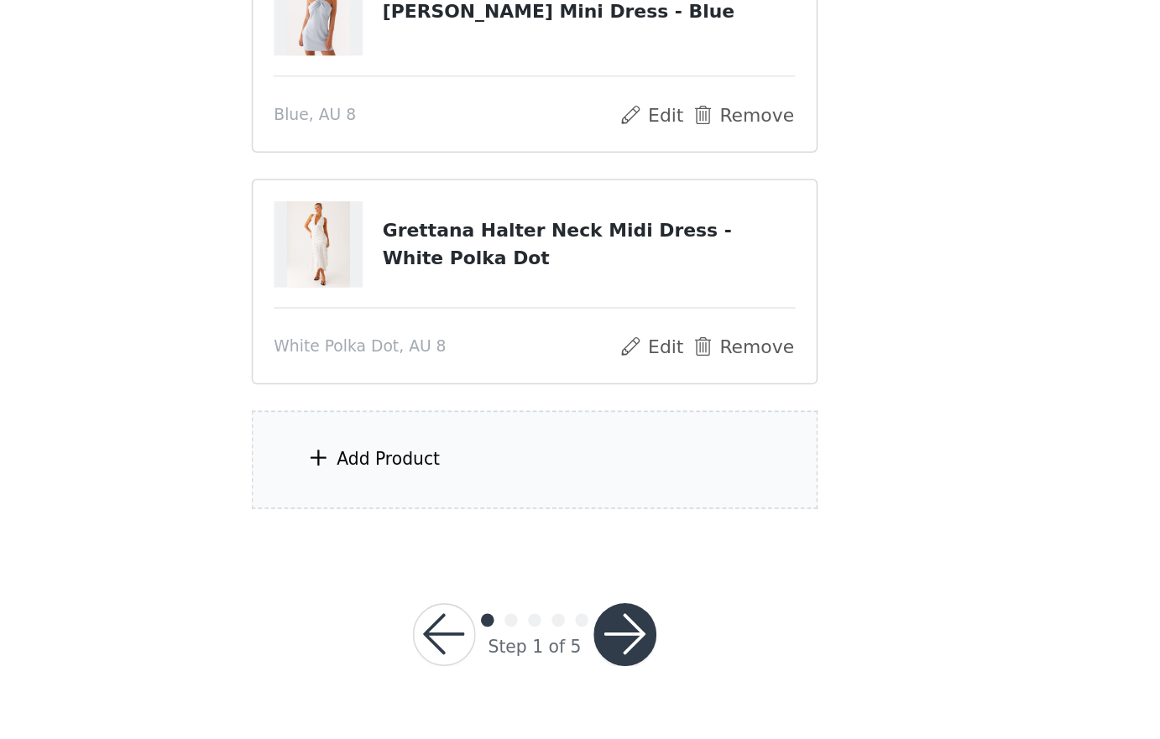
click at [572, 561] on div "Add Product" at bounding box center [580, 560] width 363 height 63
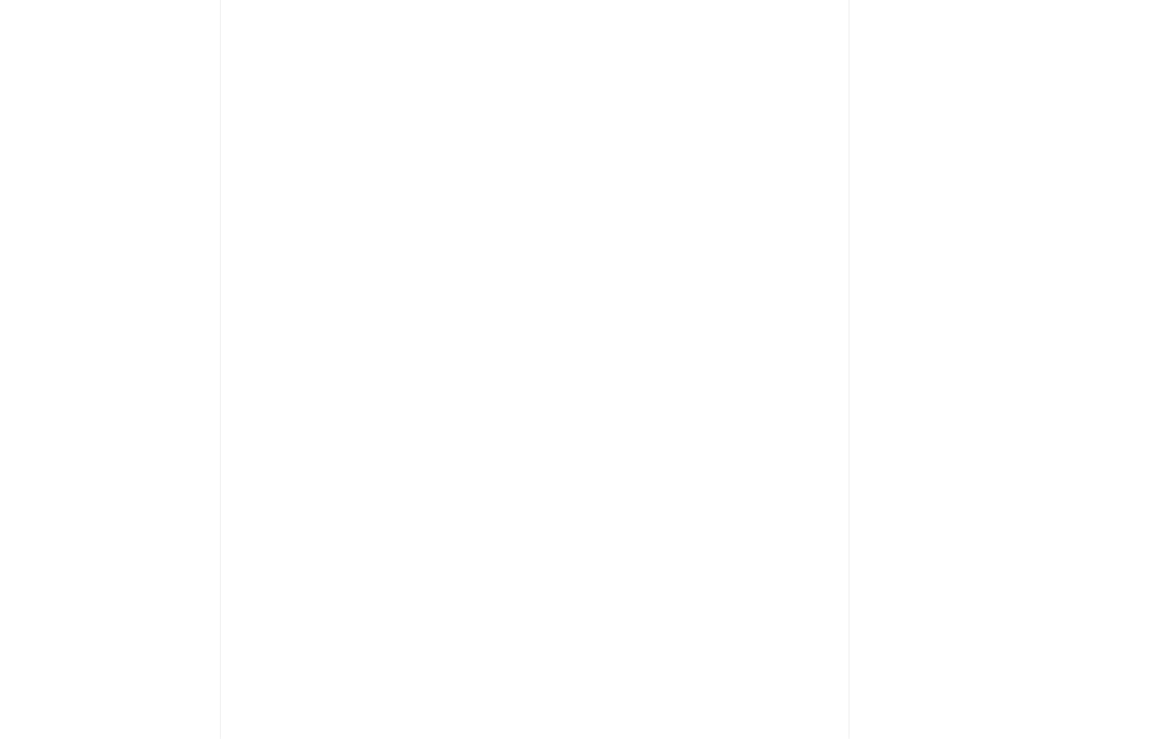
scroll to position [0, 0]
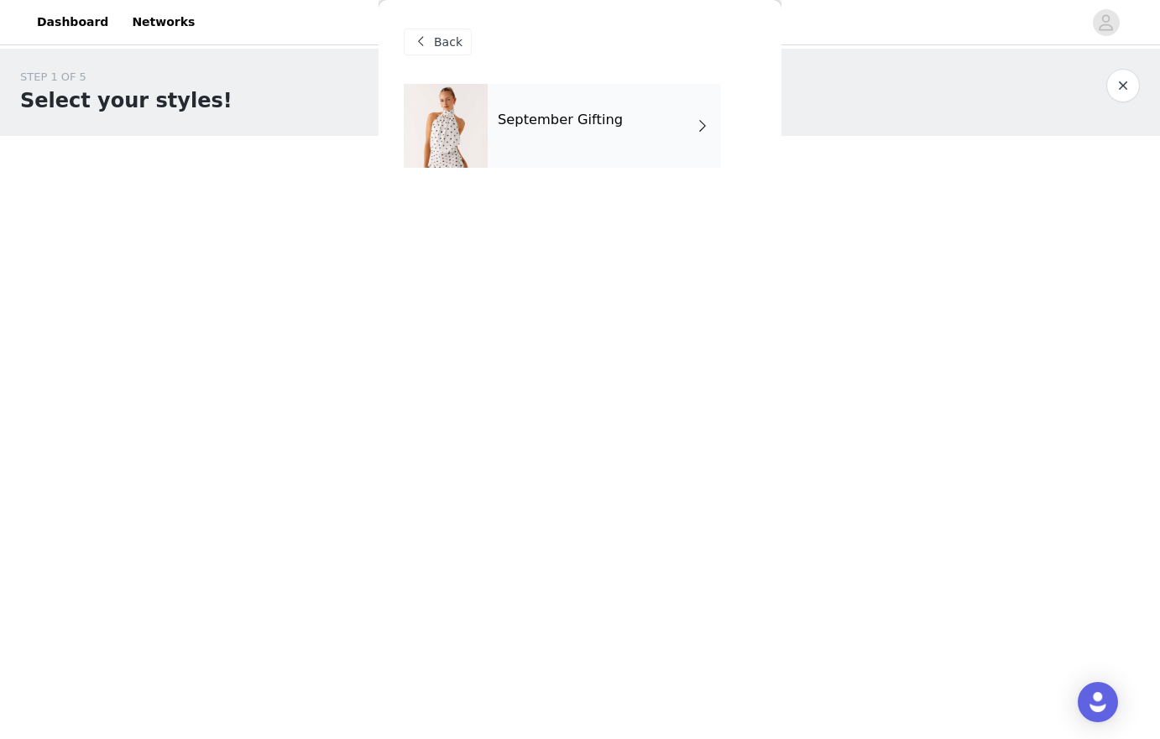
click at [609, 150] on div "September Gifting" at bounding box center [604, 126] width 233 height 84
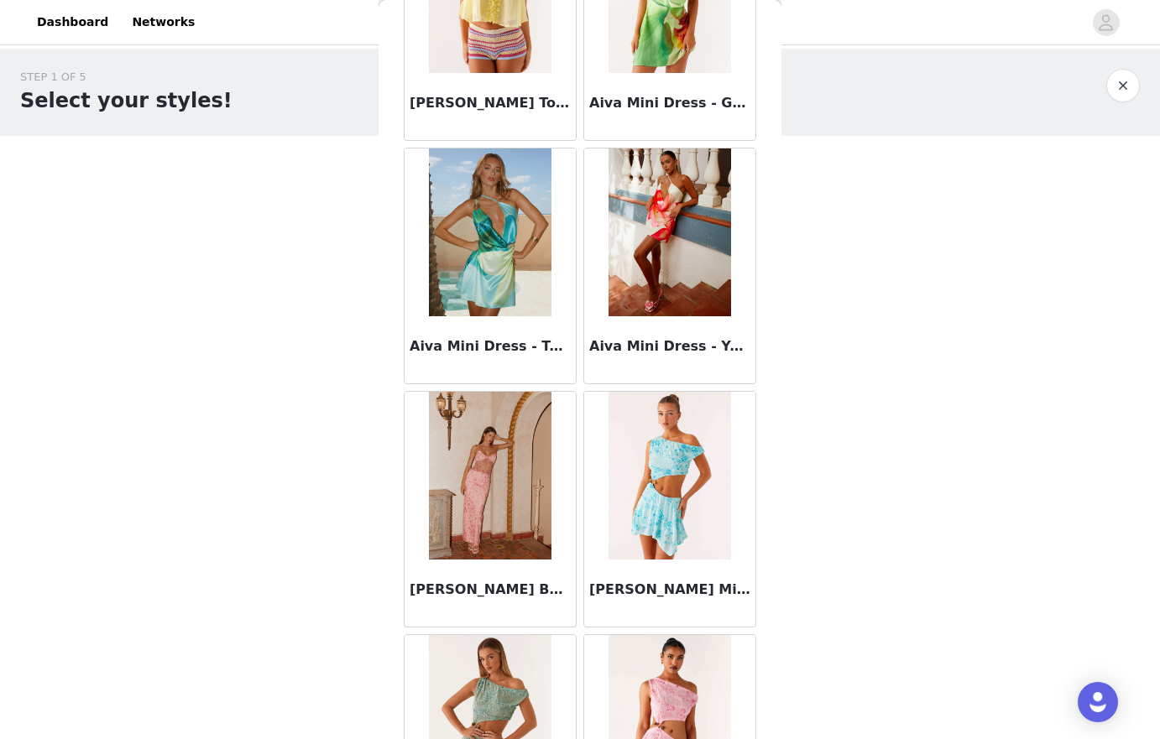
scroll to position [1829, 0]
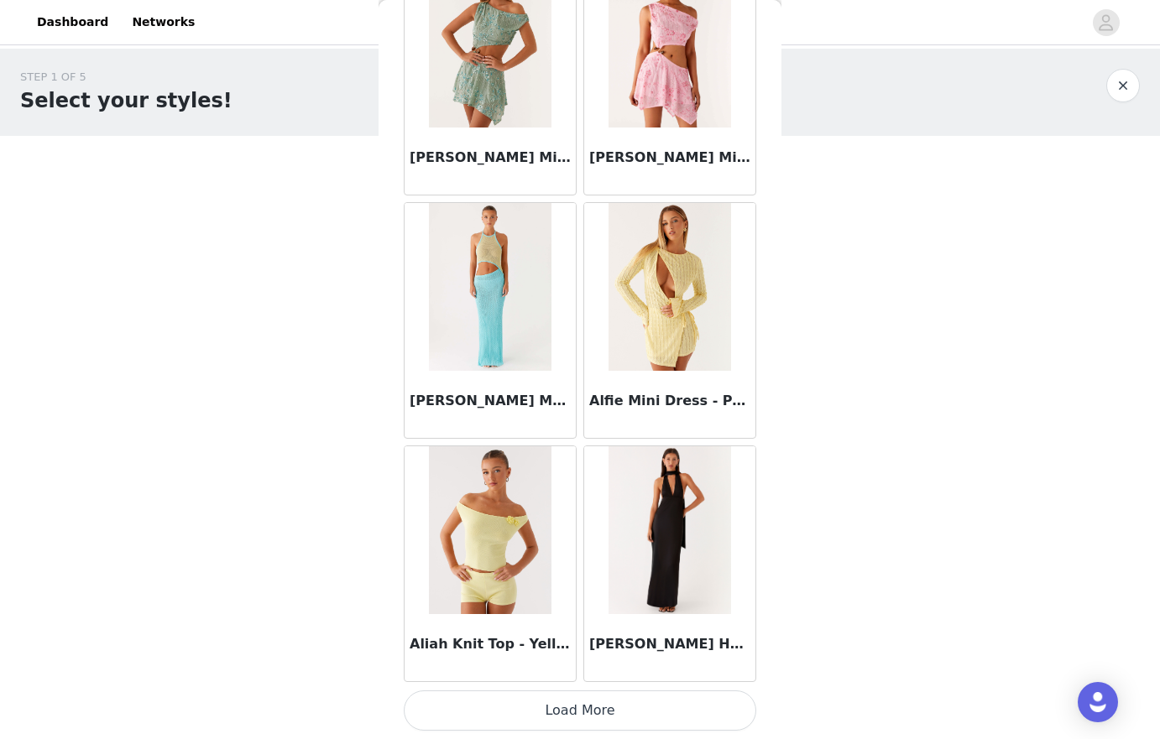
click at [662, 720] on button "Load More" at bounding box center [580, 711] width 352 height 40
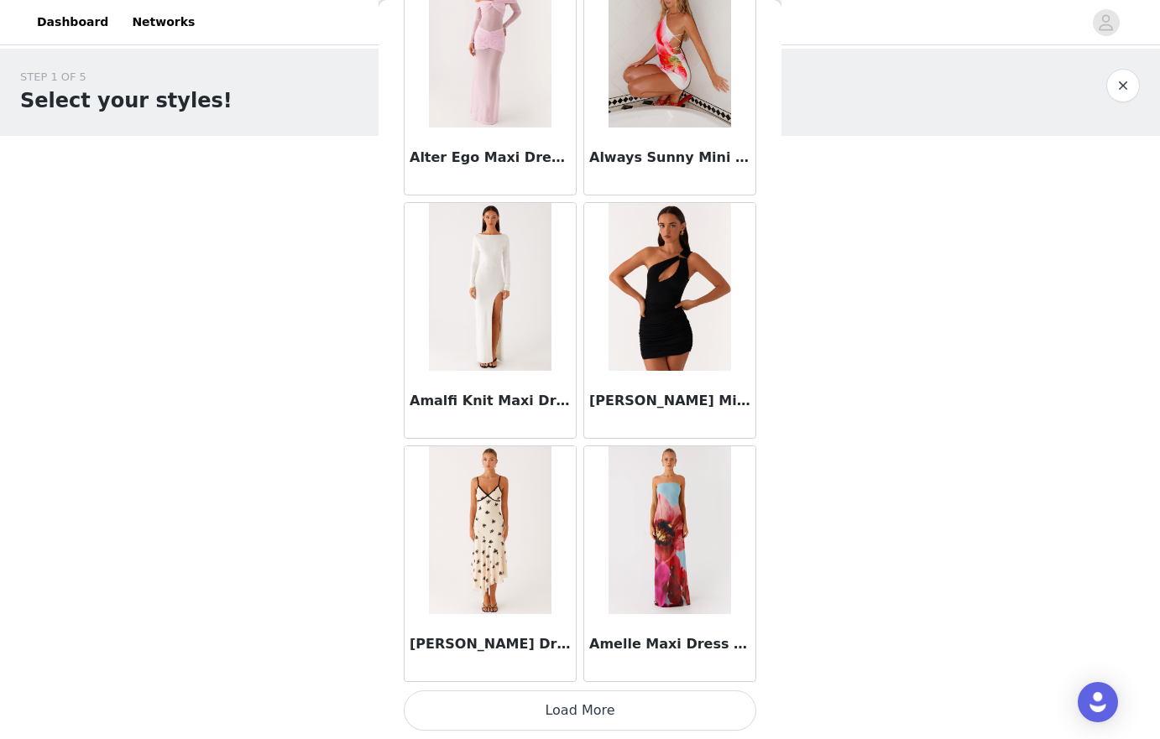
click at [607, 706] on button "Load More" at bounding box center [580, 711] width 352 height 40
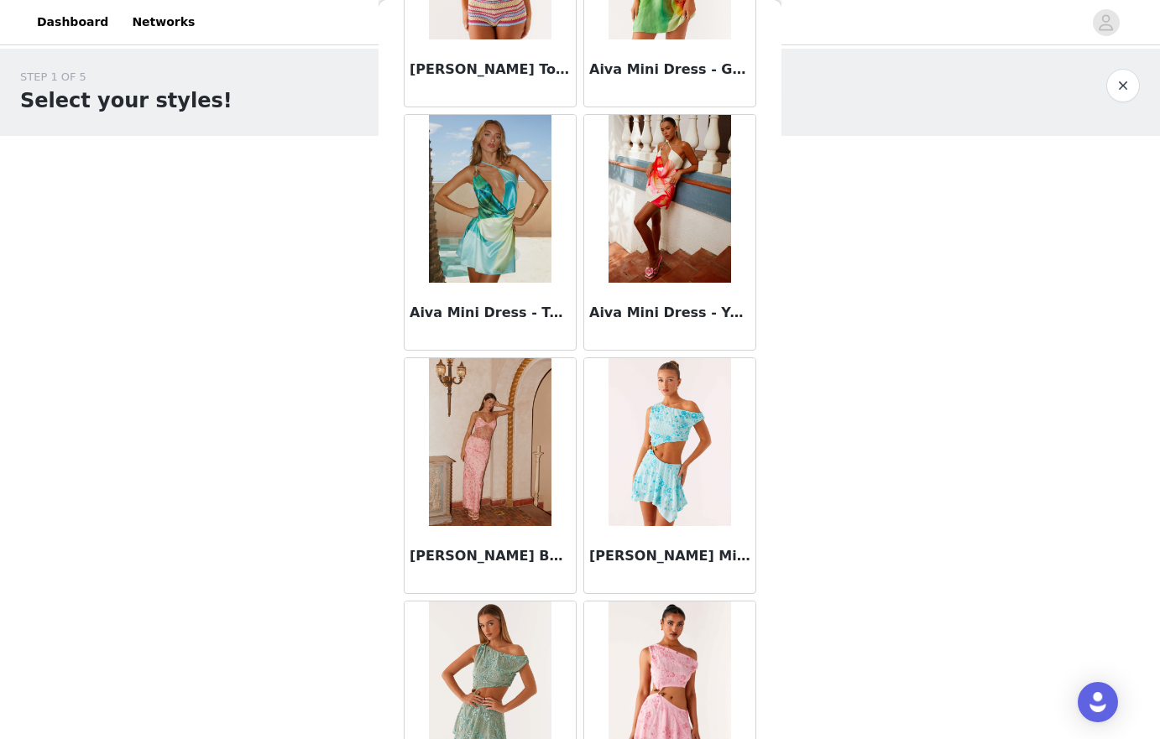
scroll to position [1187, 0]
click at [508, 450] on img at bounding box center [490, 441] width 122 height 168
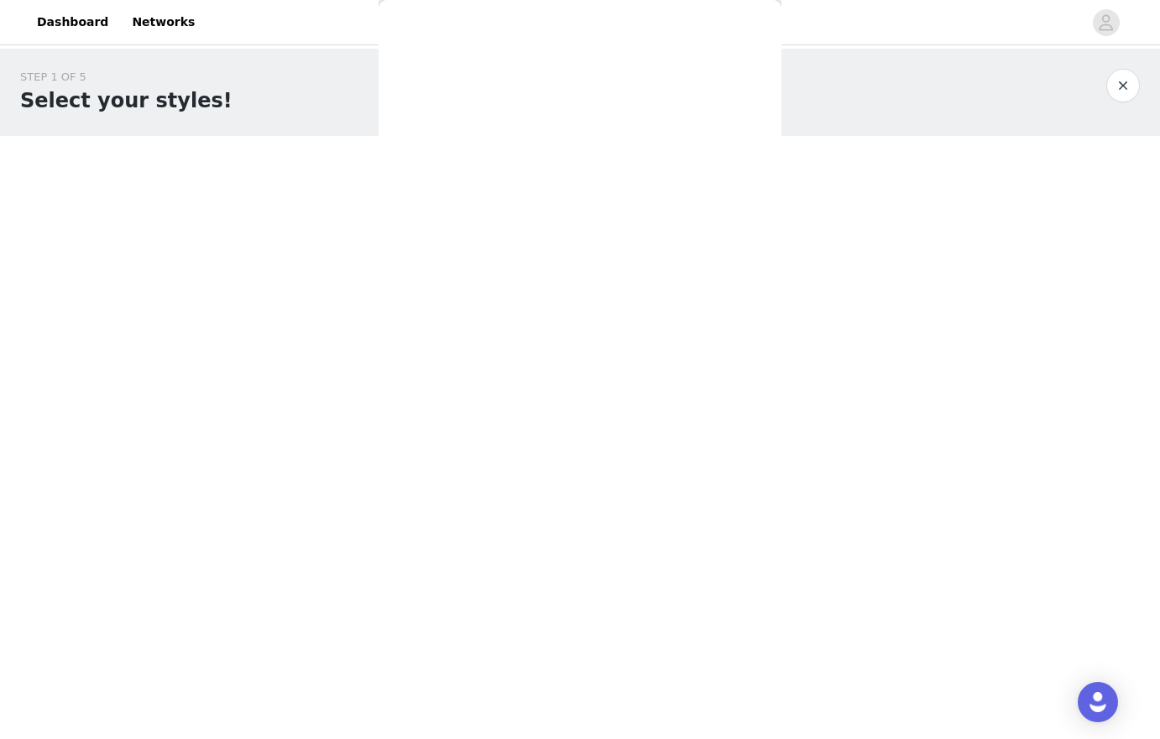
scroll to position [0, 0]
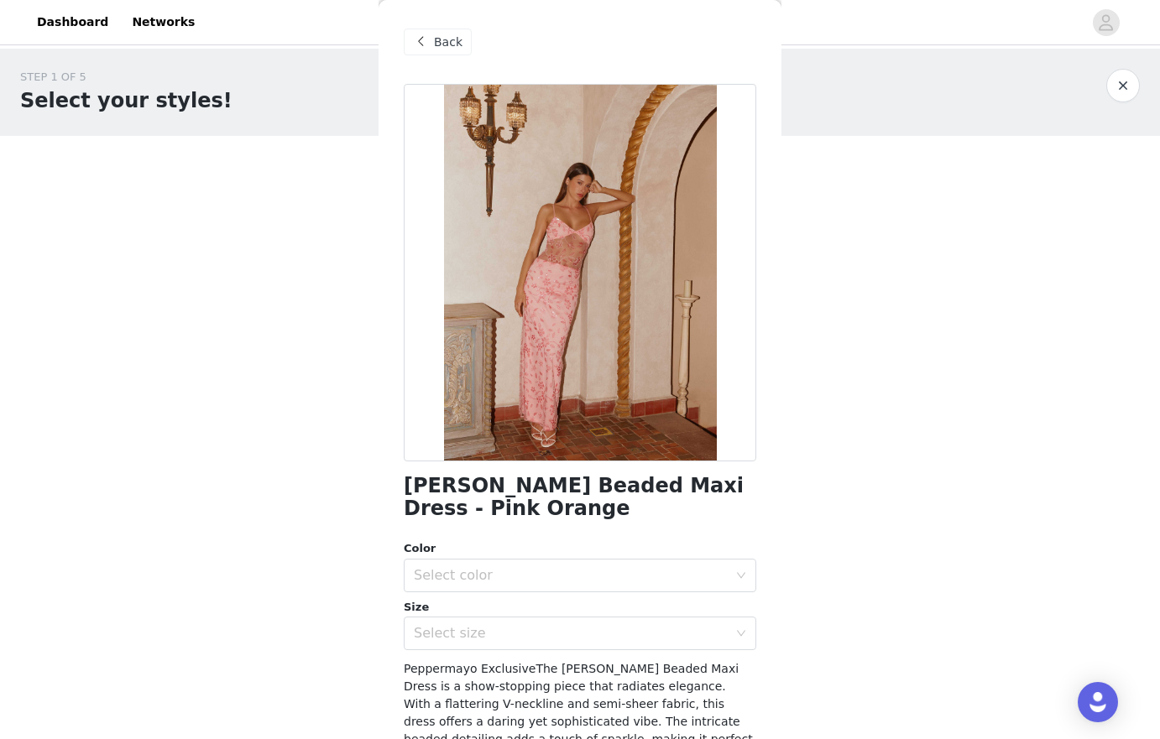
click at [444, 39] on span "Back" at bounding box center [448, 43] width 29 height 18
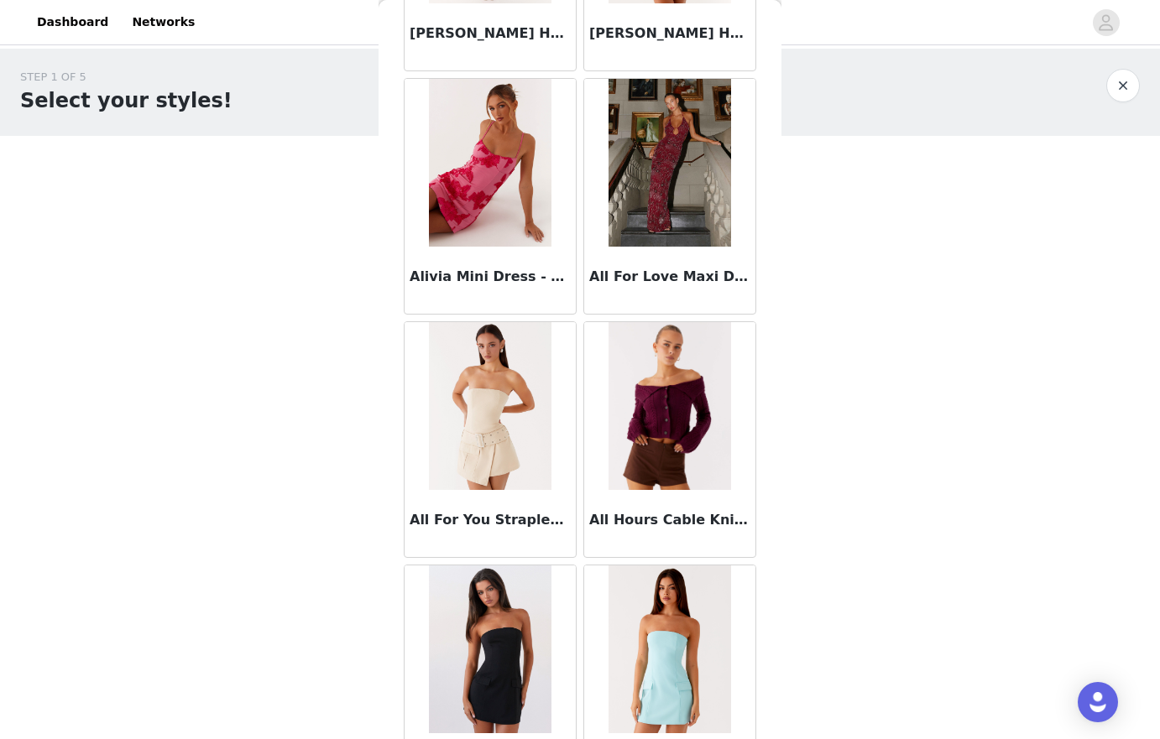
scroll to position [3155, 0]
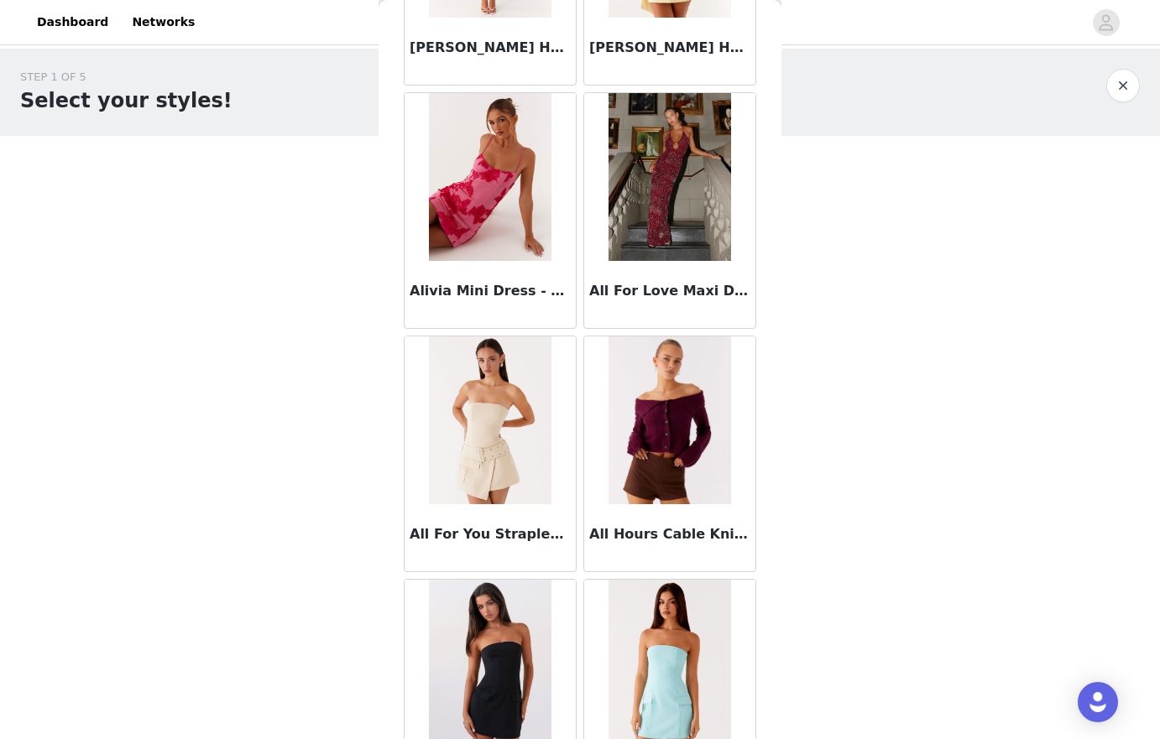
click at [651, 251] on img at bounding box center [669, 177] width 122 height 168
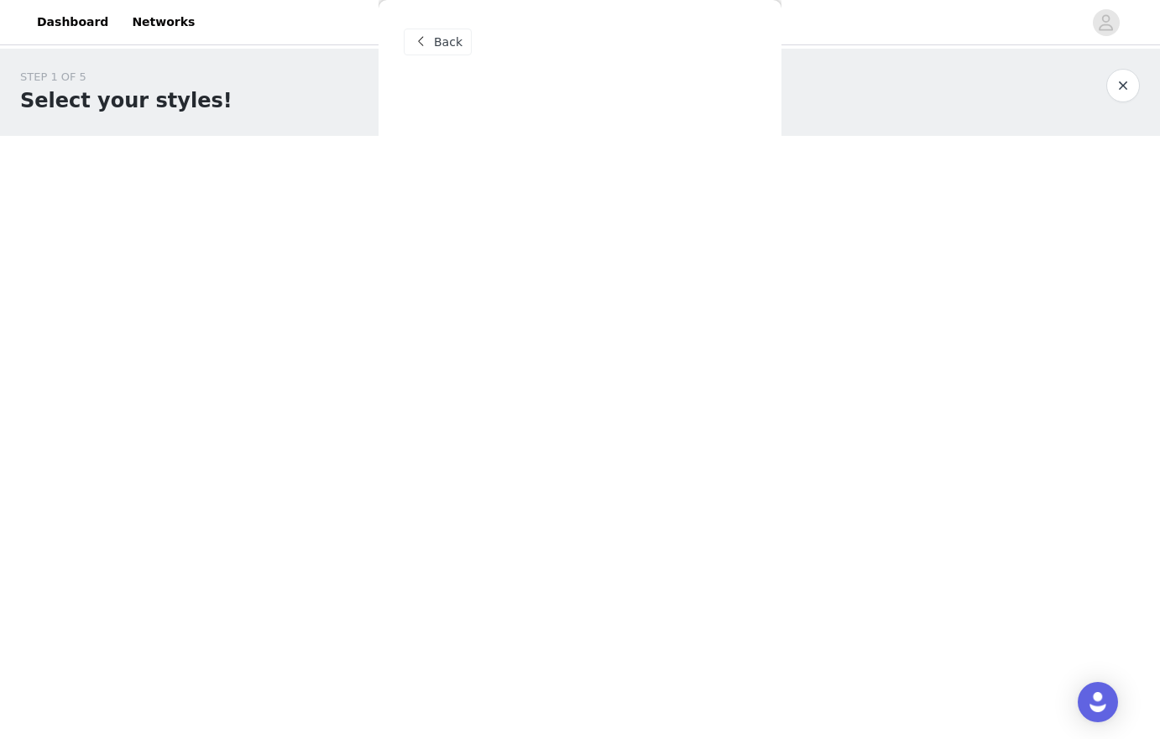
scroll to position [0, 0]
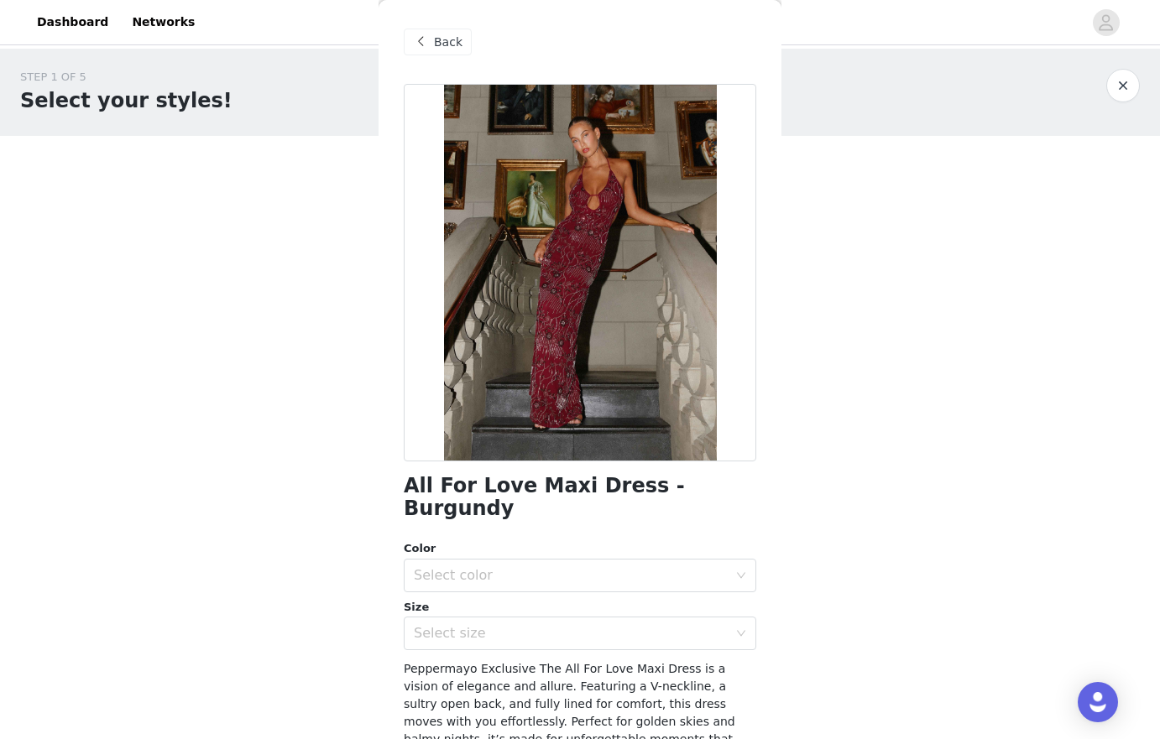
click at [433, 34] on div "Back" at bounding box center [438, 42] width 68 height 27
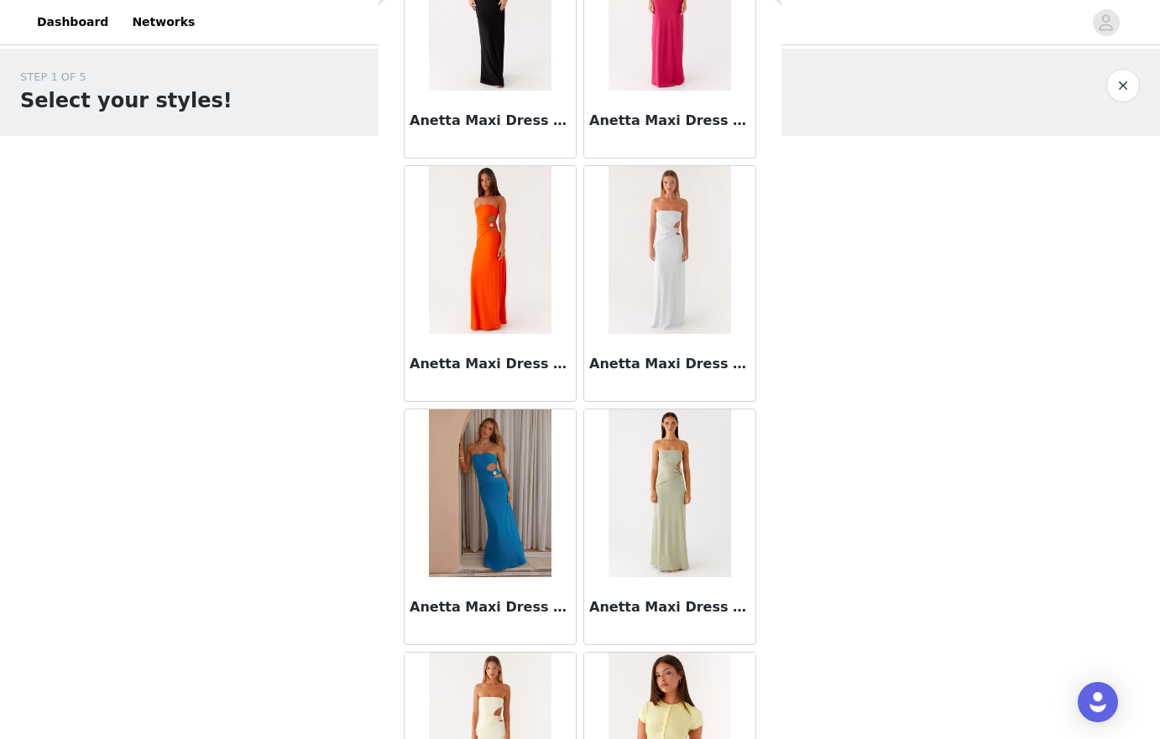
scroll to position [6696, 0]
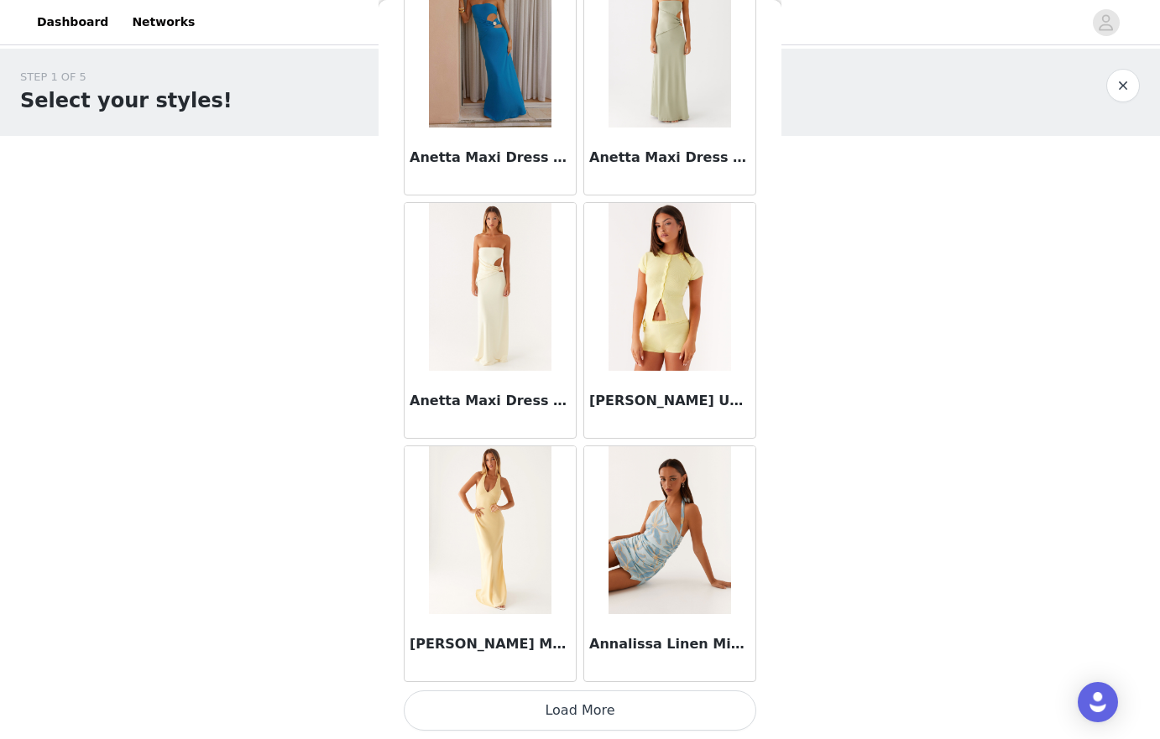
click at [586, 708] on button "Load More" at bounding box center [580, 711] width 352 height 40
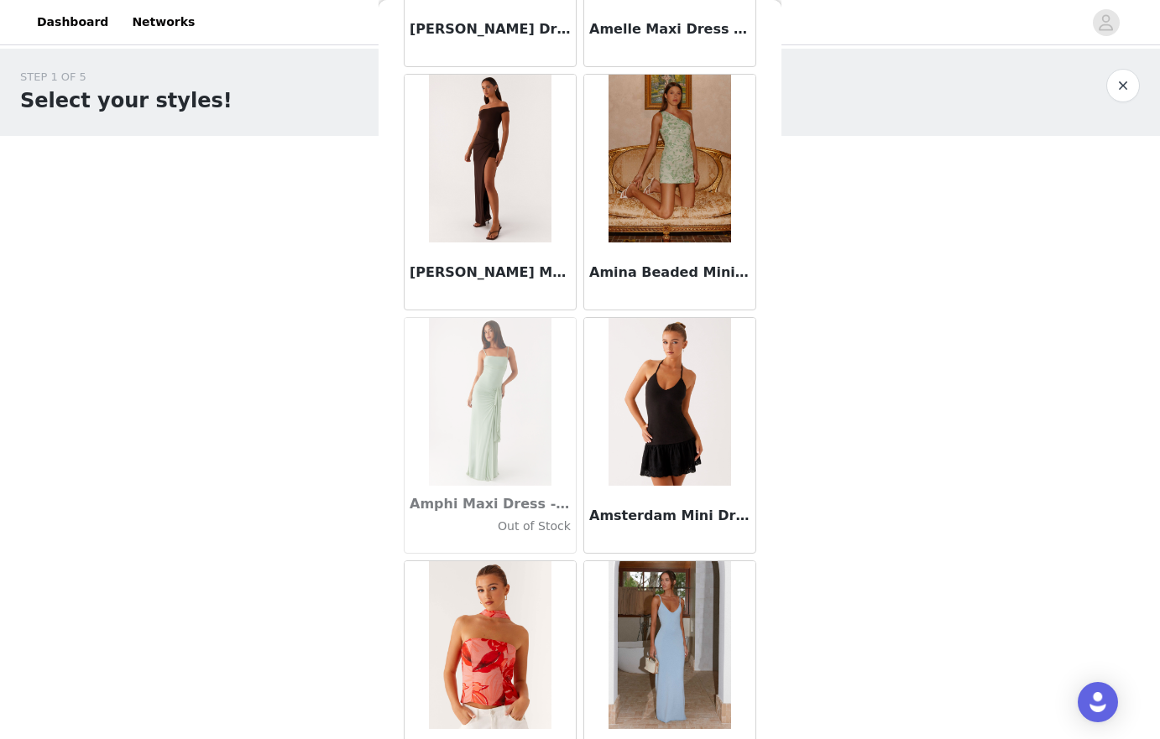
scroll to position [4873, 0]
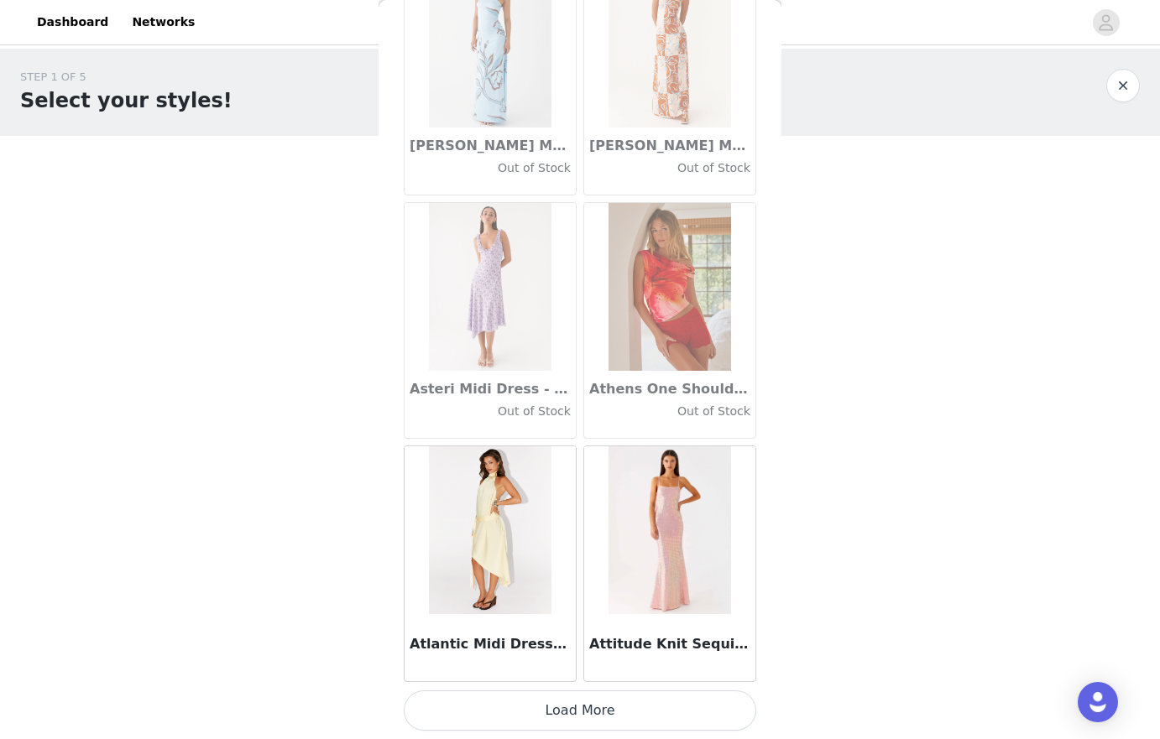
click at [589, 698] on button "Load More" at bounding box center [580, 711] width 352 height 40
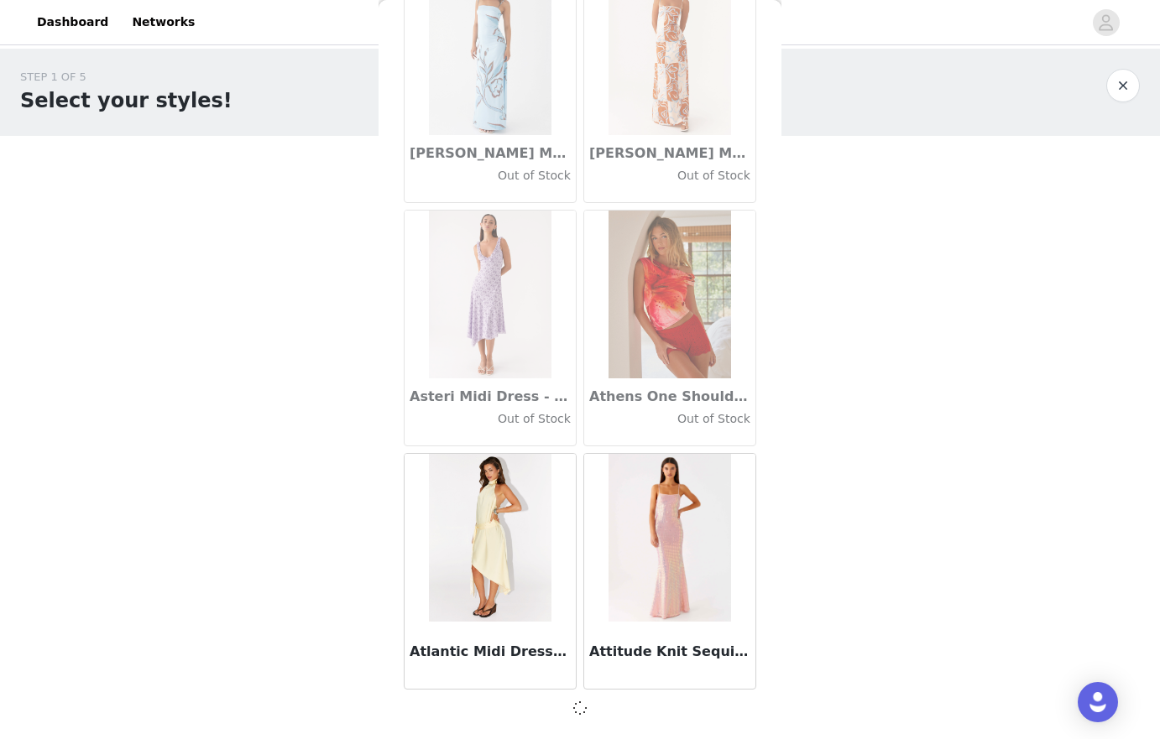
scroll to position [9122, 0]
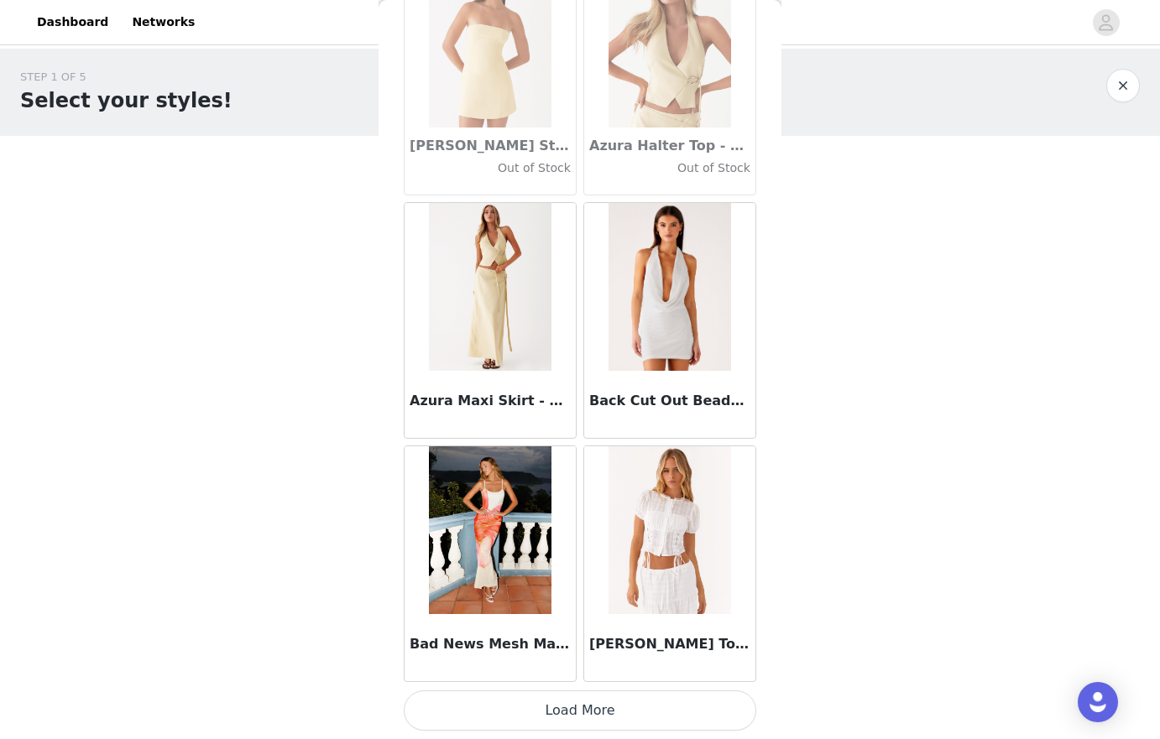
click at [668, 706] on button "Load More" at bounding box center [580, 711] width 352 height 40
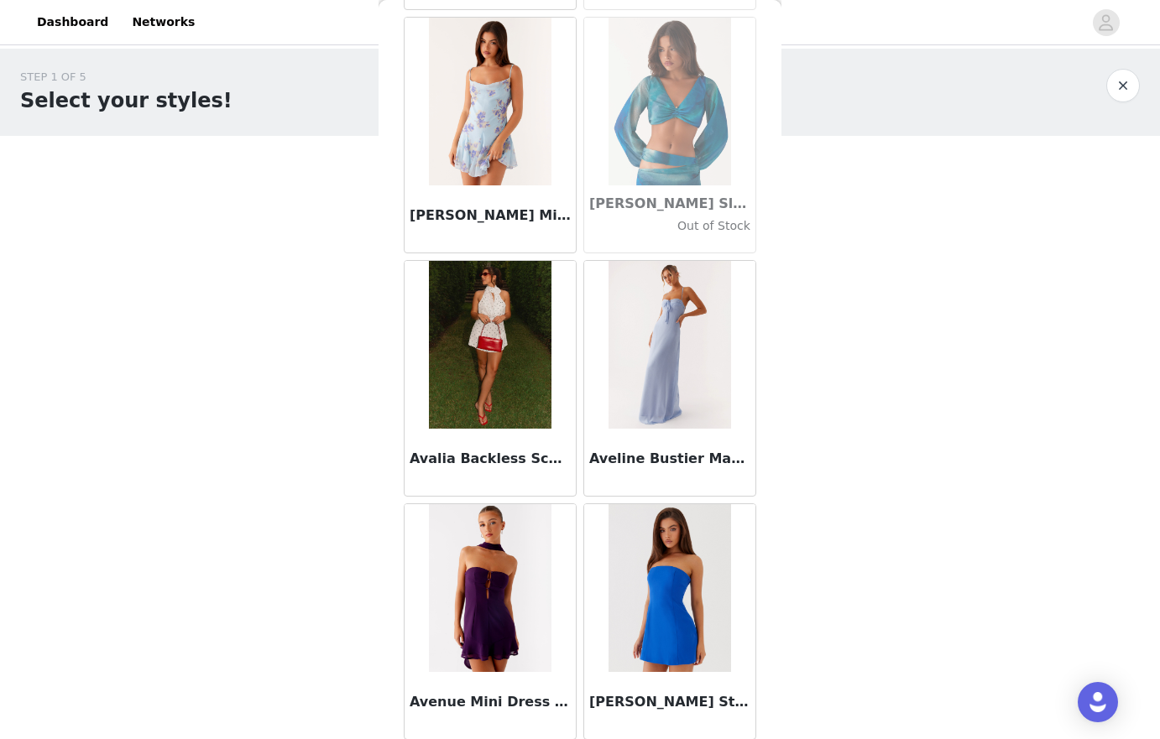
scroll to position [10744, 0]
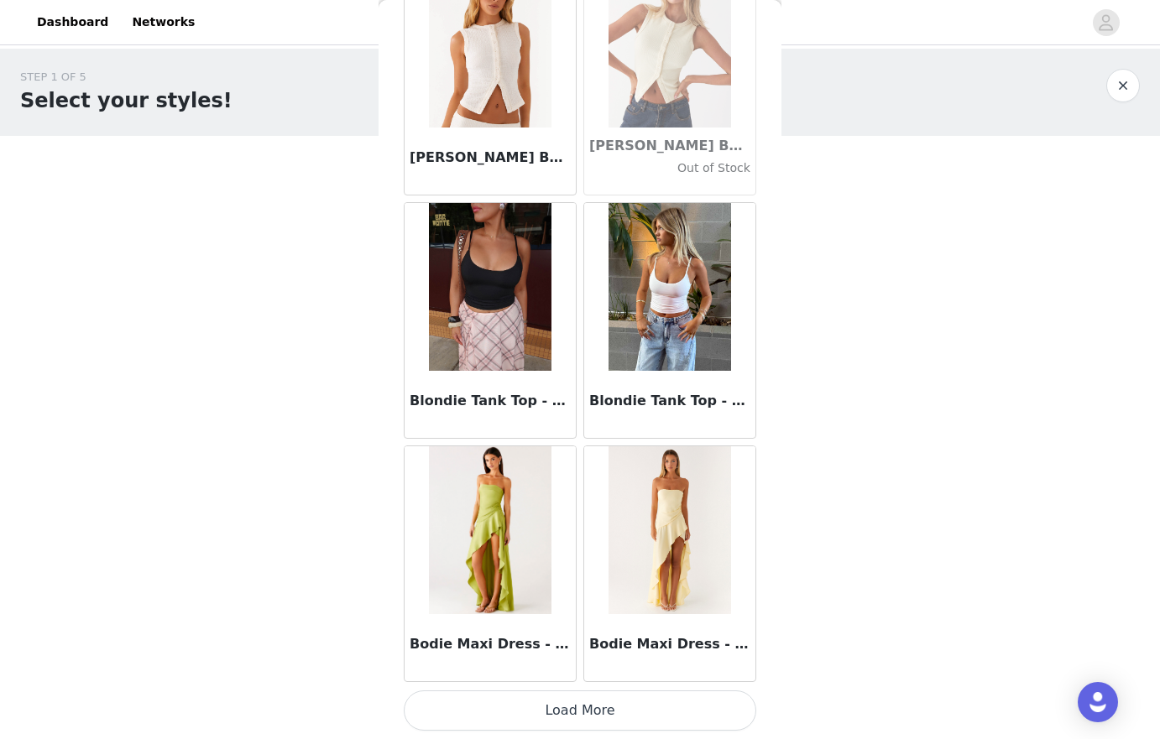
click at [610, 699] on button "Load More" at bounding box center [580, 711] width 352 height 40
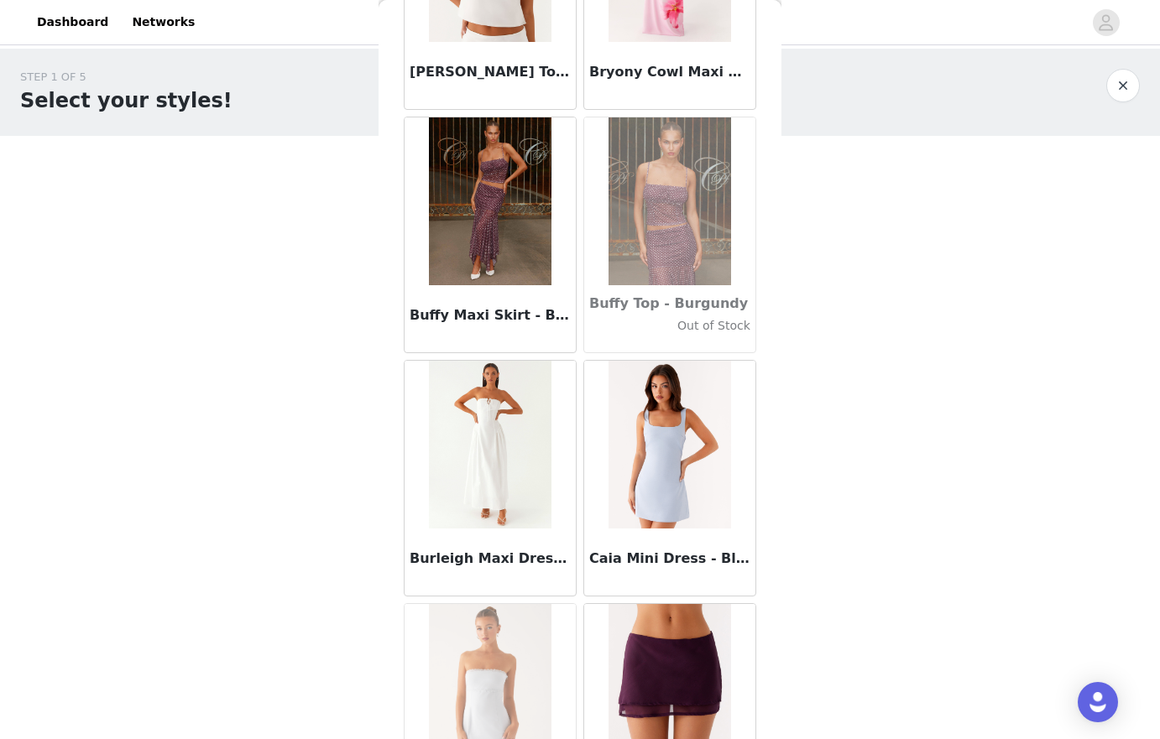
scroll to position [16431, 0]
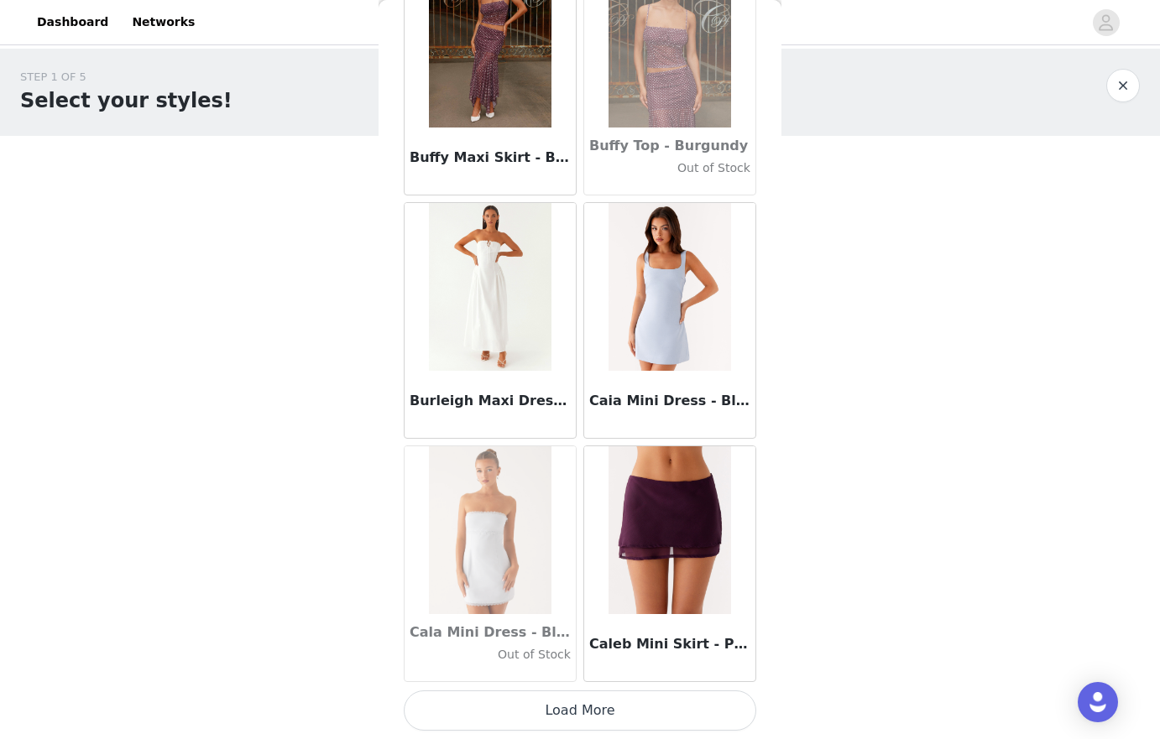
click at [626, 702] on button "Load More" at bounding box center [580, 711] width 352 height 40
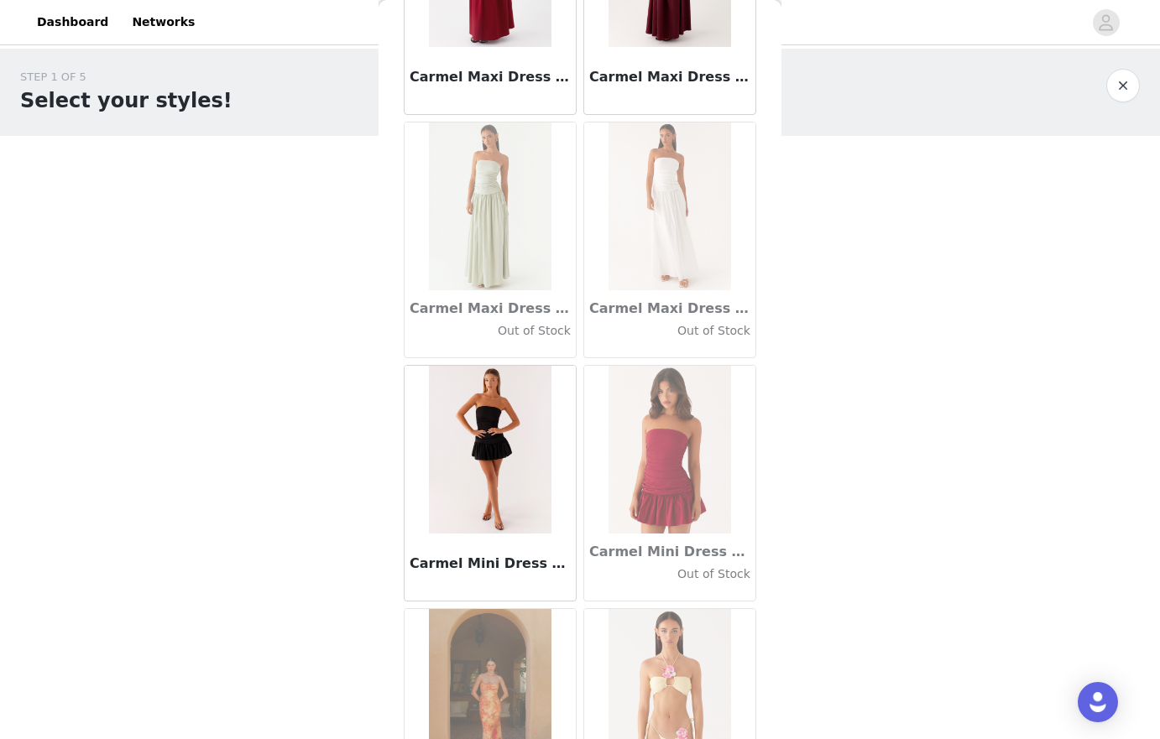
scroll to position [18864, 0]
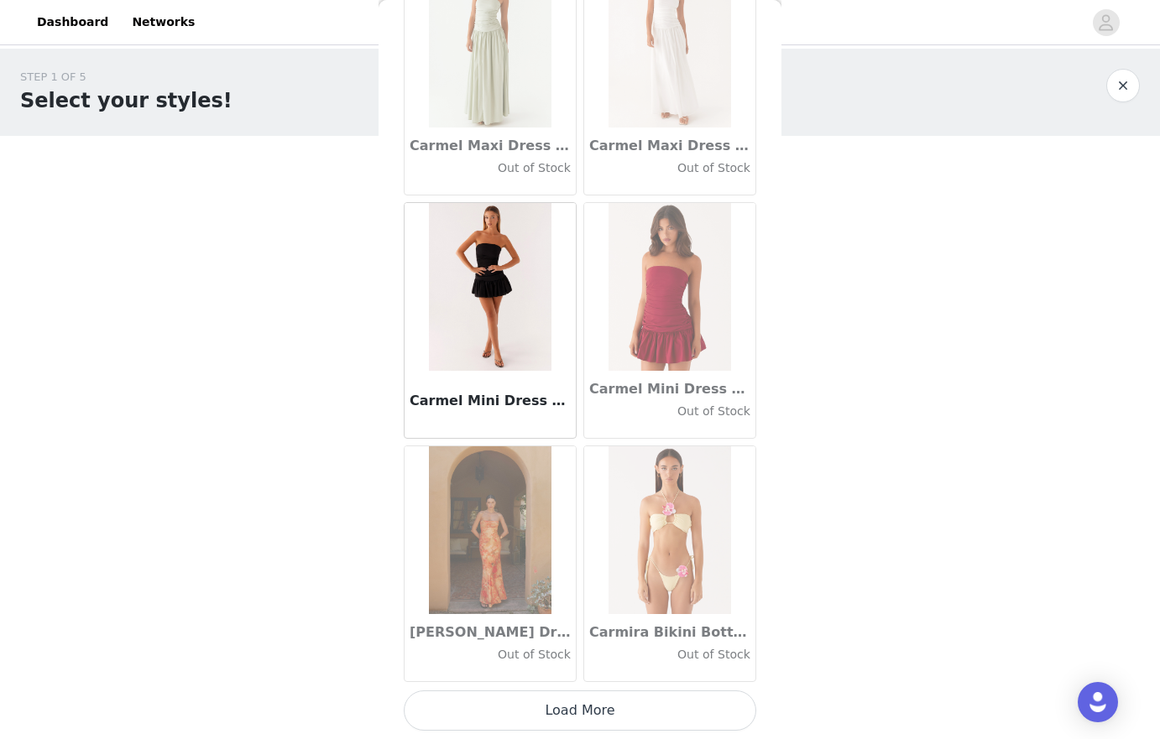
click at [653, 695] on button "Load More" at bounding box center [580, 711] width 352 height 40
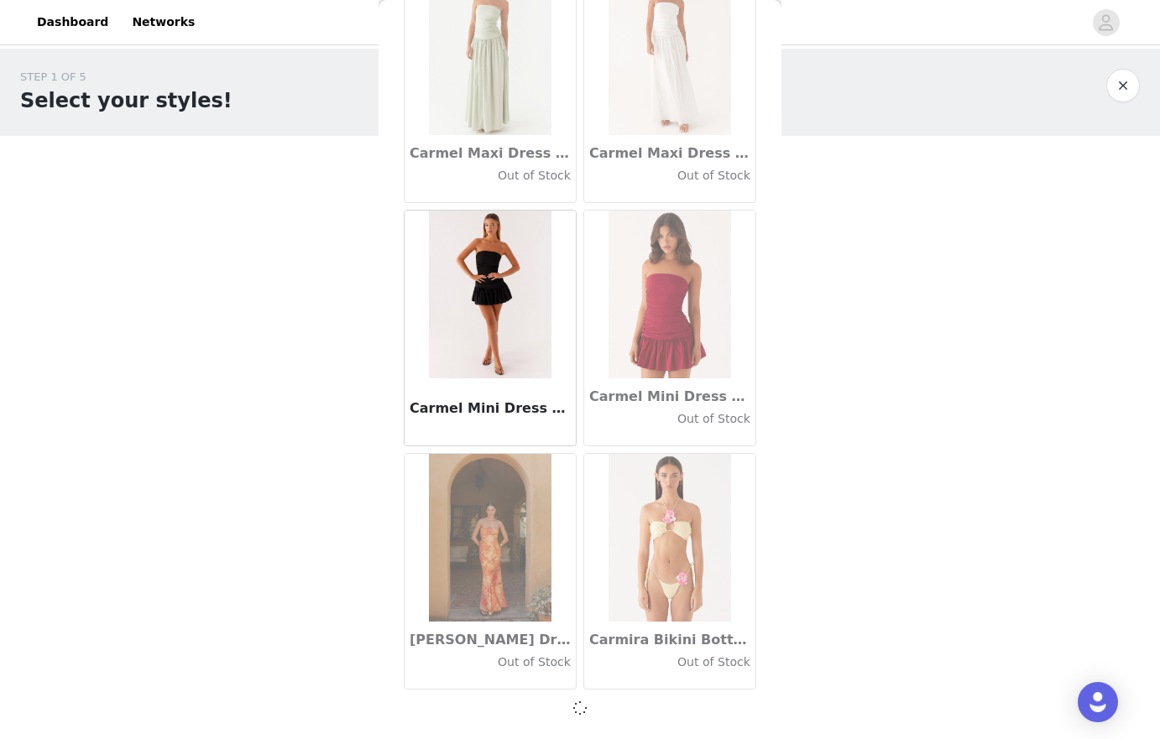
scroll to position [18857, 0]
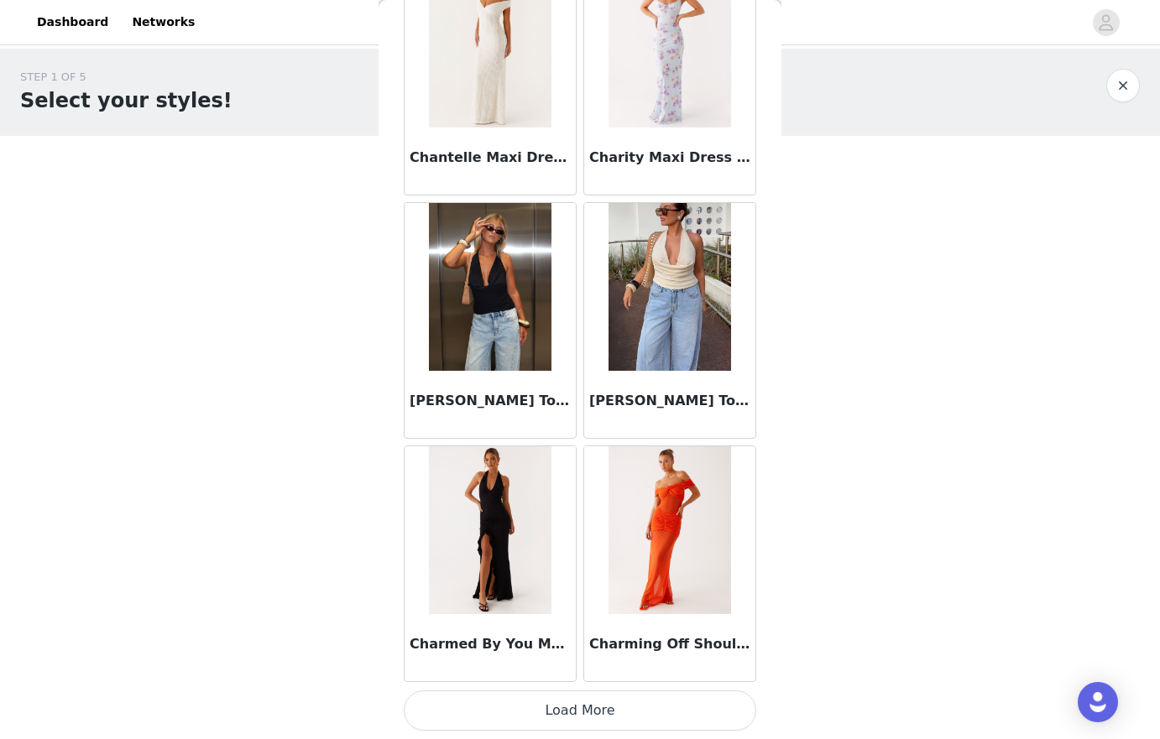
click at [633, 705] on button "Load More" at bounding box center [580, 711] width 352 height 40
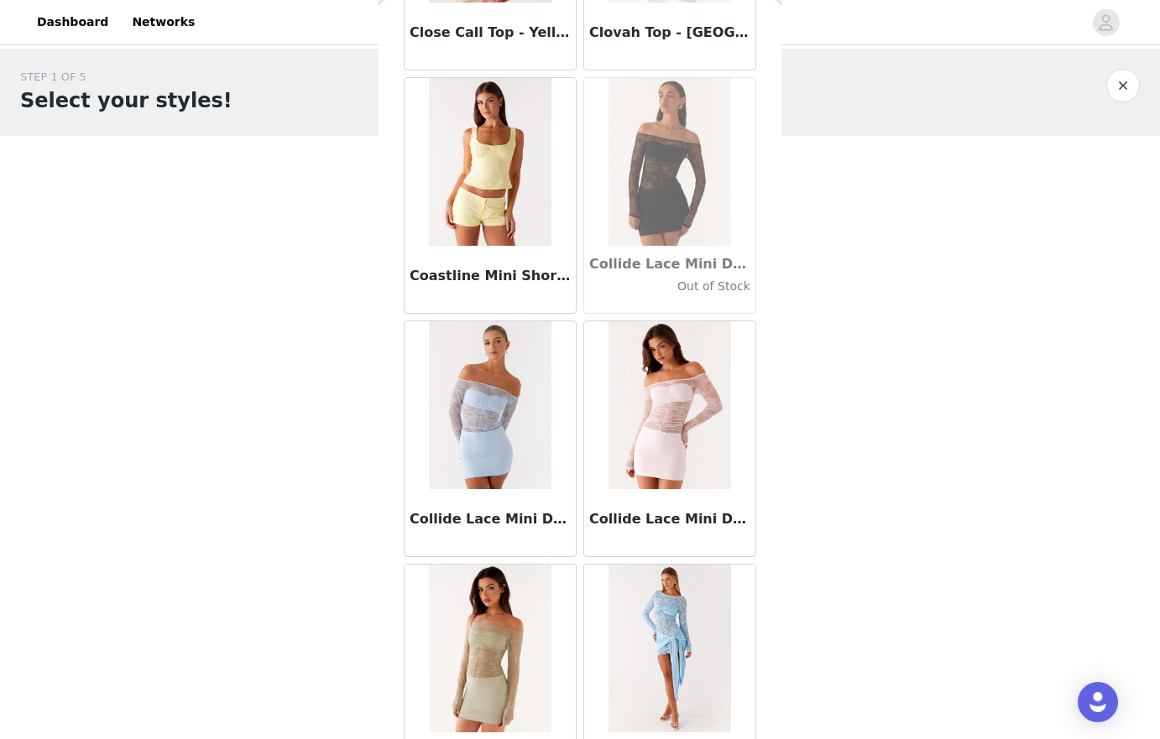
scroll to position [23732, 0]
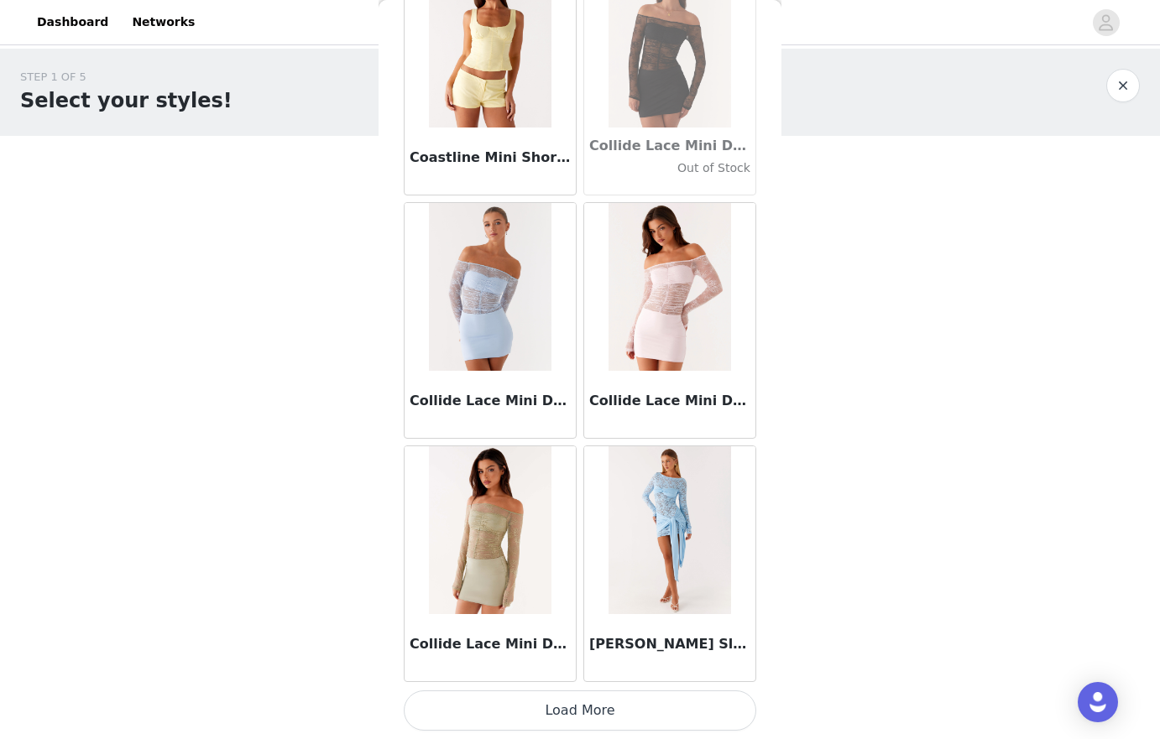
click at [634, 711] on button "Load More" at bounding box center [580, 711] width 352 height 40
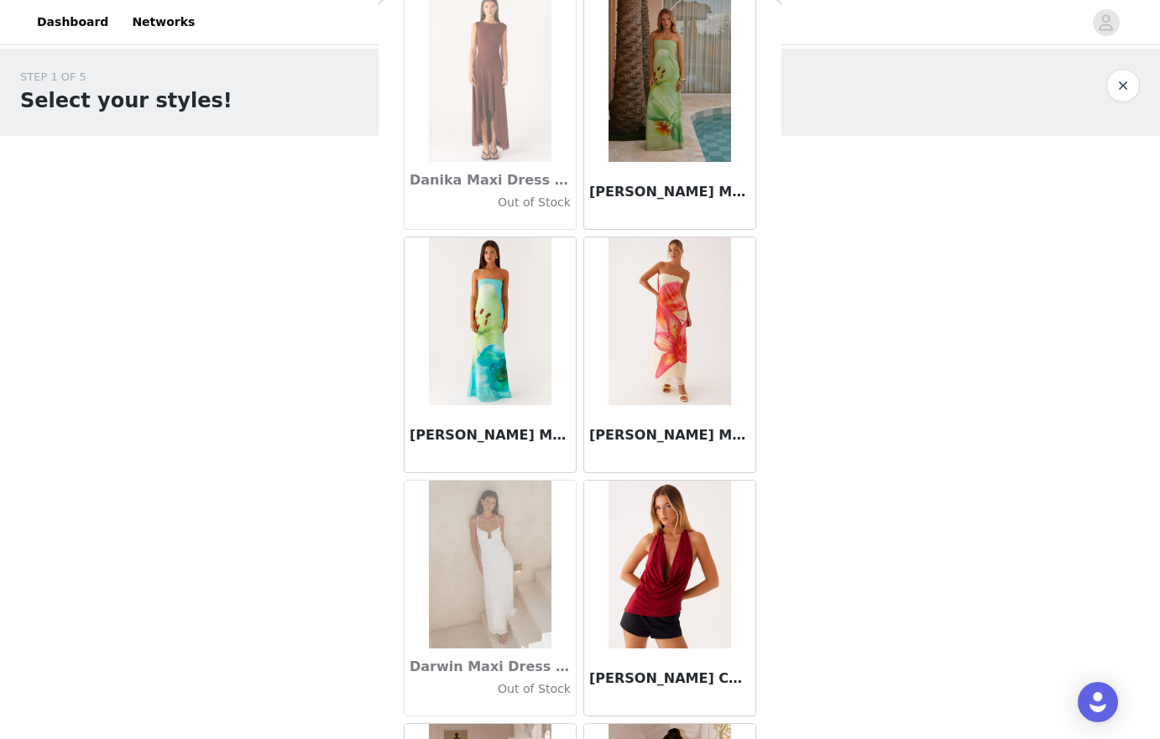
scroll to position [26165, 0]
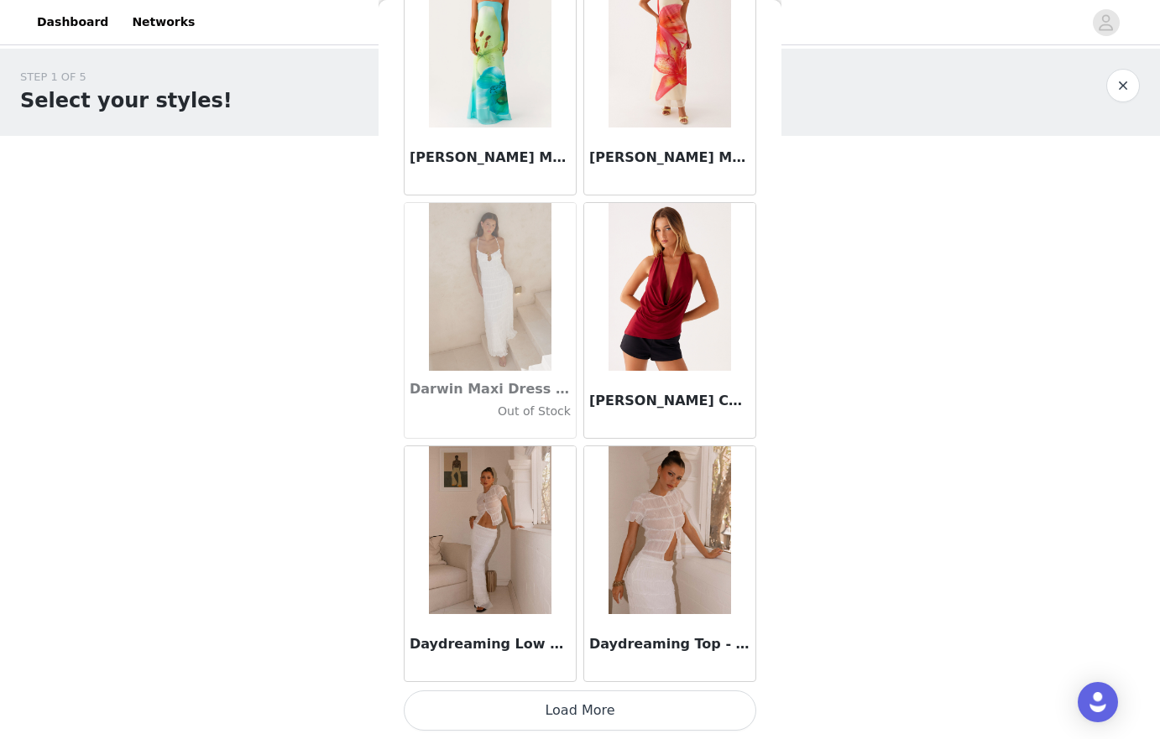
click at [634, 708] on button "Load More" at bounding box center [580, 711] width 352 height 40
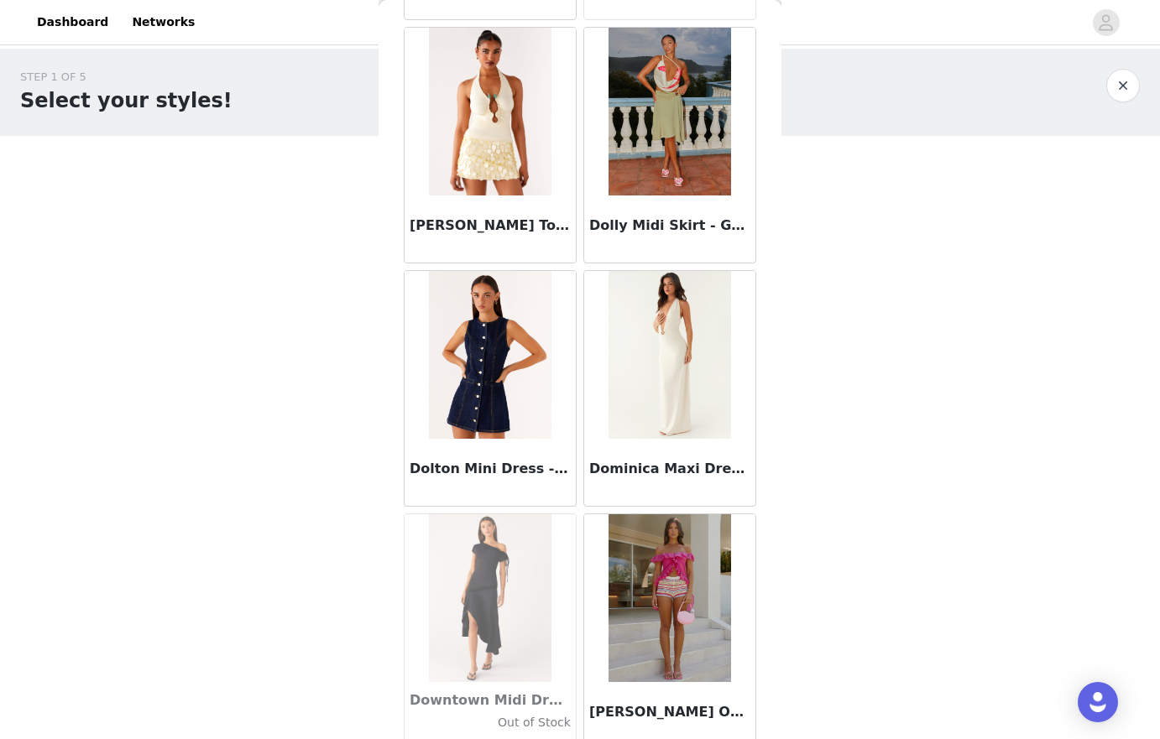
scroll to position [28599, 0]
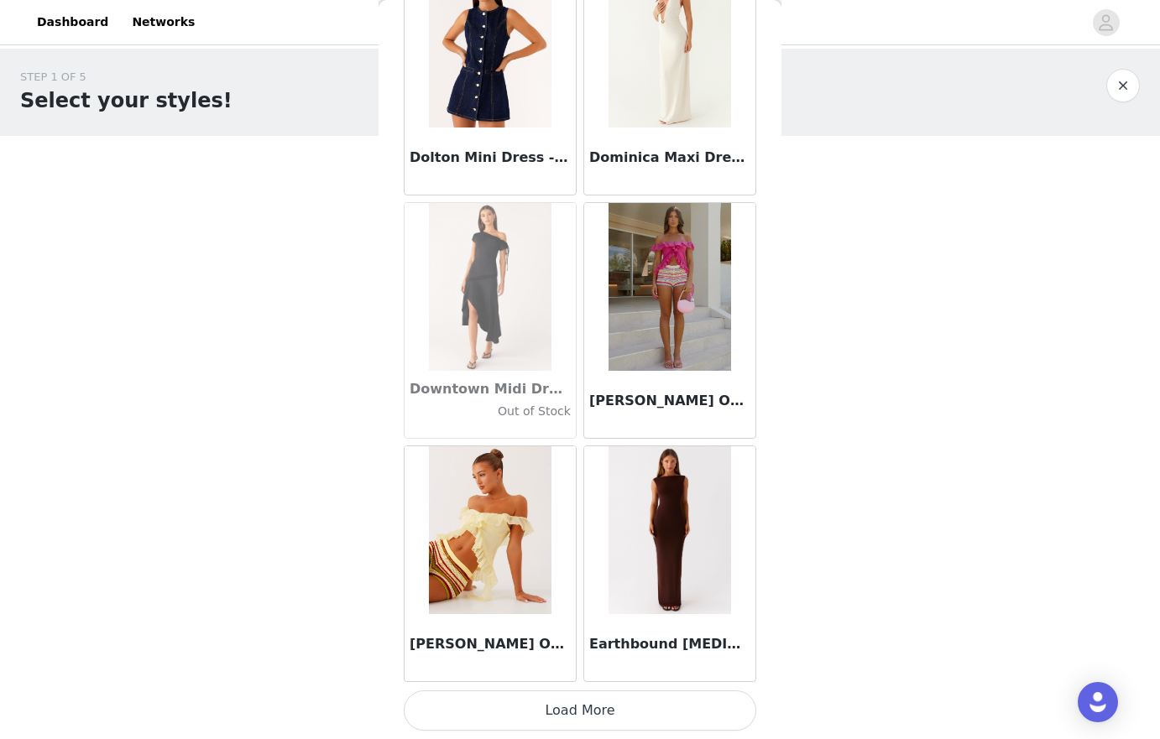
click at [618, 701] on button "Load More" at bounding box center [580, 711] width 352 height 40
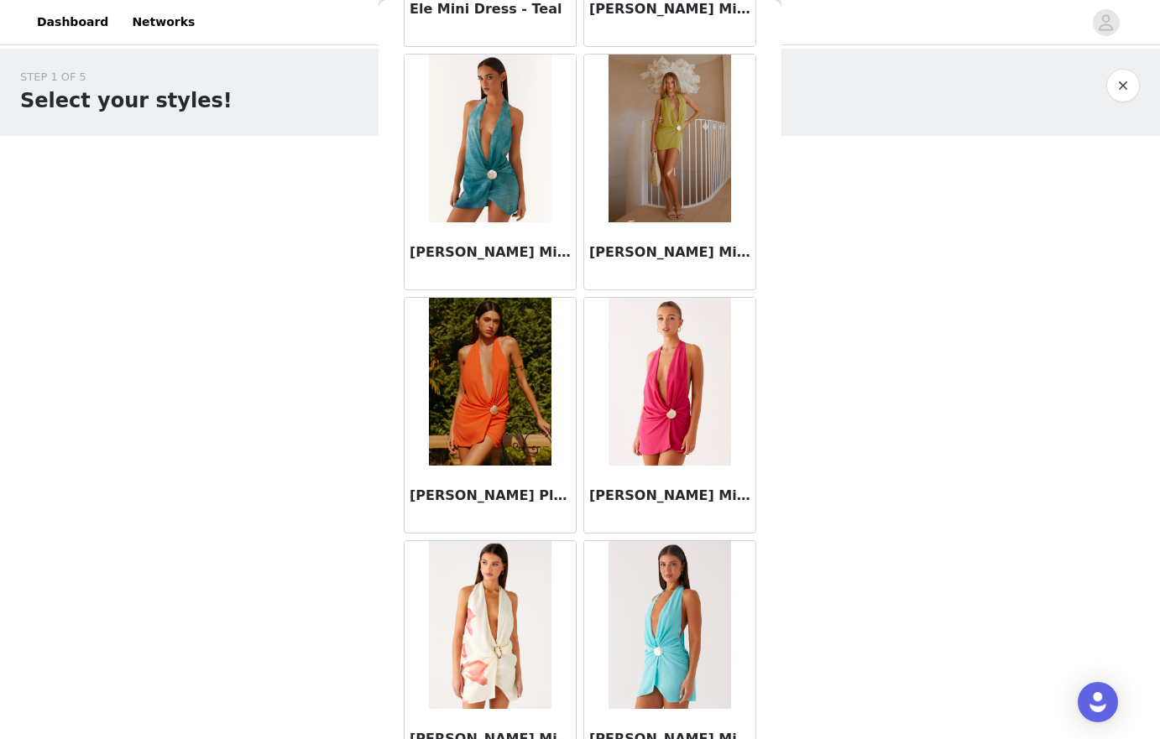
scroll to position [31033, 0]
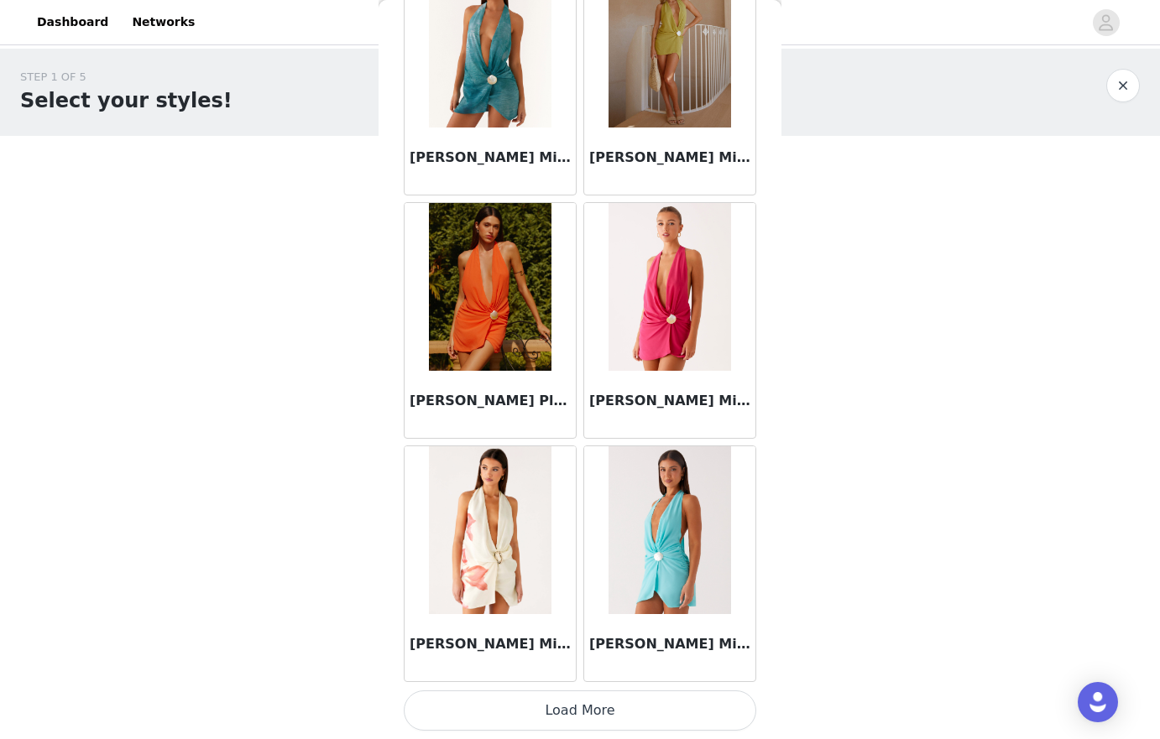
click at [562, 718] on button "Load More" at bounding box center [580, 711] width 352 height 40
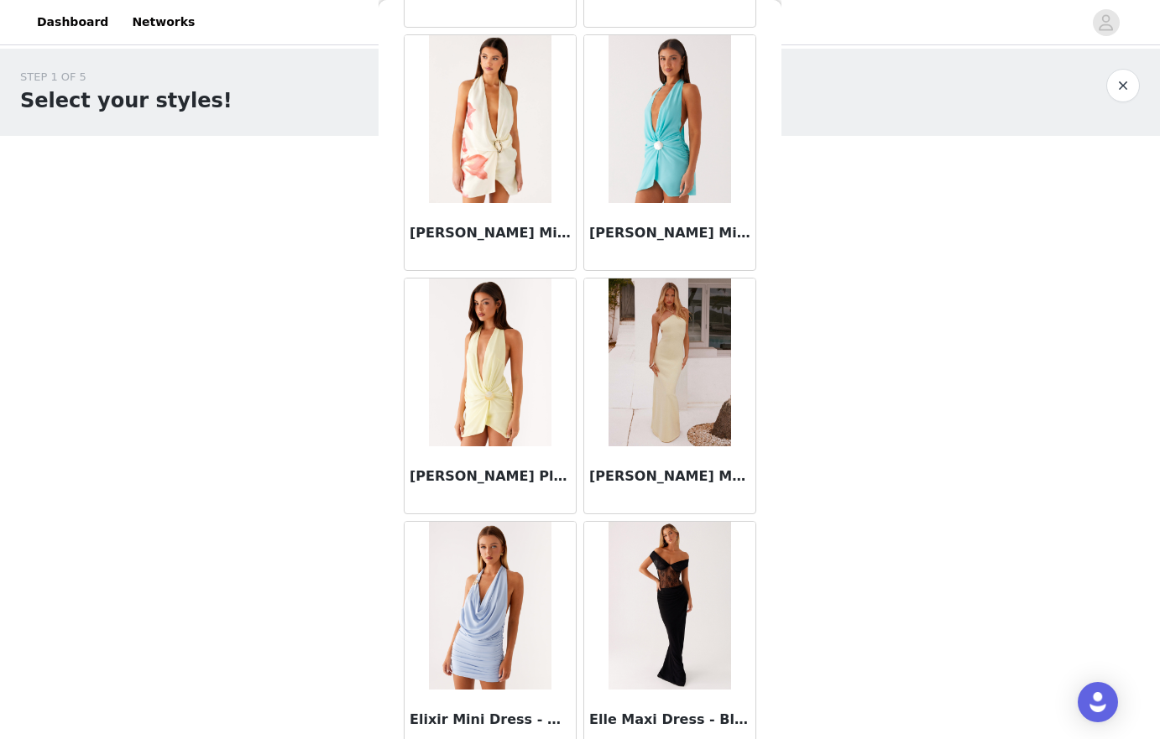
scroll to position [31460, 0]
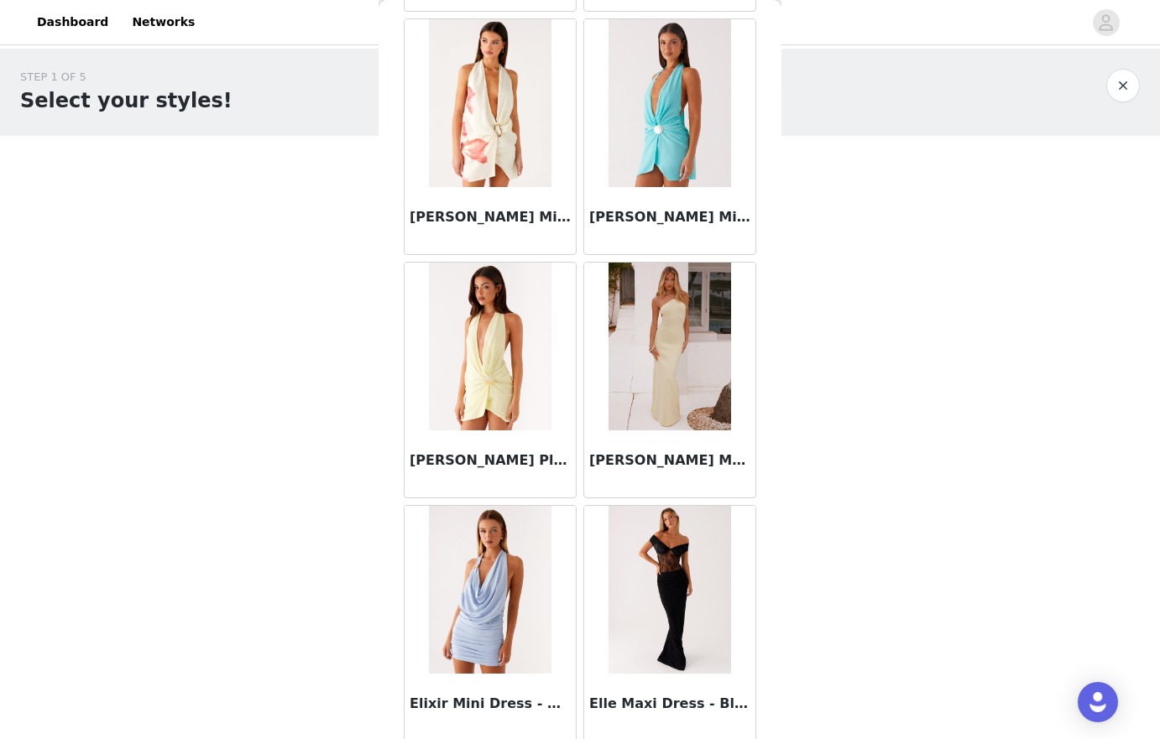
click at [498, 332] on img at bounding box center [490, 347] width 122 height 168
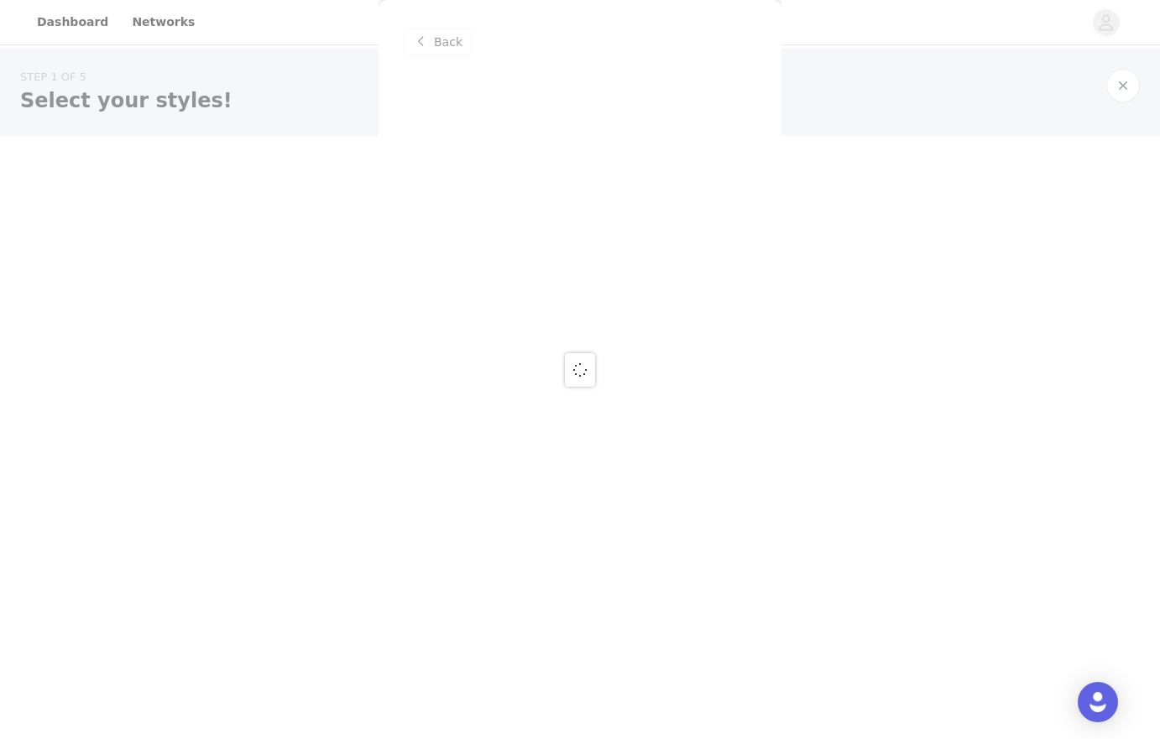
scroll to position [0, 0]
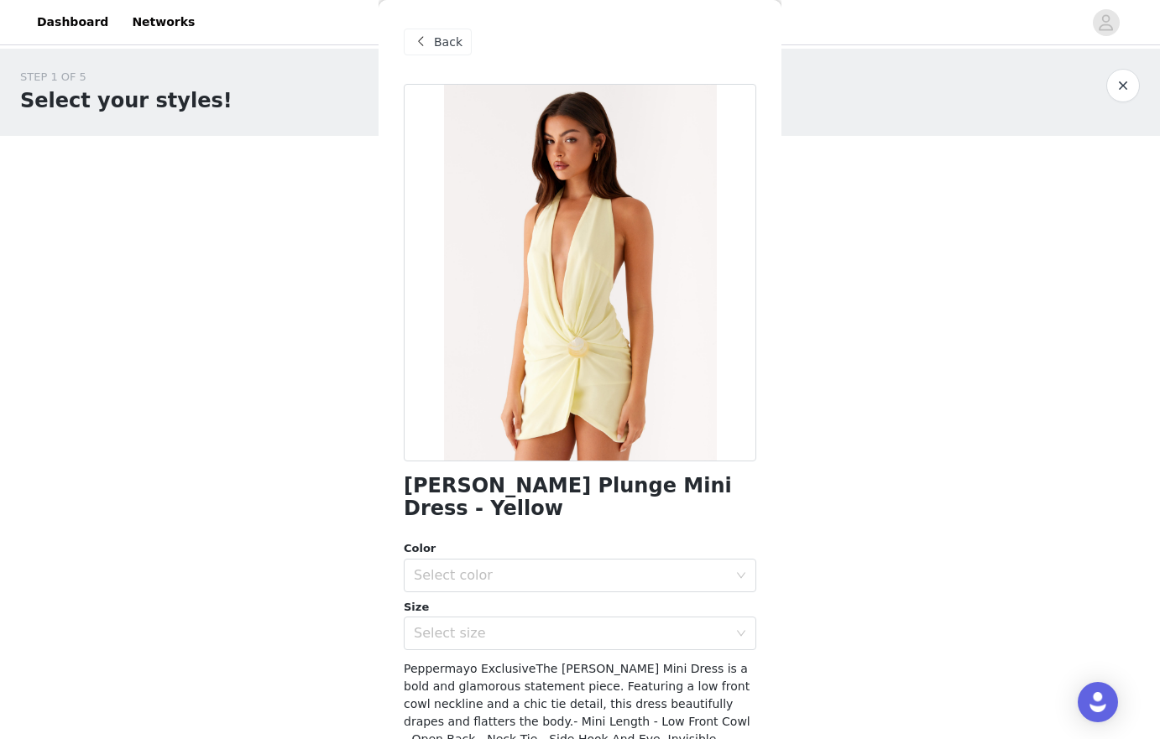
click at [520, 570] on div "Color Select color Size Select size" at bounding box center [580, 595] width 352 height 110
click at [518, 567] on div "Select color" at bounding box center [571, 575] width 314 height 17
click at [509, 587] on li "Yellow" at bounding box center [580, 590] width 352 height 27
click at [501, 625] on div "Select size" at bounding box center [571, 633] width 314 height 17
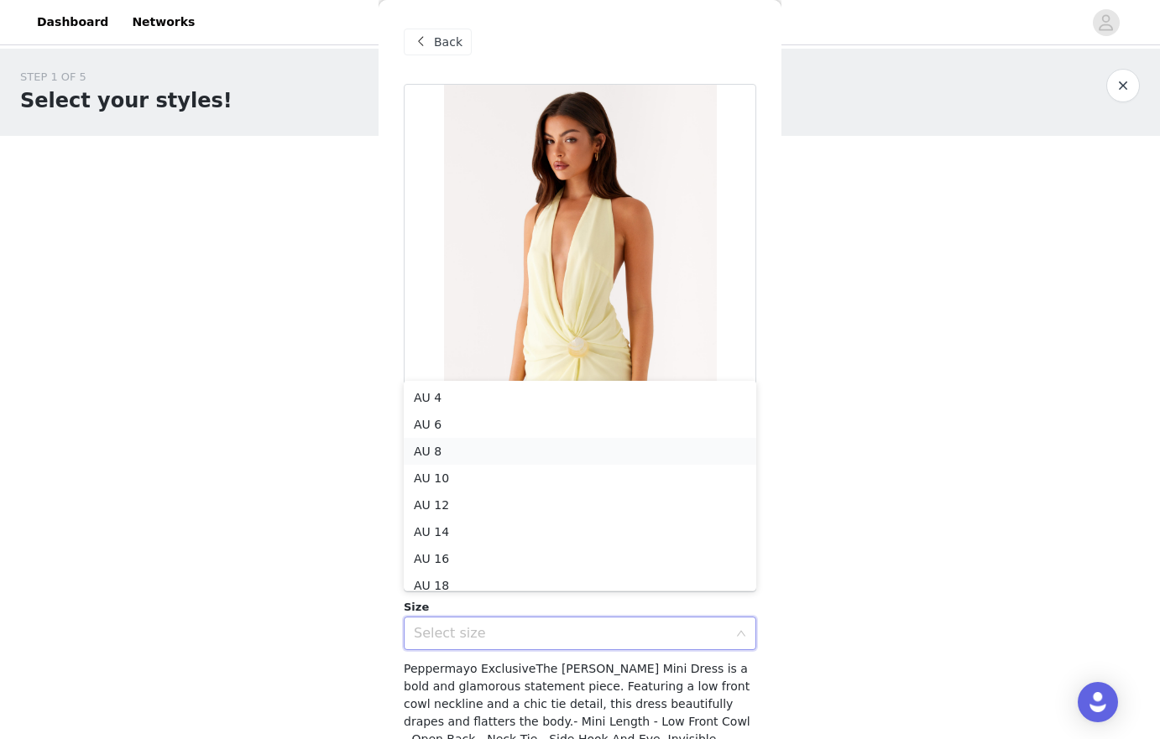
click at [463, 453] on li "AU 8" at bounding box center [580, 451] width 352 height 27
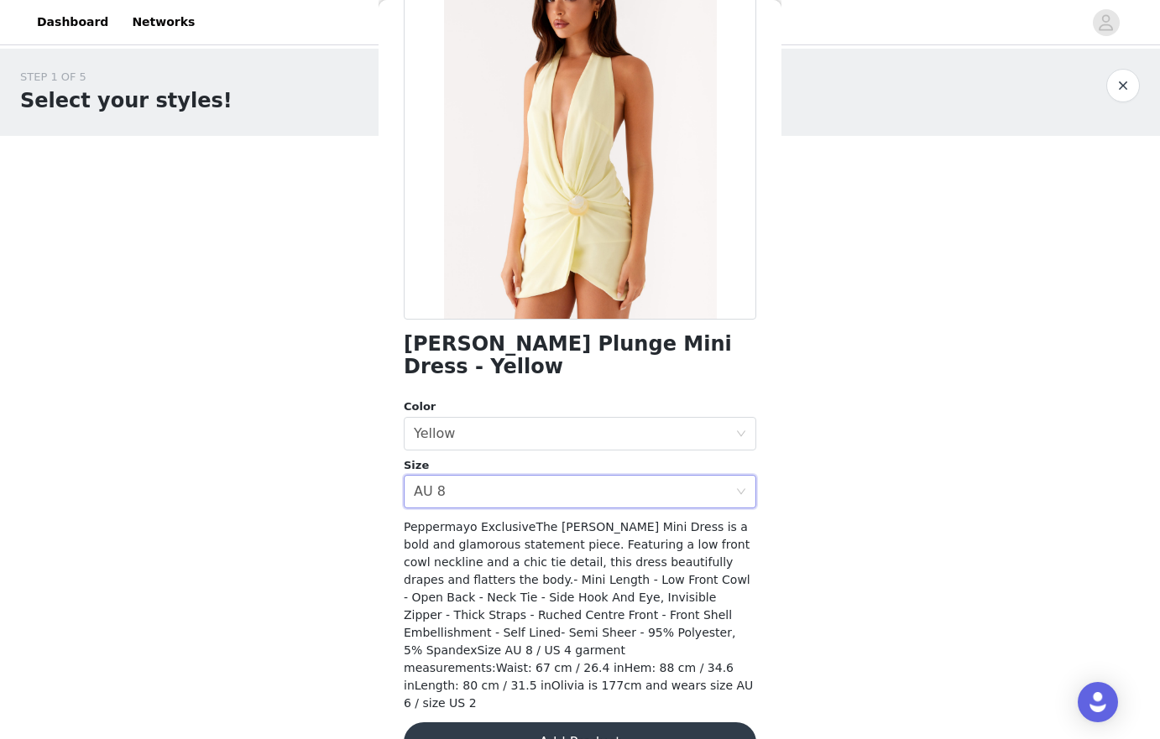
scroll to position [145, 0]
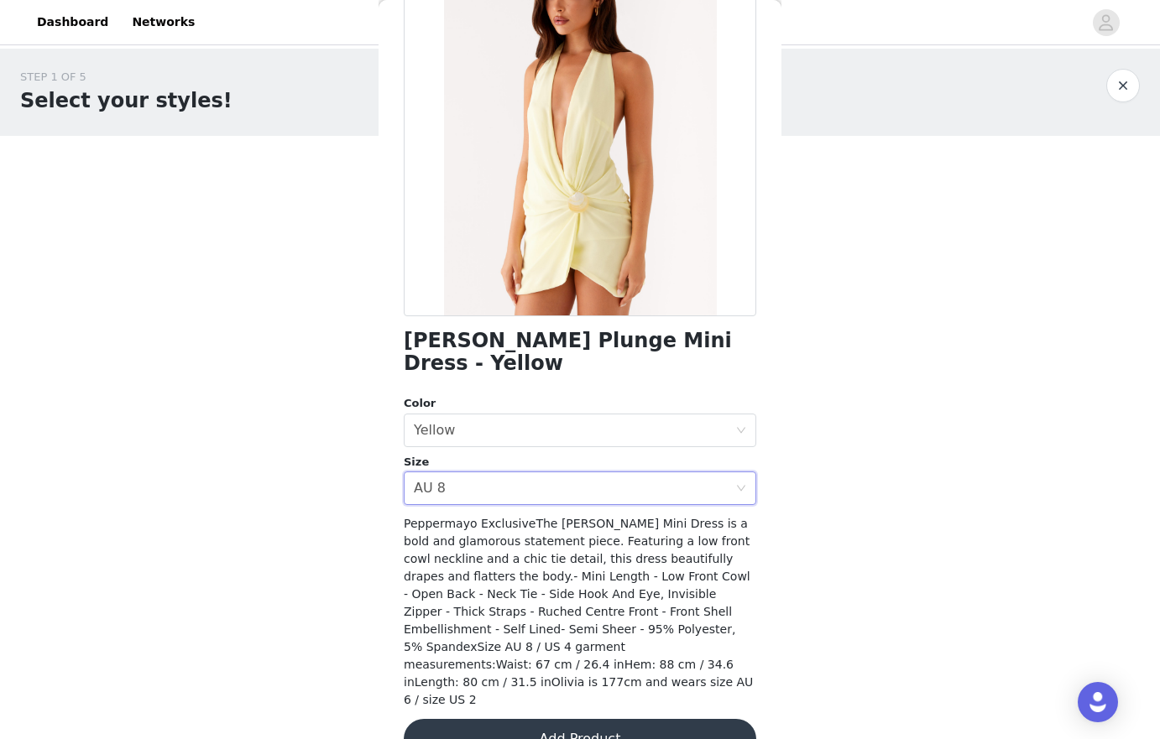
click at [602, 719] on button "Add Product" at bounding box center [580, 739] width 352 height 40
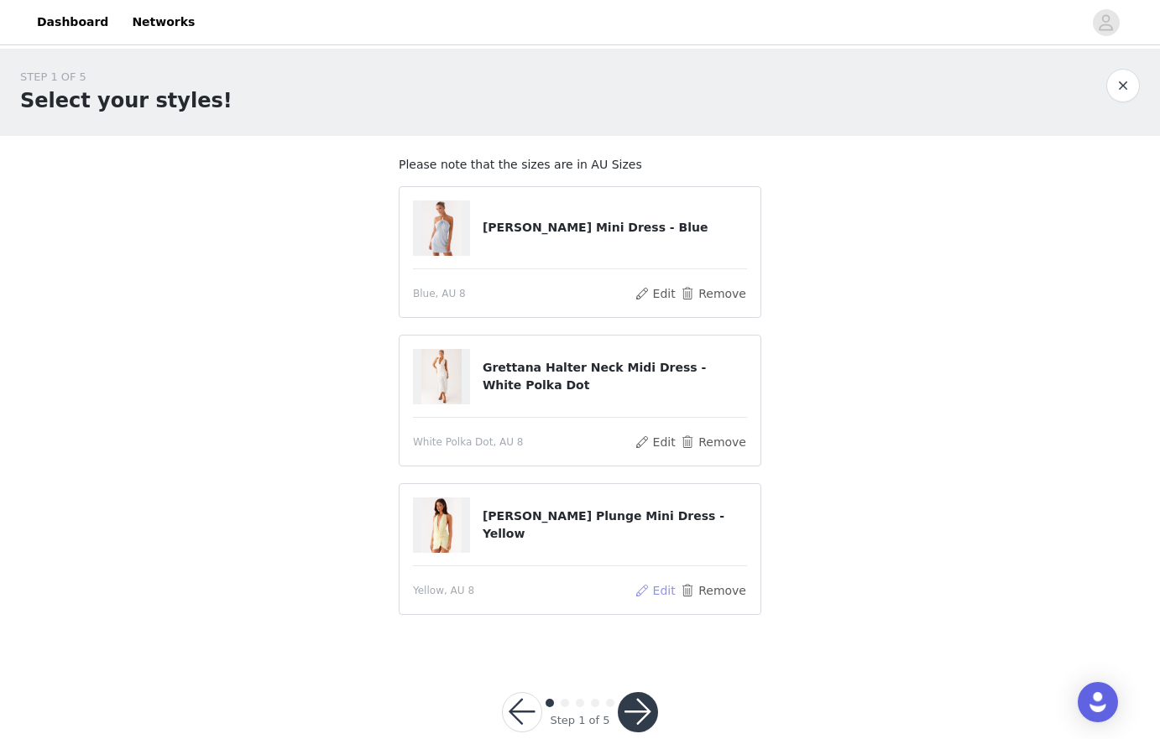
scroll to position [33, 0]
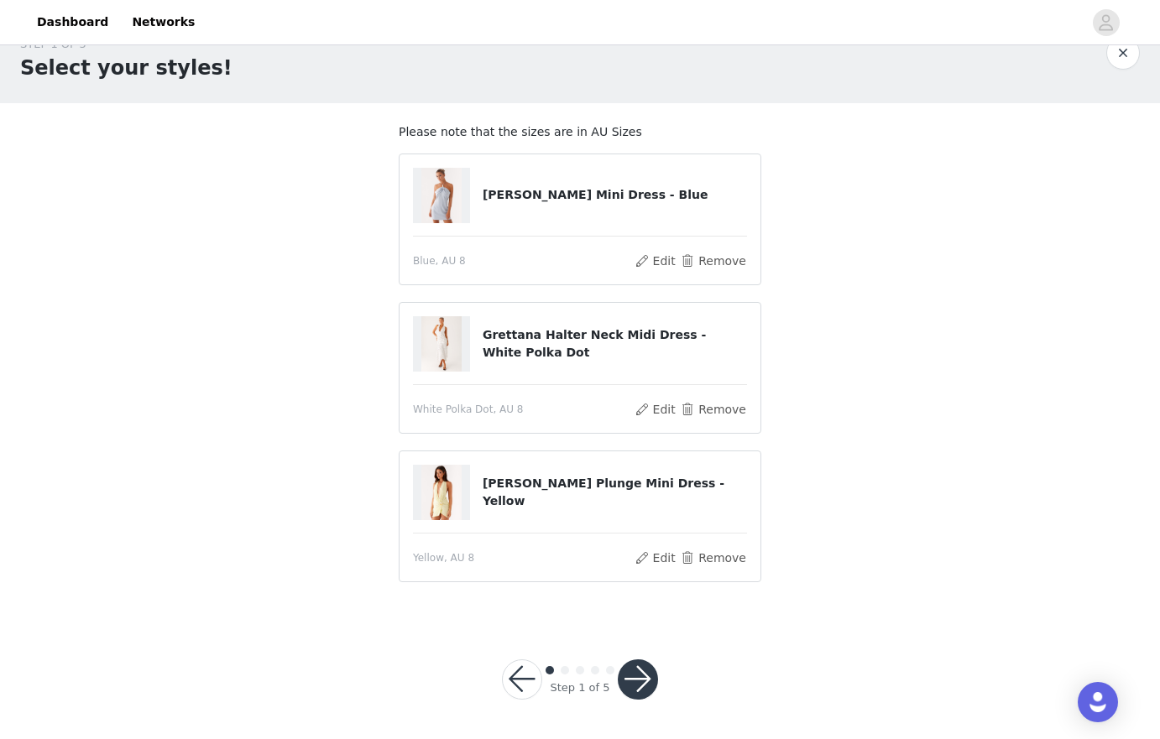
click at [637, 671] on button "button" at bounding box center [638, 680] width 40 height 40
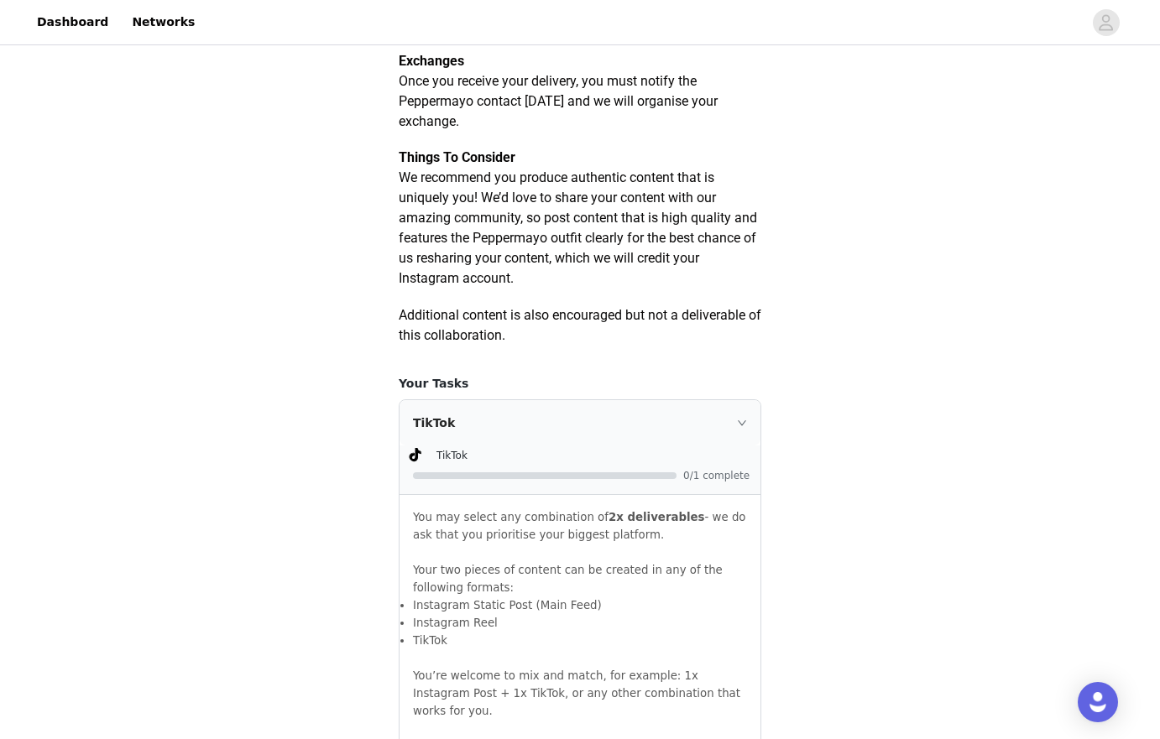
scroll to position [791, 0]
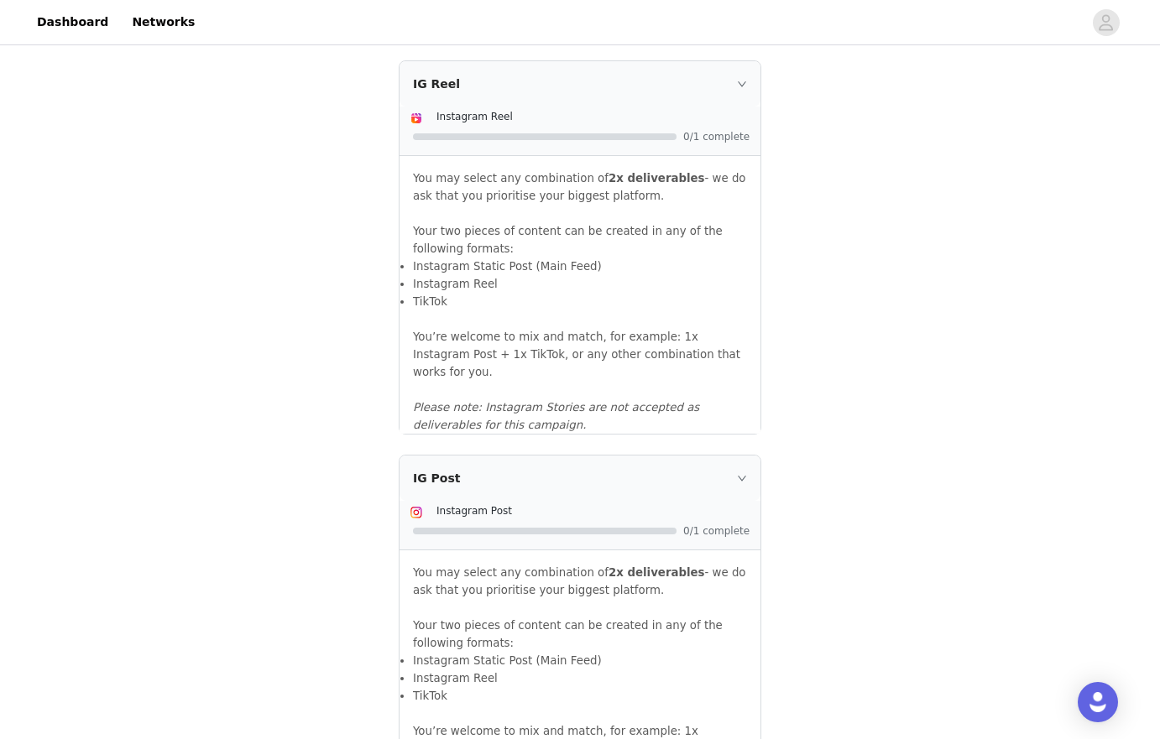
click at [536, 105] on div "IG Reel" at bounding box center [579, 83] width 361 height 45
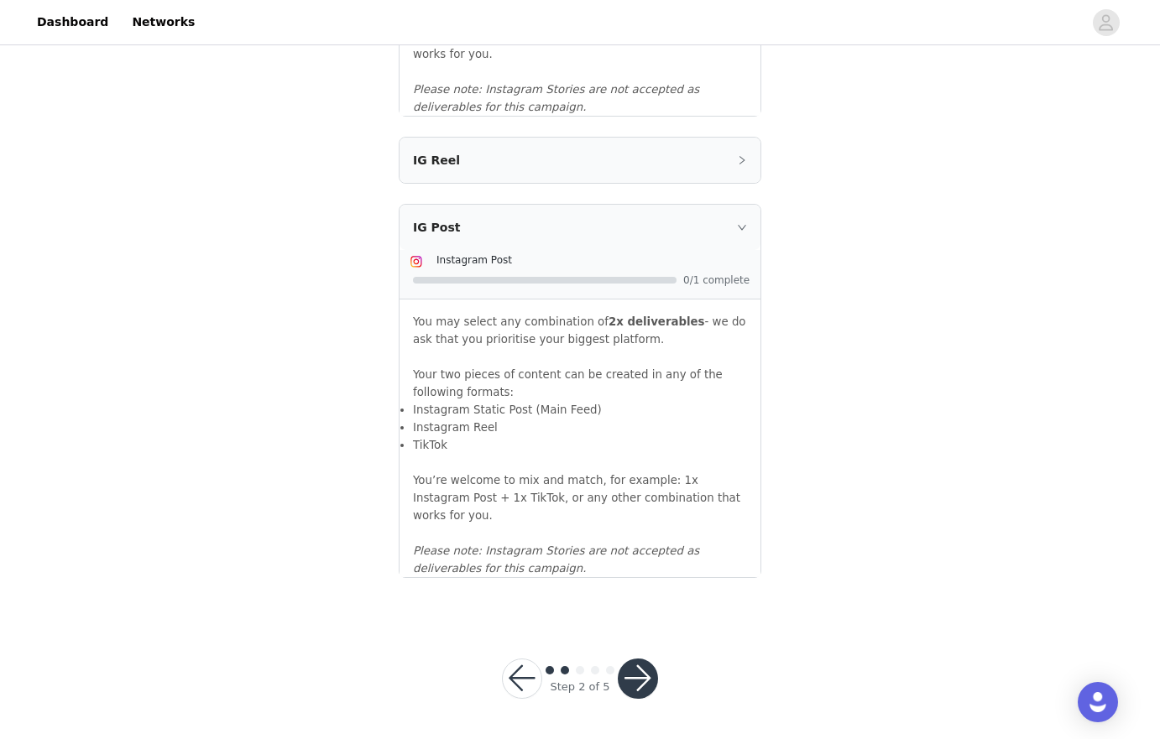
scroll to position [1432, 0]
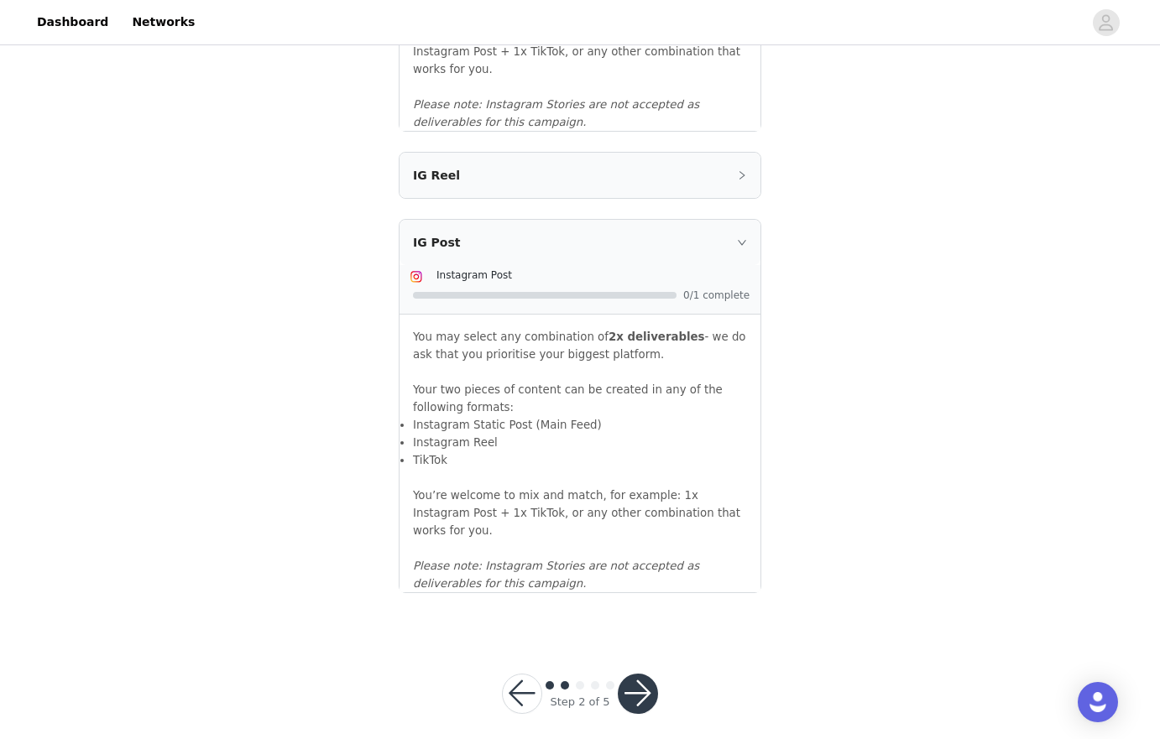
click at [590, 232] on div "IG Post" at bounding box center [579, 242] width 361 height 45
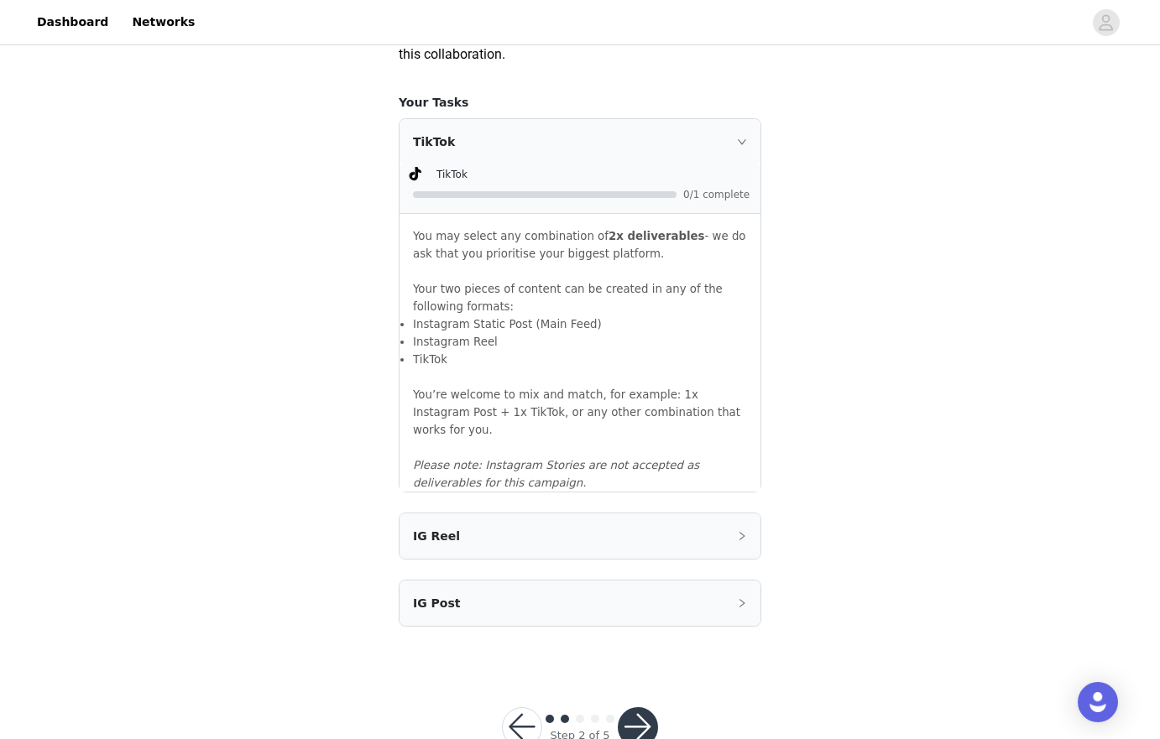
scroll to position [1122, 0]
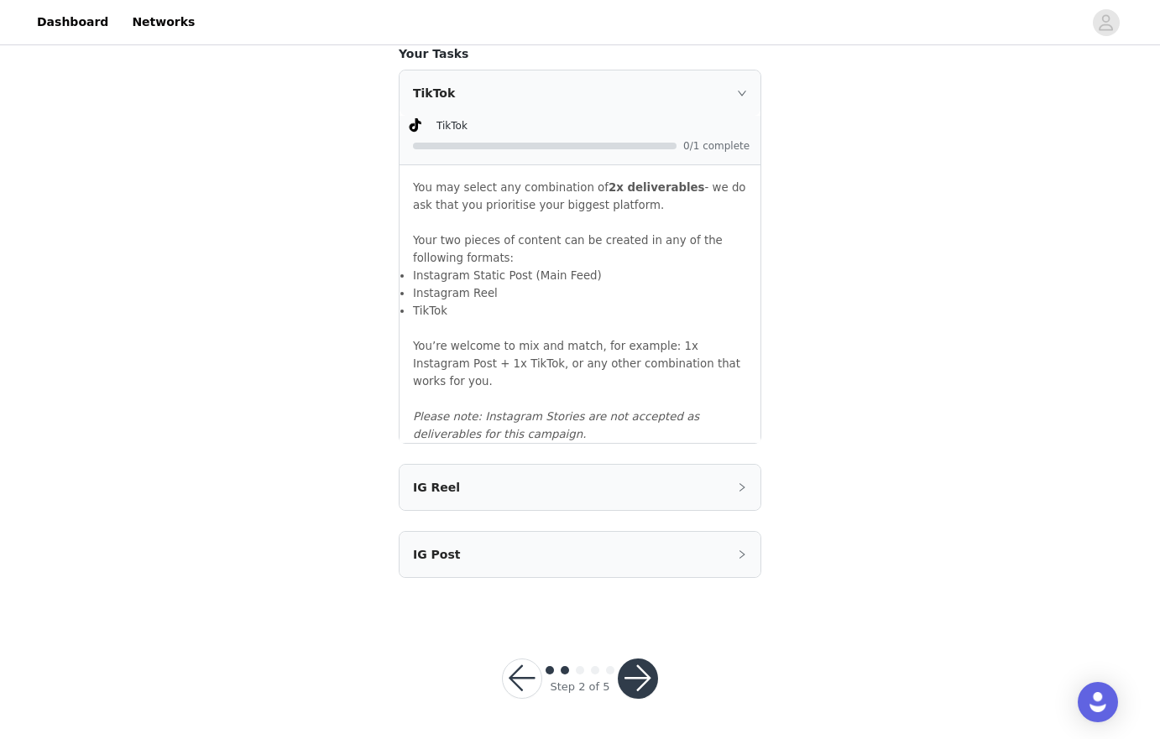
click at [647, 681] on button "button" at bounding box center [638, 679] width 40 height 40
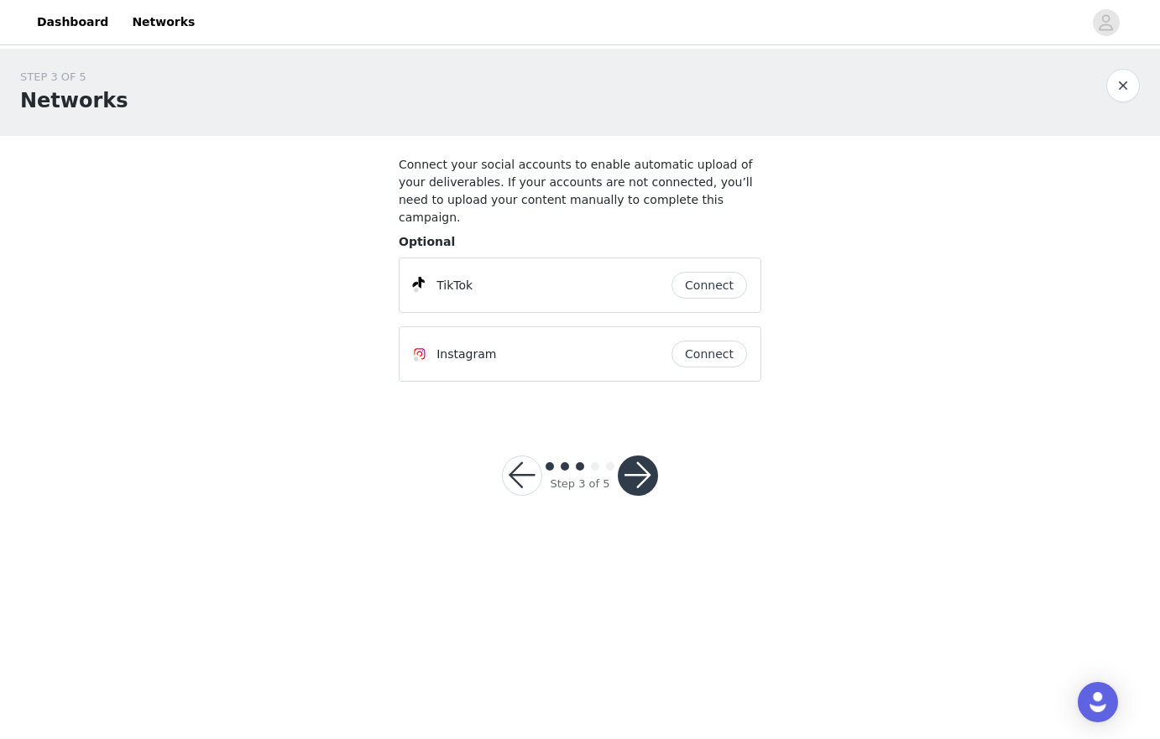
click at [728, 274] on button "Connect" at bounding box center [709, 285] width 76 height 27
click at [645, 457] on button "button" at bounding box center [638, 476] width 40 height 40
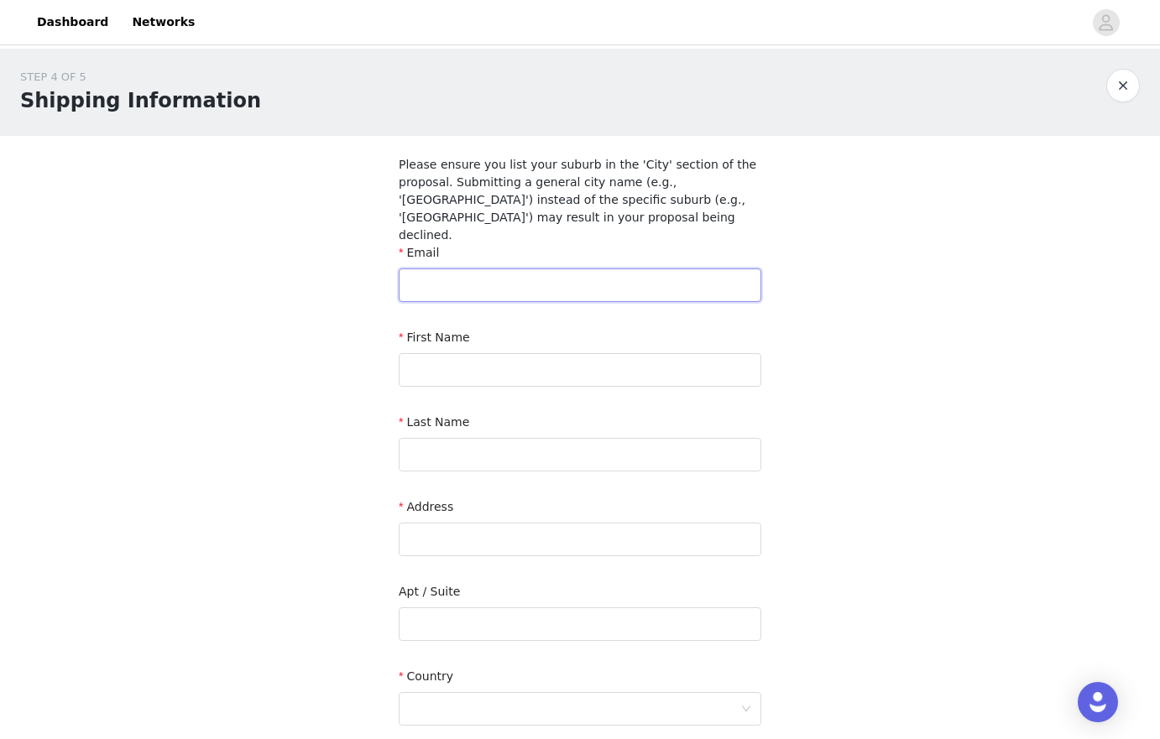
click at [554, 272] on input "text" at bounding box center [580, 286] width 363 height 34
click at [534, 269] on input "text" at bounding box center [580, 286] width 363 height 34
type input "[PERSON_NAME][EMAIL_ADDRESS][DOMAIN_NAME]"
click at [516, 353] on input "text" at bounding box center [580, 370] width 363 height 34
type input "[PERSON_NAME]"
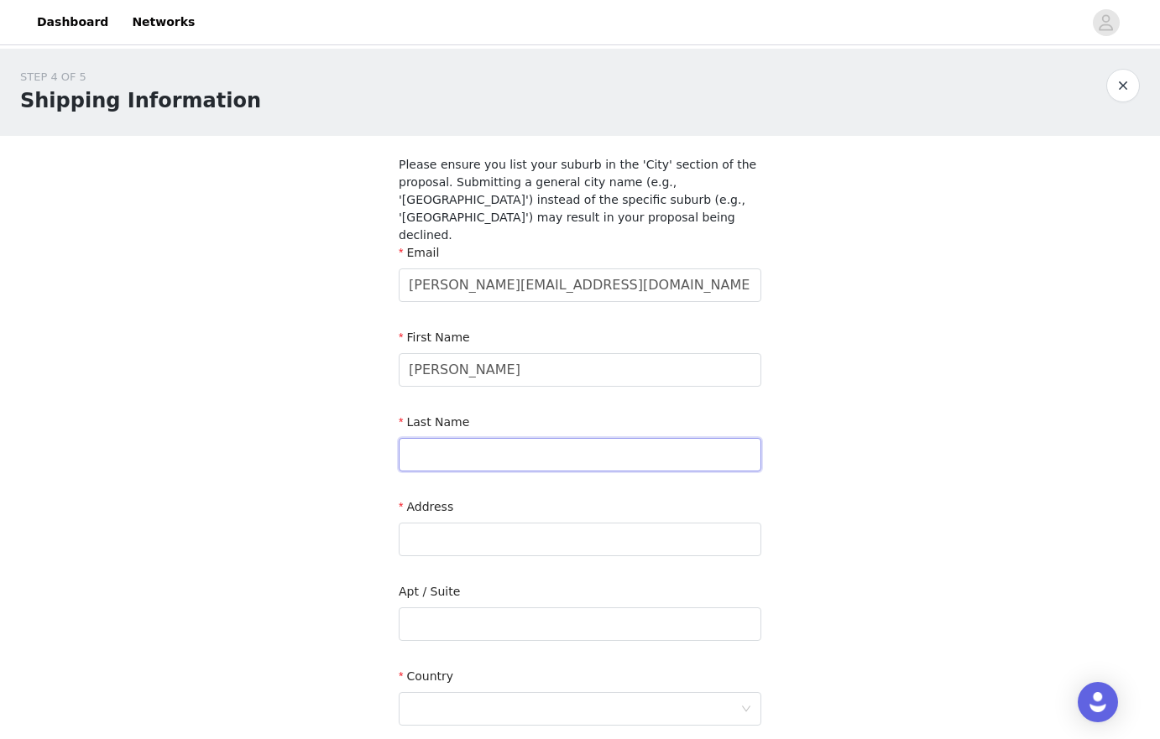
click at [508, 438] on input "text" at bounding box center [580, 455] width 363 height 34
type input "Kapetanellis"
click at [525, 523] on input "text" at bounding box center [580, 540] width 363 height 34
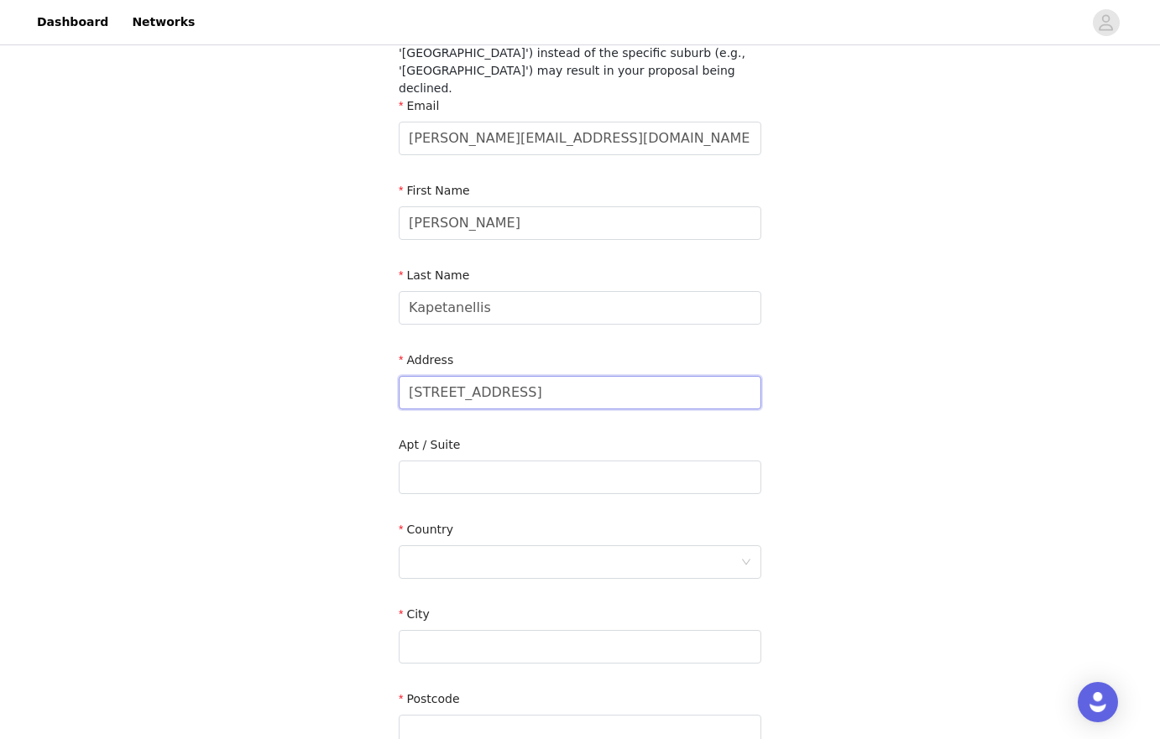
scroll to position [257, 0]
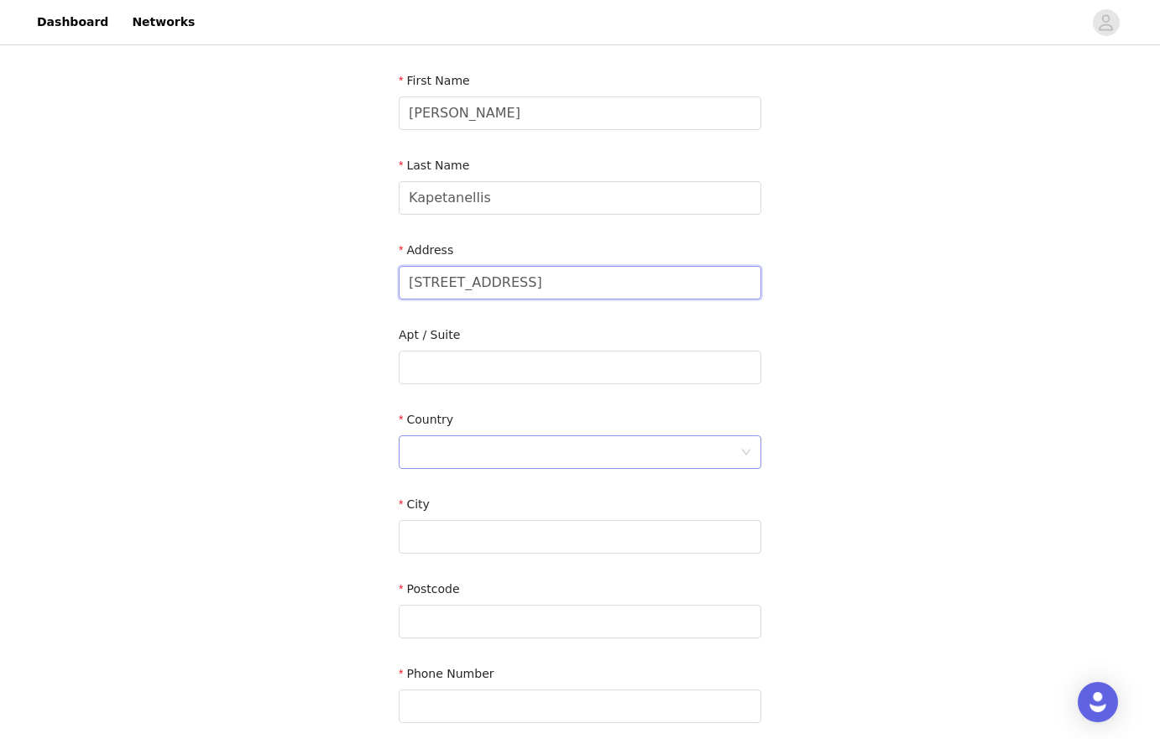
type input "[STREET_ADDRESS]"
click at [576, 436] on div at bounding box center [574, 452] width 331 height 32
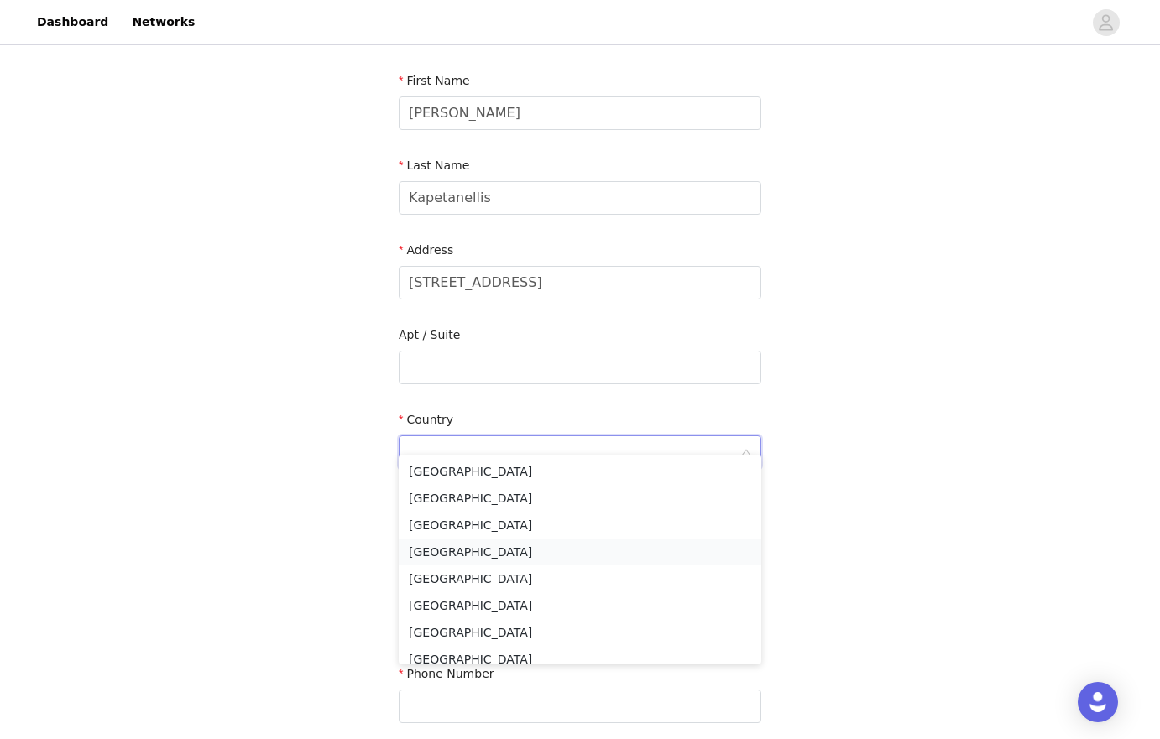
click at [486, 545] on li "[GEOGRAPHIC_DATA]" at bounding box center [580, 552] width 363 height 27
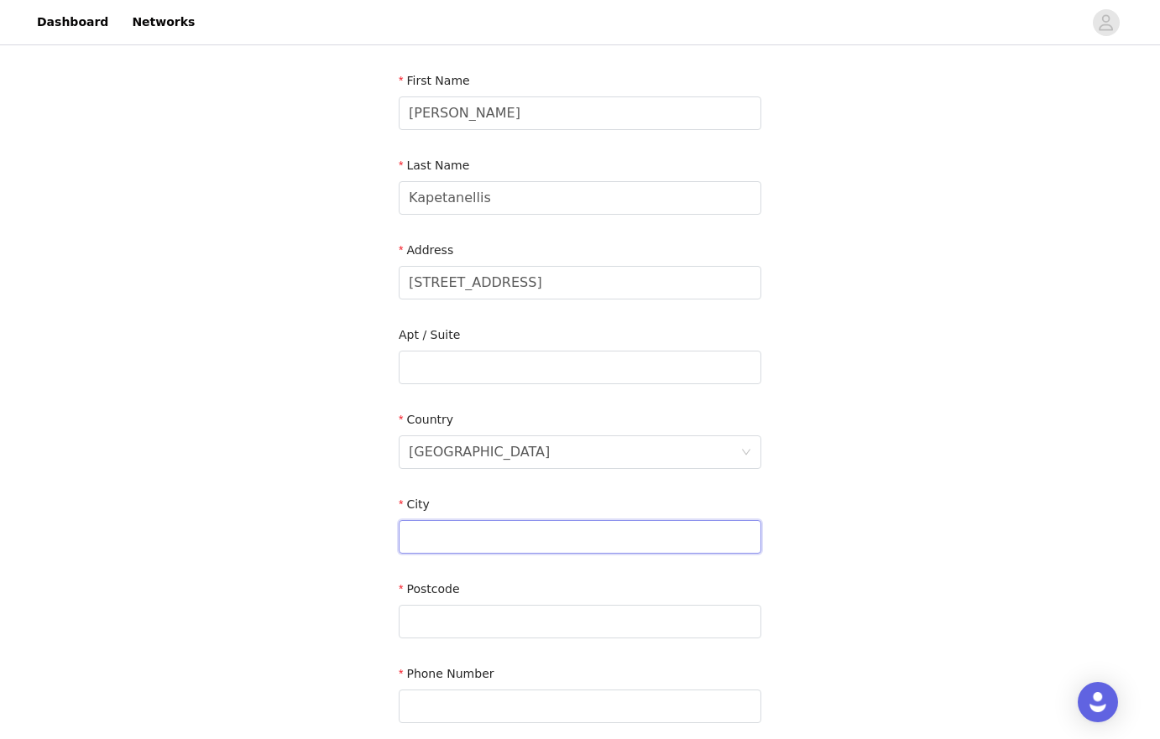
click at [498, 520] on input "text" at bounding box center [580, 537] width 363 height 34
type input "[GEOGRAPHIC_DATA]"
click at [490, 606] on div at bounding box center [574, 622] width 331 height 32
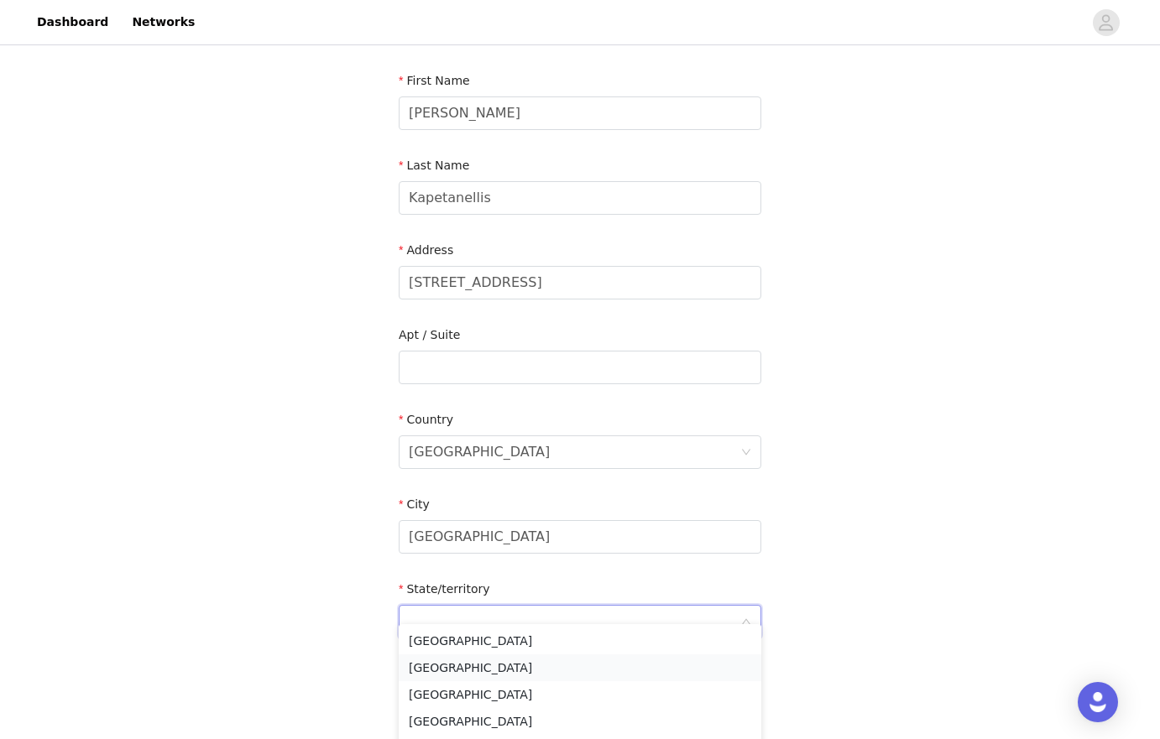
click at [496, 665] on li "[GEOGRAPHIC_DATA]" at bounding box center [580, 668] width 363 height 27
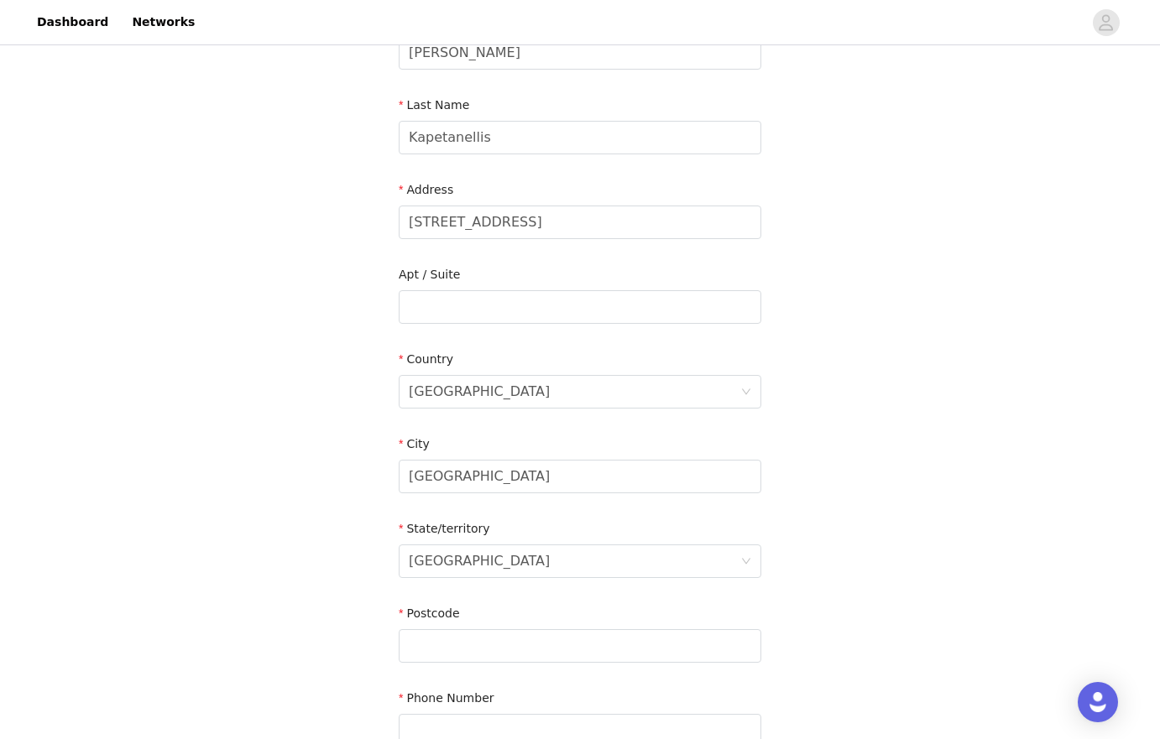
scroll to position [338, 0]
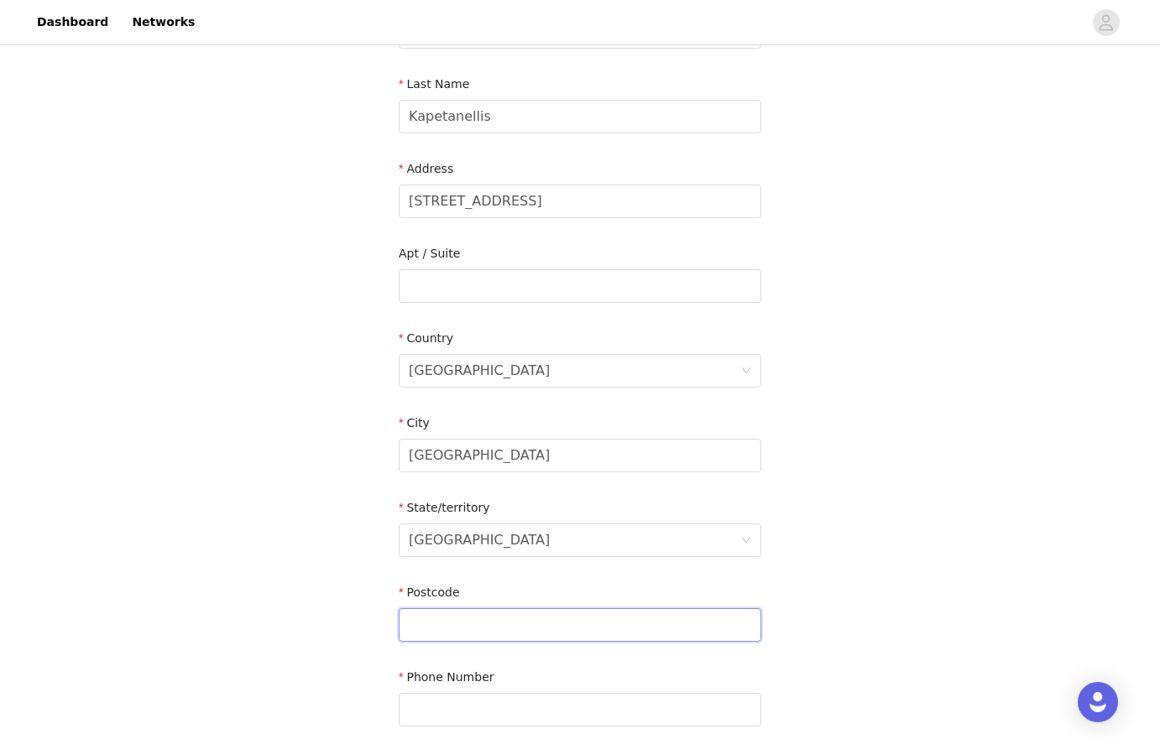
click at [487, 613] on input "text" at bounding box center [580, 625] width 363 height 34
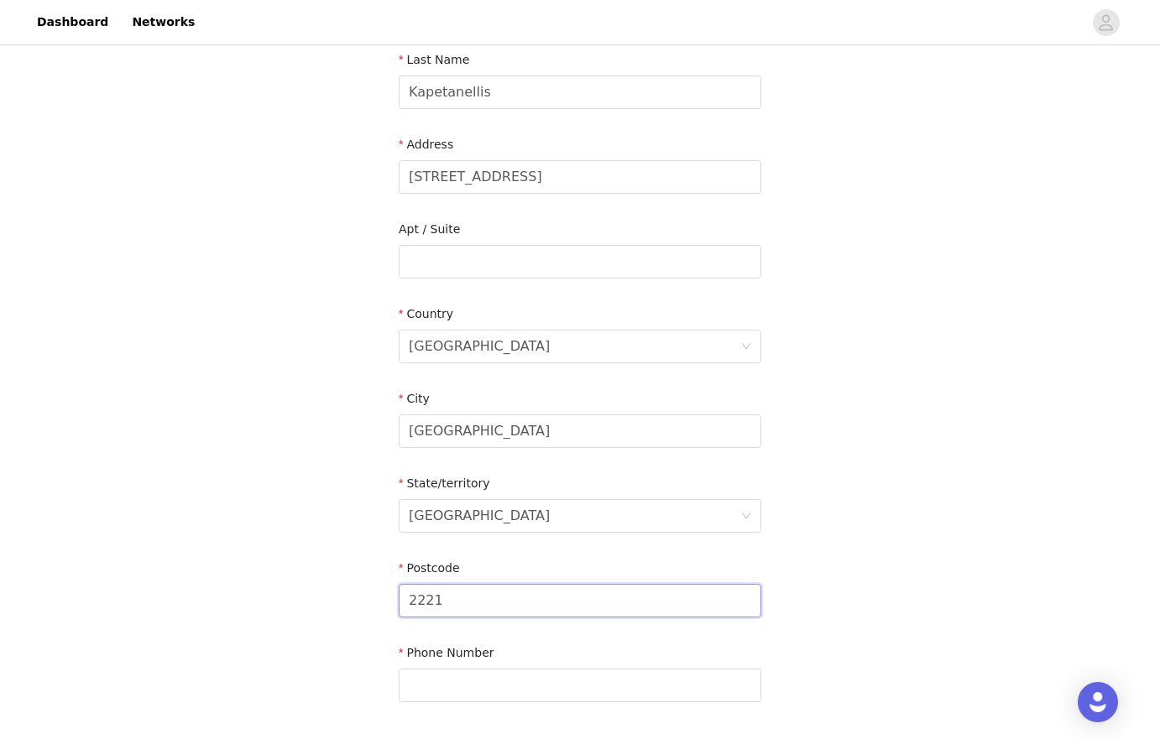
scroll to position [400, 0]
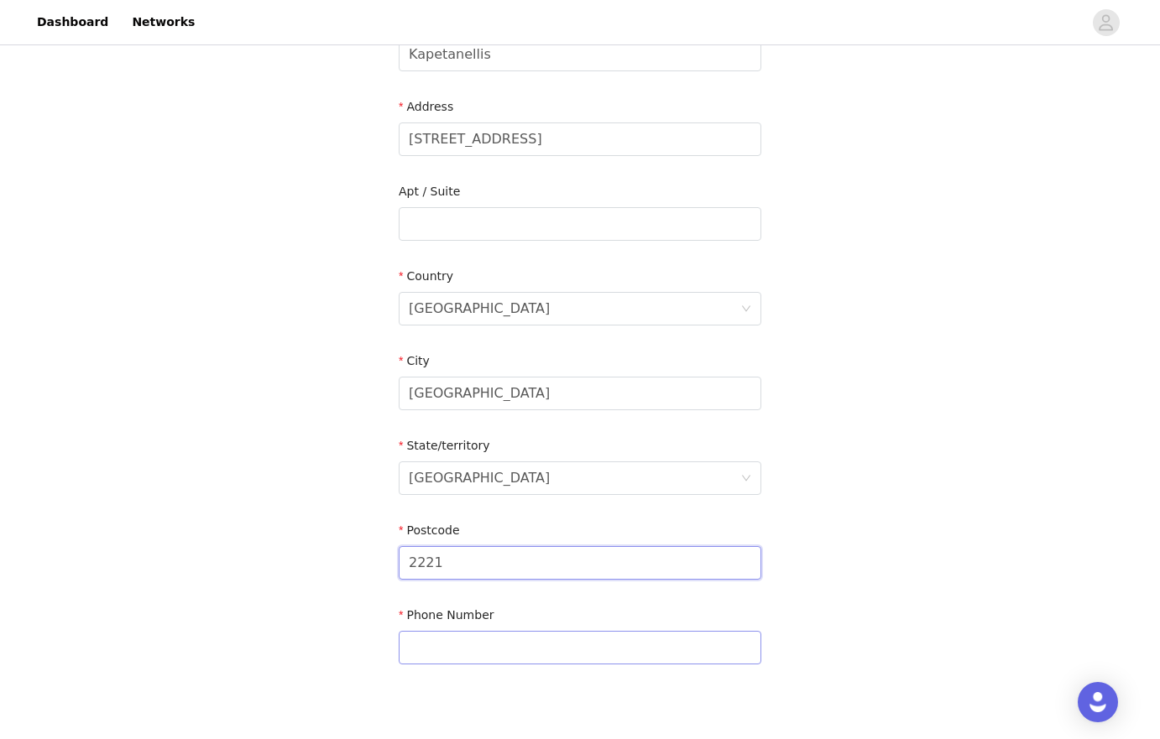
type input "2221"
click at [482, 637] on input "text" at bounding box center [580, 648] width 363 height 34
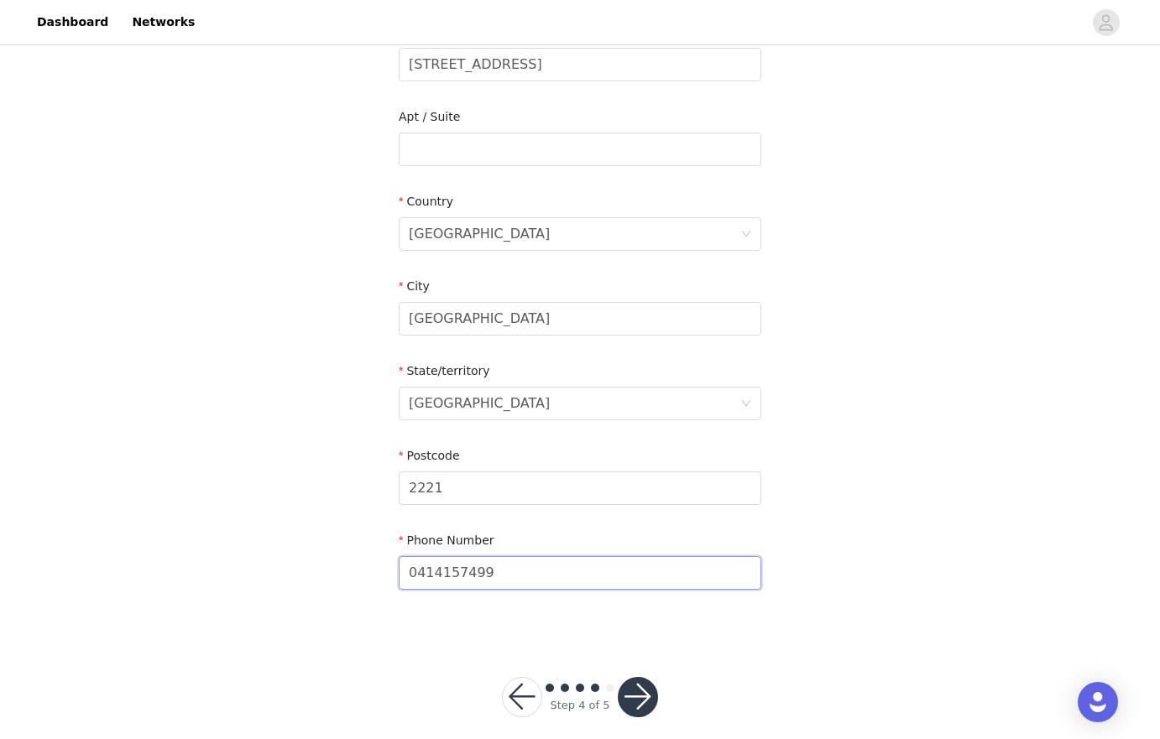
type input "0414157499"
click at [648, 684] on button "button" at bounding box center [638, 697] width 40 height 40
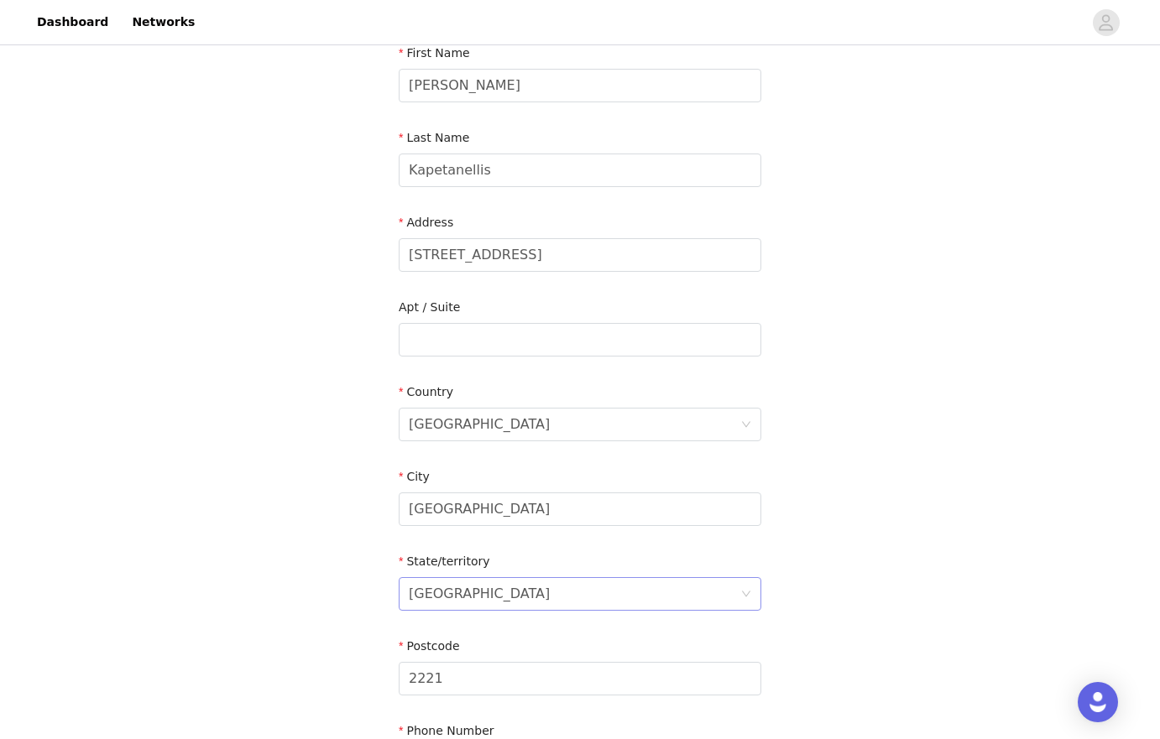
scroll to position [60, 0]
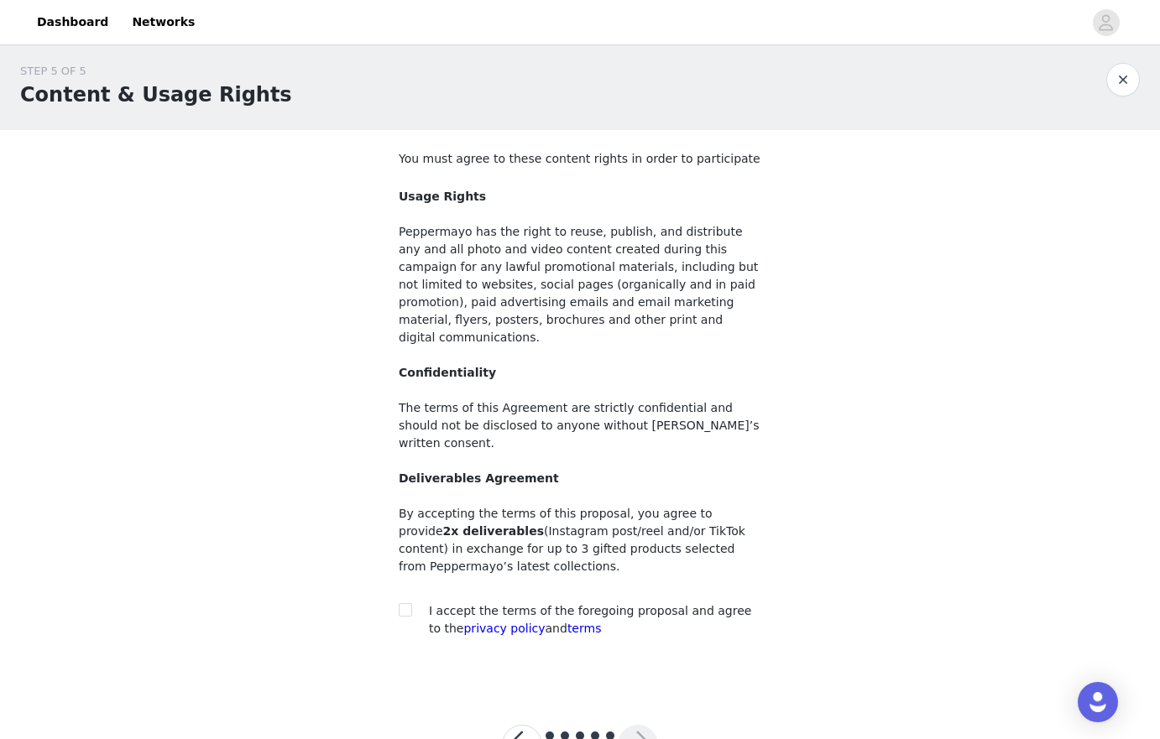
scroll to position [32, 0]
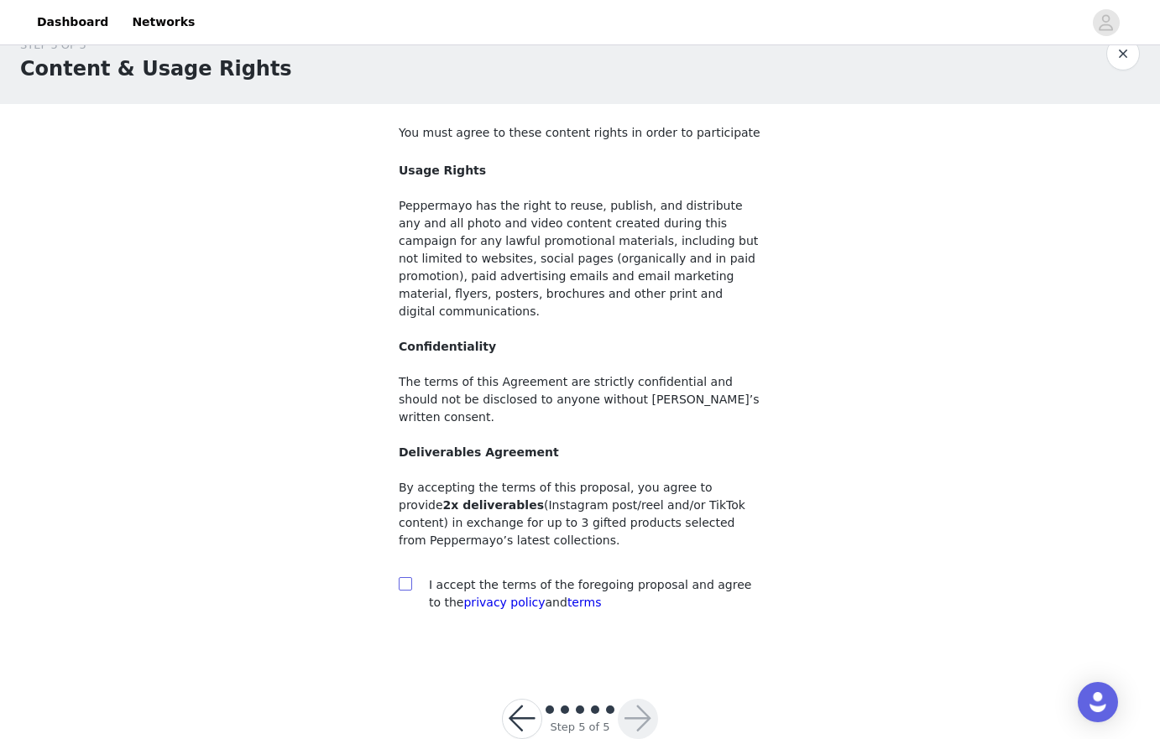
click at [410, 577] on input "checkbox" at bounding box center [405, 583] width 12 height 12
checkbox input "true"
click at [627, 703] on div "Step 5 of 5" at bounding box center [580, 719] width 196 height 81
click at [641, 699] on button "button" at bounding box center [638, 719] width 40 height 40
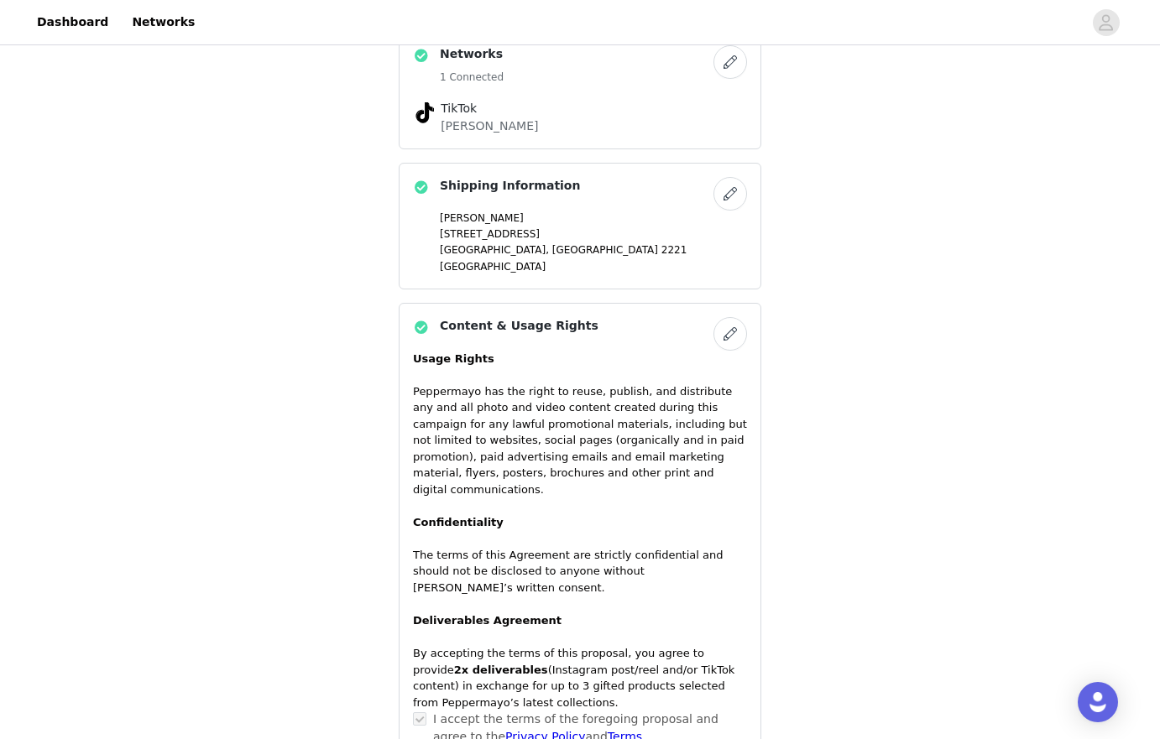
scroll to position [1179, 0]
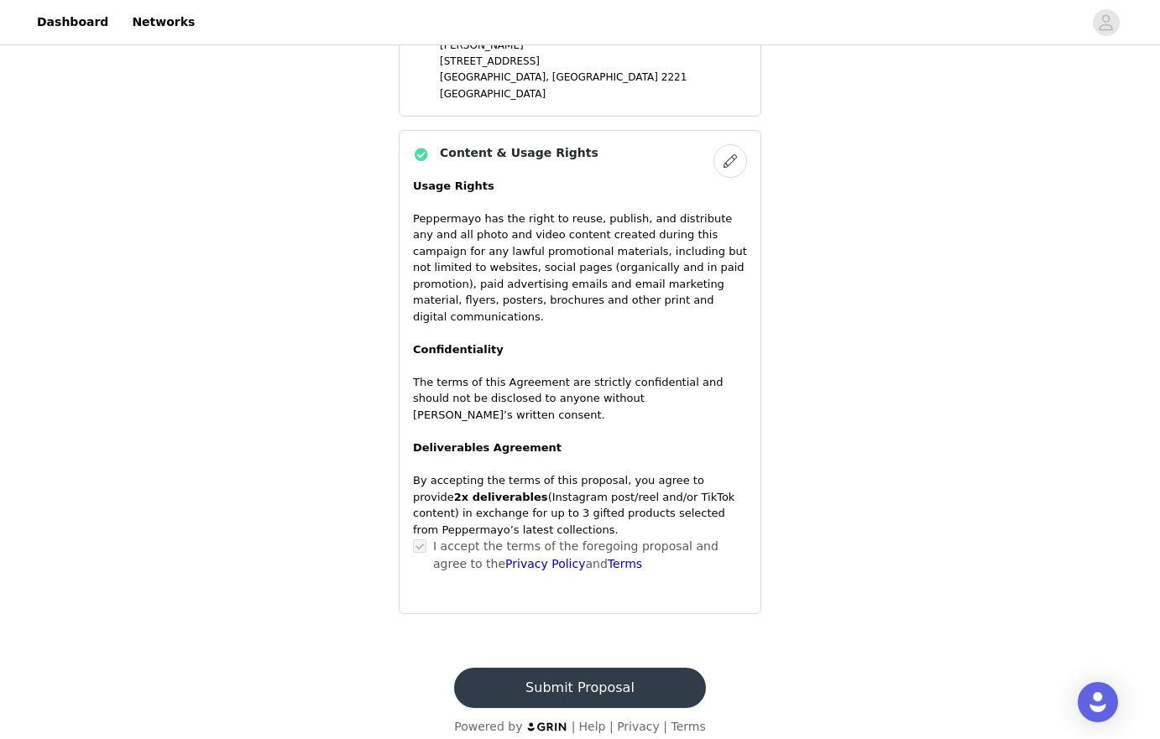
click at [608, 668] on button "Submit Proposal" at bounding box center [579, 688] width 251 height 40
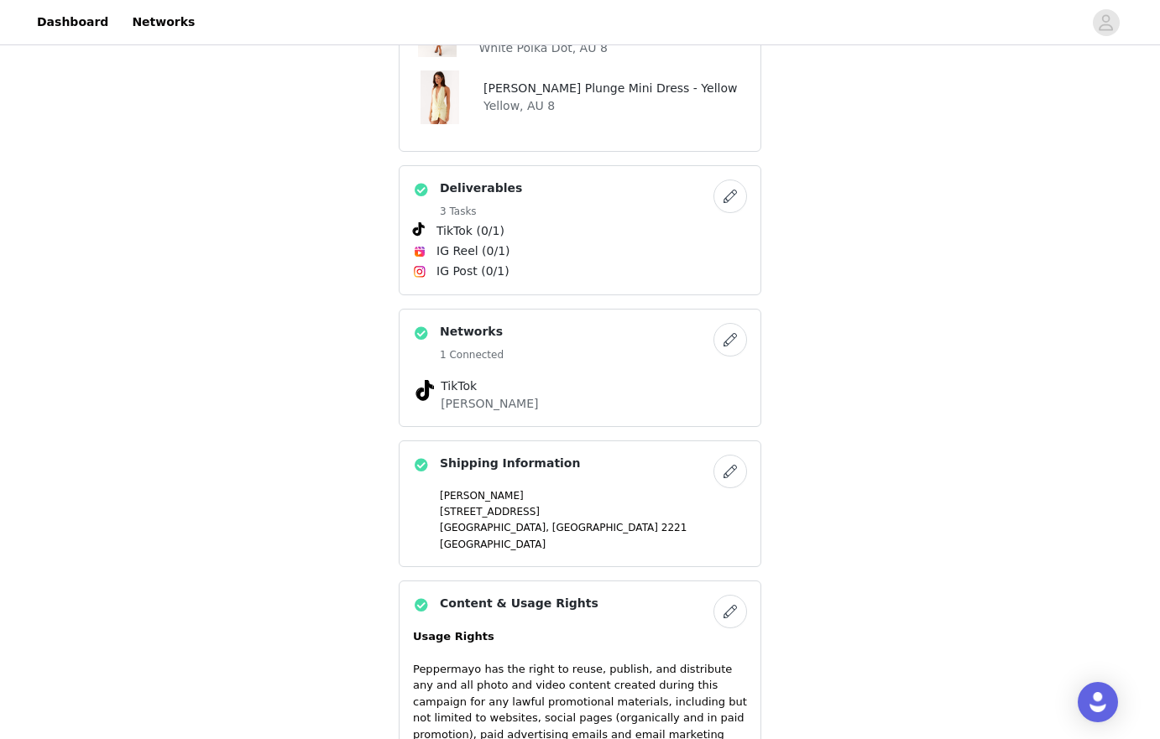
scroll to position [0, 0]
